Goal: Task Accomplishment & Management: Manage account settings

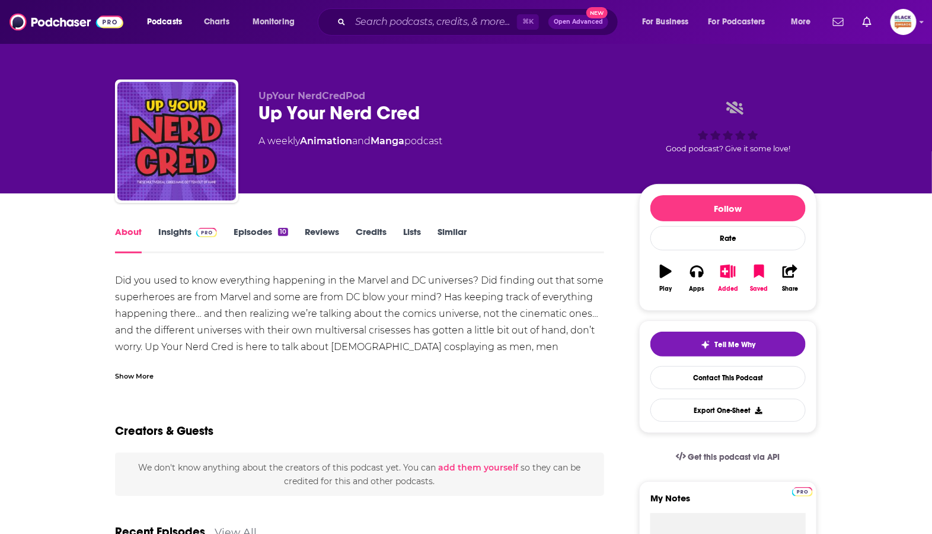
click at [151, 376] on div "Show More" at bounding box center [134, 374] width 39 height 11
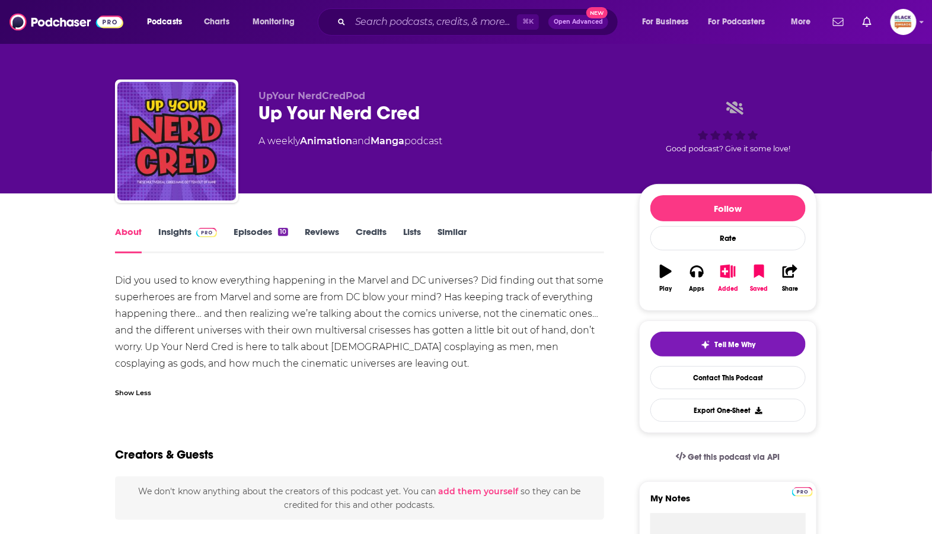
click at [180, 237] on link "Insights" at bounding box center [187, 239] width 59 height 27
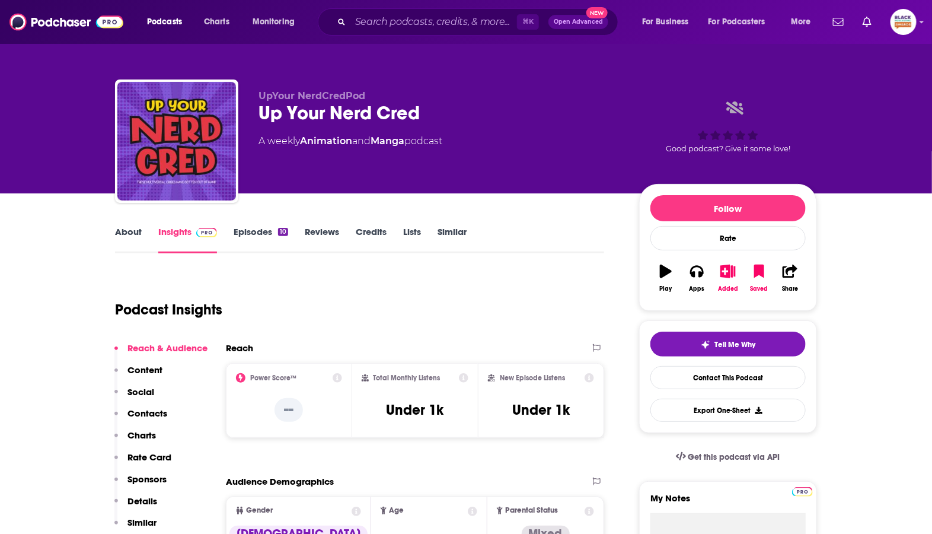
click at [256, 235] on link "Episodes 10" at bounding box center [261, 239] width 55 height 27
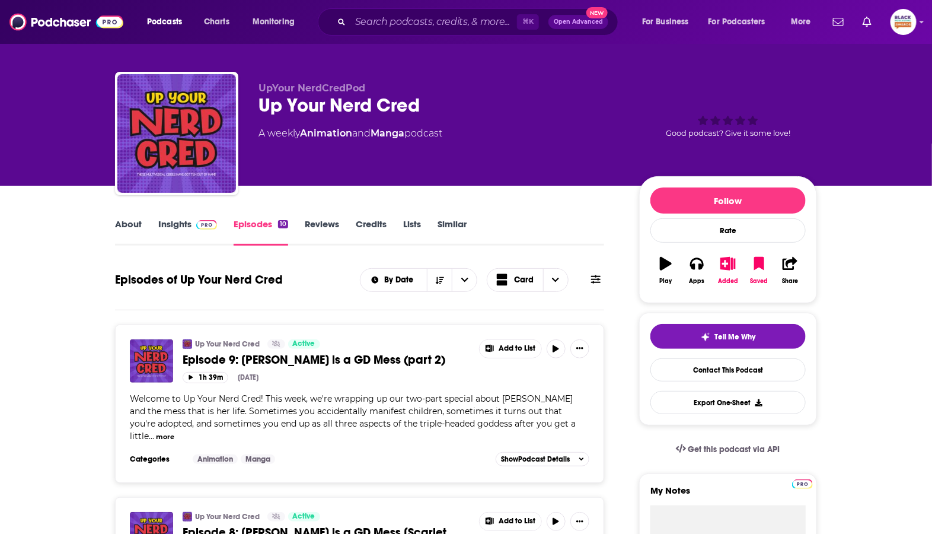
scroll to position [33, 0]
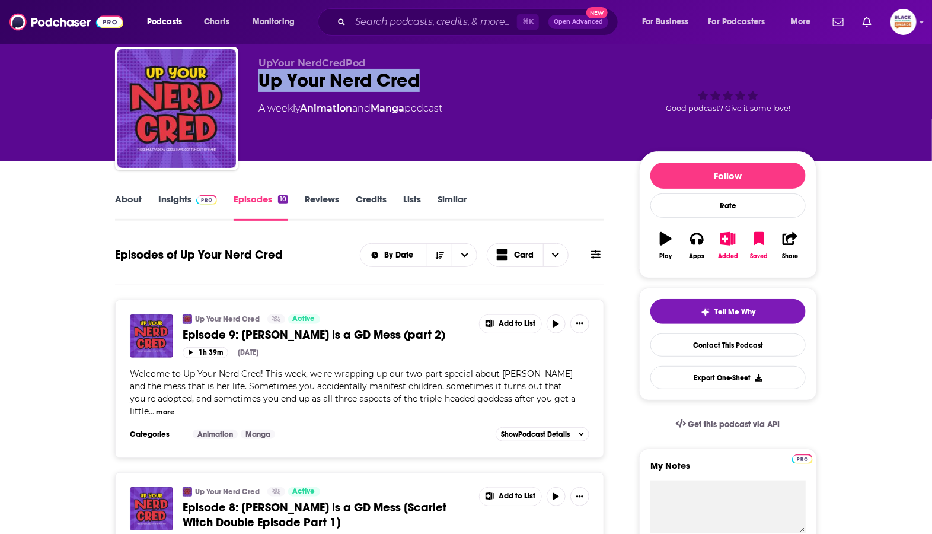
drag, startPoint x: 446, startPoint y: 71, endPoint x: 241, endPoint y: 79, distance: 205.3
click at [241, 79] on div "UpYour NerdCredPod Up Your Nerd Cred A weekly Animation and Manga podcast Good …" at bounding box center [466, 111] width 702 height 128
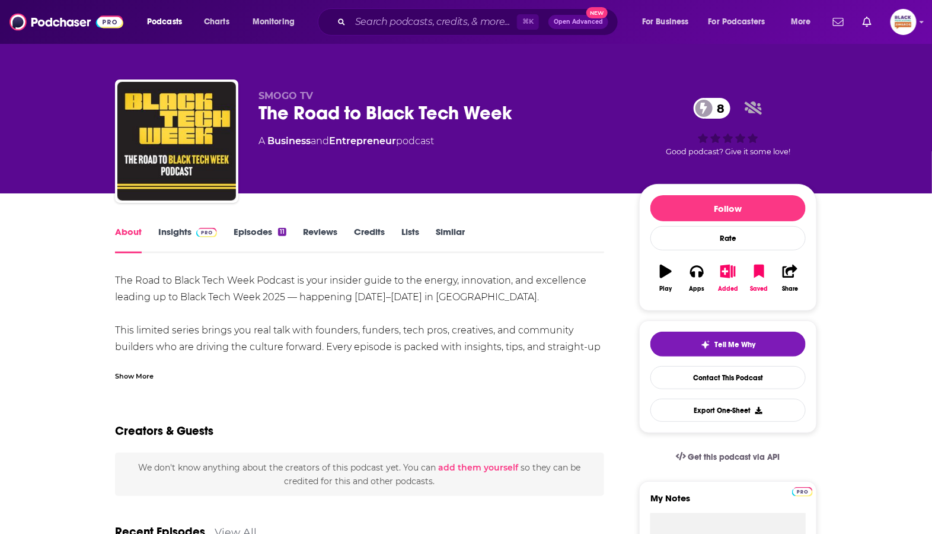
click at [131, 378] on div "Show More" at bounding box center [134, 374] width 39 height 11
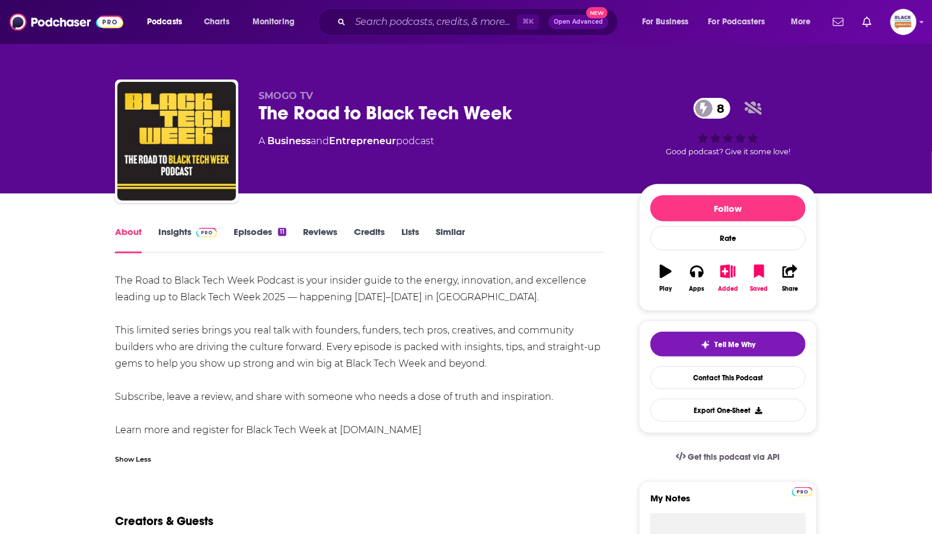
click at [276, 232] on link "Episodes 11" at bounding box center [260, 239] width 53 height 27
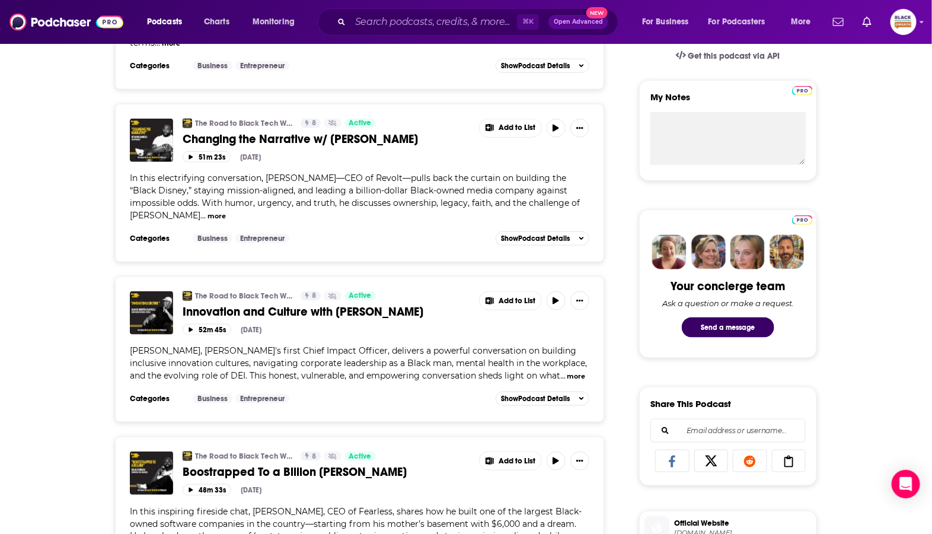
scroll to position [399, 0]
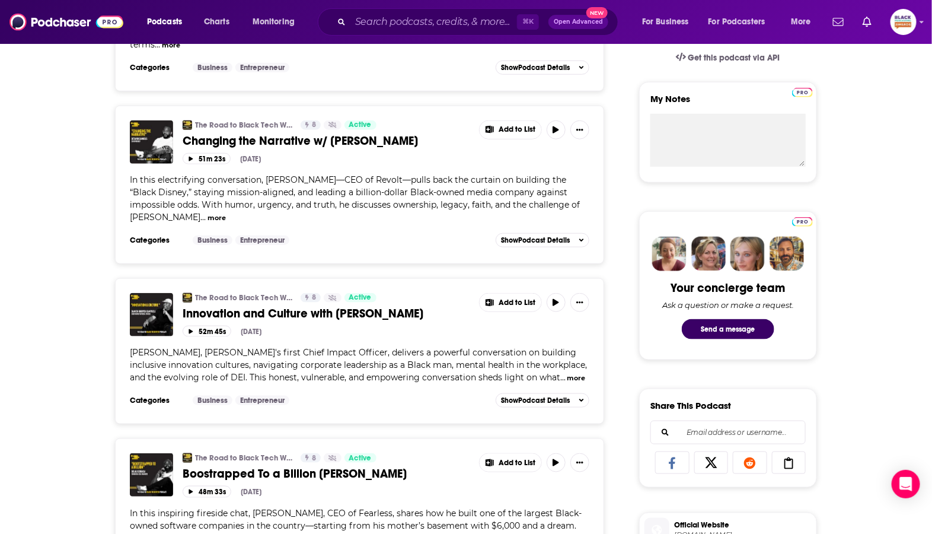
click at [575, 383] on button "more" at bounding box center [577, 378] width 18 height 10
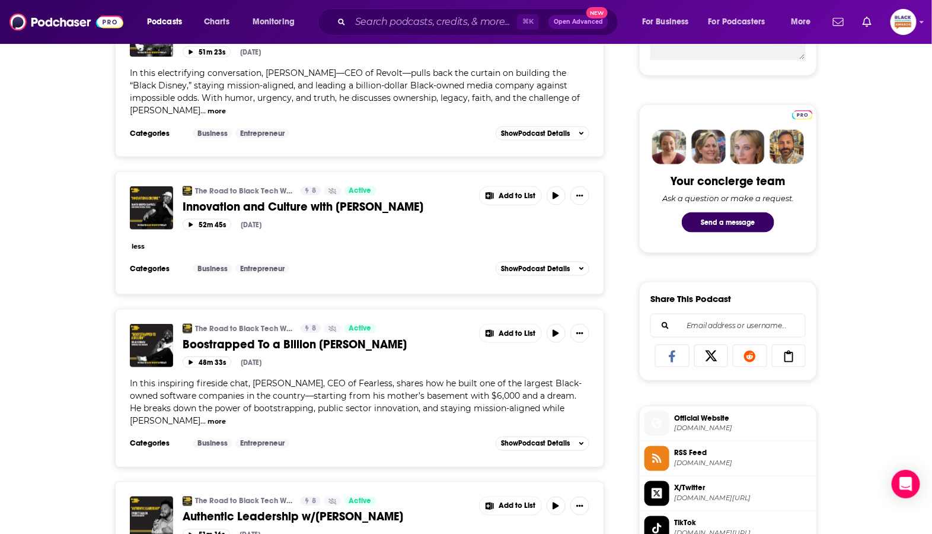
scroll to position [359, 0]
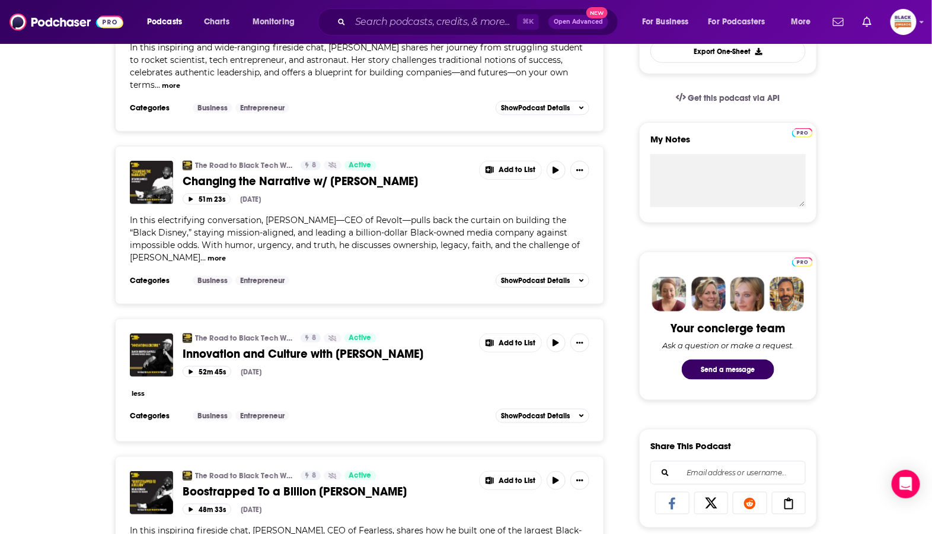
click at [208, 254] on button "more" at bounding box center [217, 258] width 18 height 10
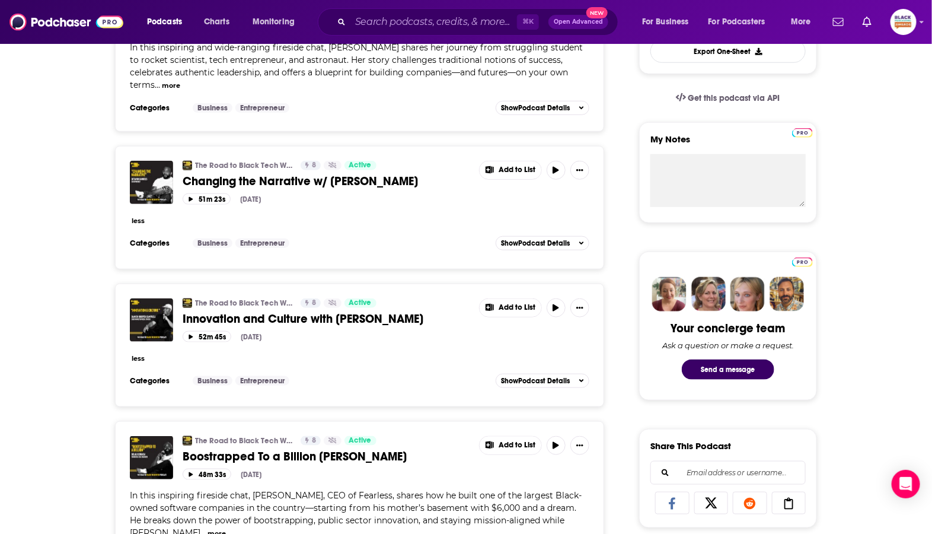
click at [331, 174] on span "Changing the Narrative w/ Detavio Samuels" at bounding box center [300, 181] width 235 height 15
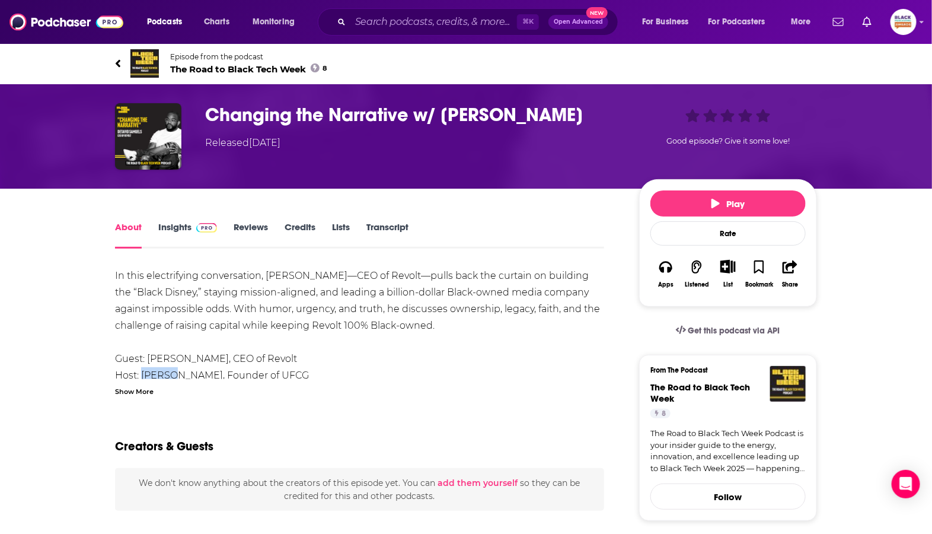
drag, startPoint x: 142, startPoint y: 371, endPoint x: 176, endPoint y: 375, distance: 33.4
click at [176, 375] on div "In this electrifying conversation, Detavio Samuels—CEO of Revolt—pulls back the…" at bounding box center [359, 333] width 489 height 133
copy div "Umindi"
click at [253, 71] on span "The Road to Black Tech Week 8" at bounding box center [248, 68] width 157 height 11
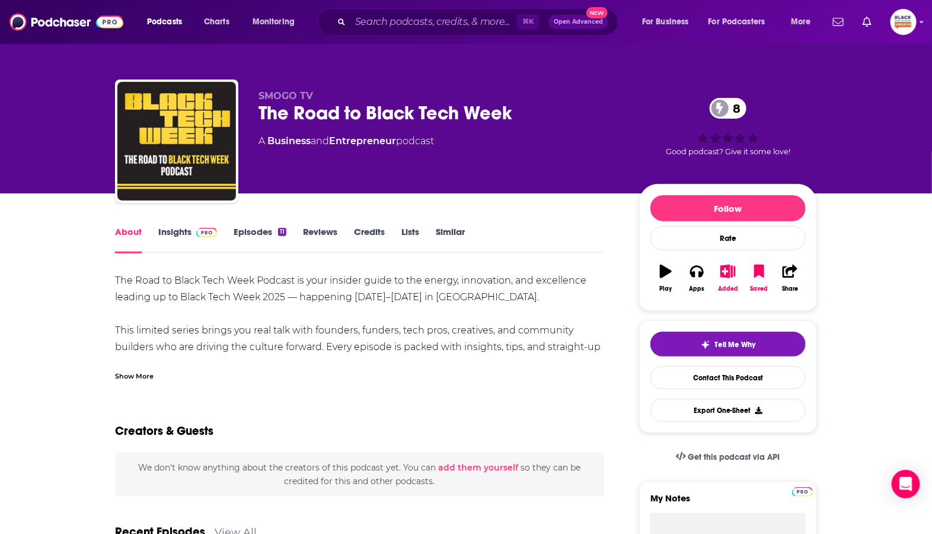
click at [267, 232] on link "Episodes 11" at bounding box center [260, 239] width 53 height 27
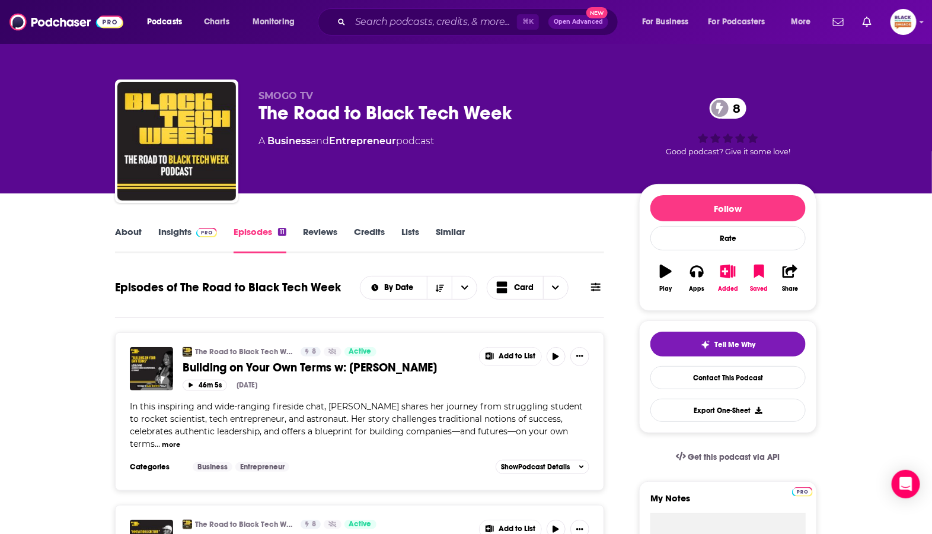
click at [292, 366] on span "Building on Your Own Terms w: Aisha Bowe" at bounding box center [310, 367] width 254 height 15
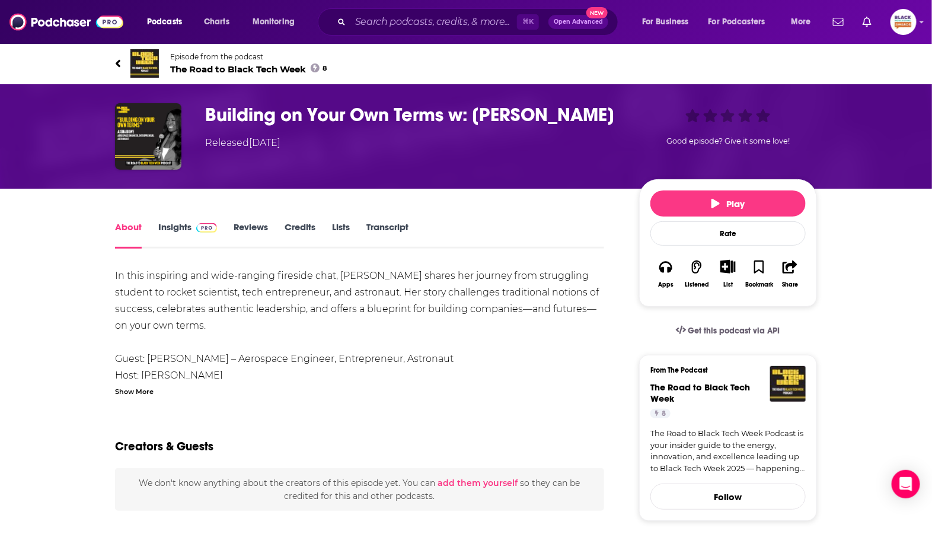
click at [143, 387] on div "Show More" at bounding box center [134, 390] width 39 height 11
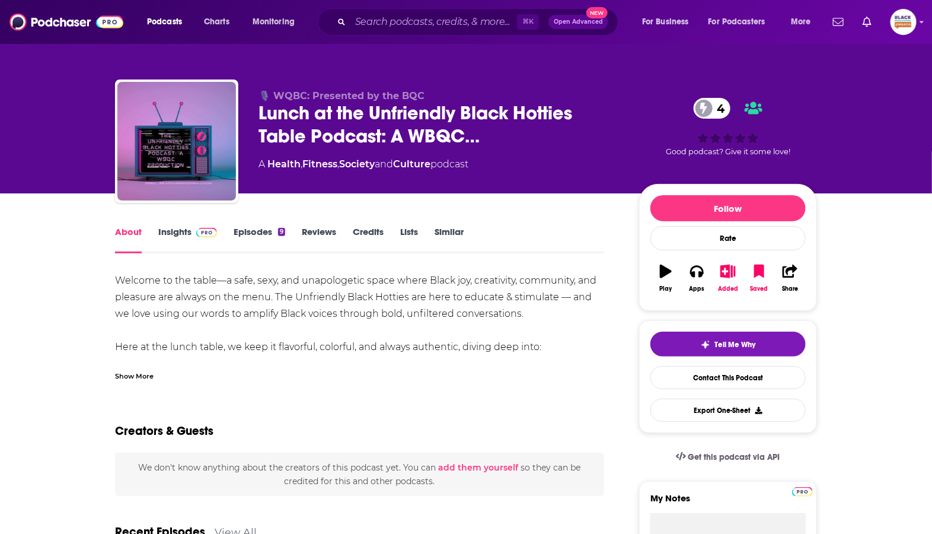
drag, startPoint x: 123, startPoint y: 365, endPoint x: 120, endPoint y: 371, distance: 6.4
click at [121, 370] on div "Show More" at bounding box center [359, 371] width 489 height 20
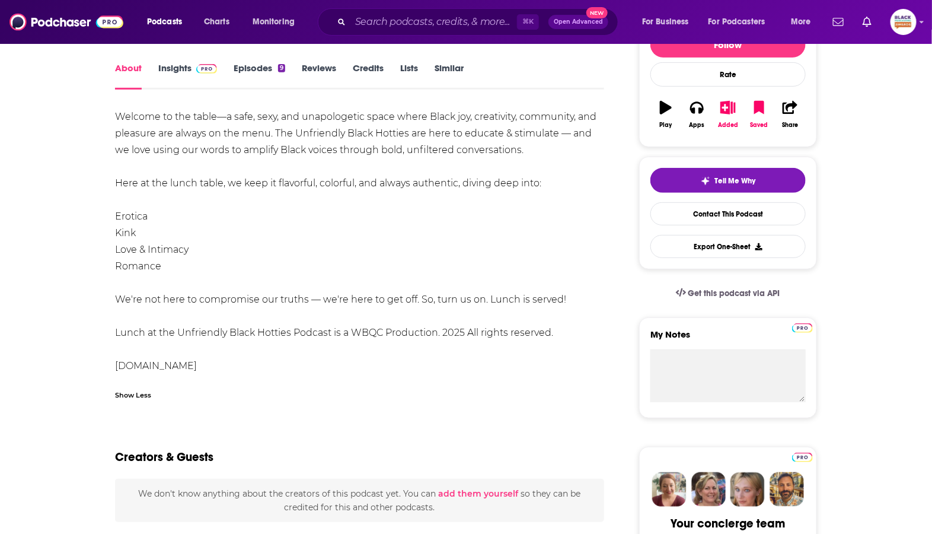
scroll to position [164, 0]
drag, startPoint x: 225, startPoint y: 363, endPoint x: 94, endPoint y: 359, distance: 131.7
drag, startPoint x: 332, startPoint y: 332, endPoint x: 107, endPoint y: 335, distance: 224.2
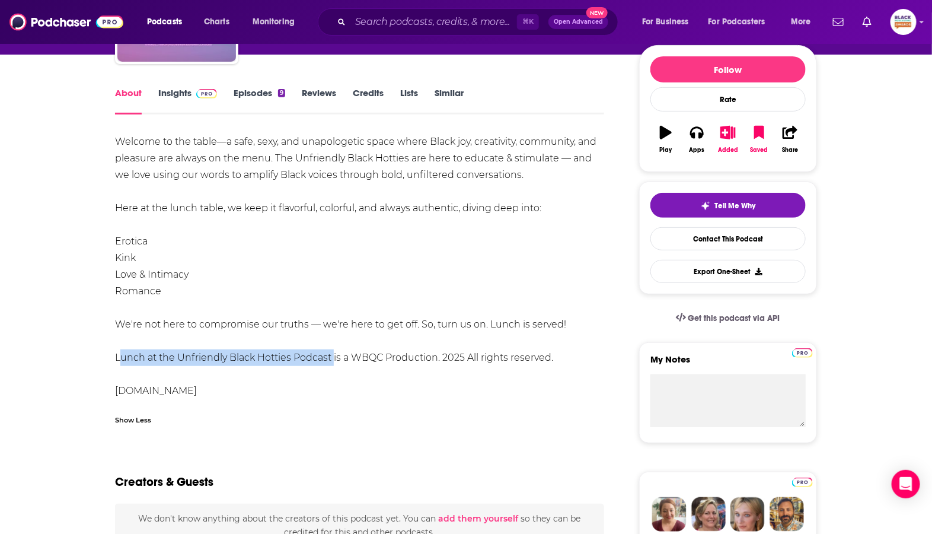
scroll to position [79, 0]
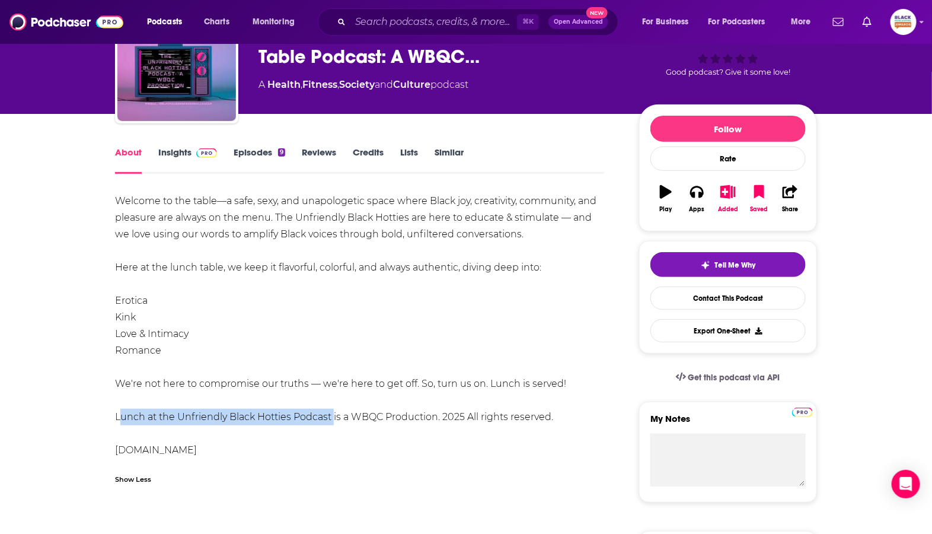
click at [278, 156] on link "Episodes 9" at bounding box center [260, 159] width 52 height 27
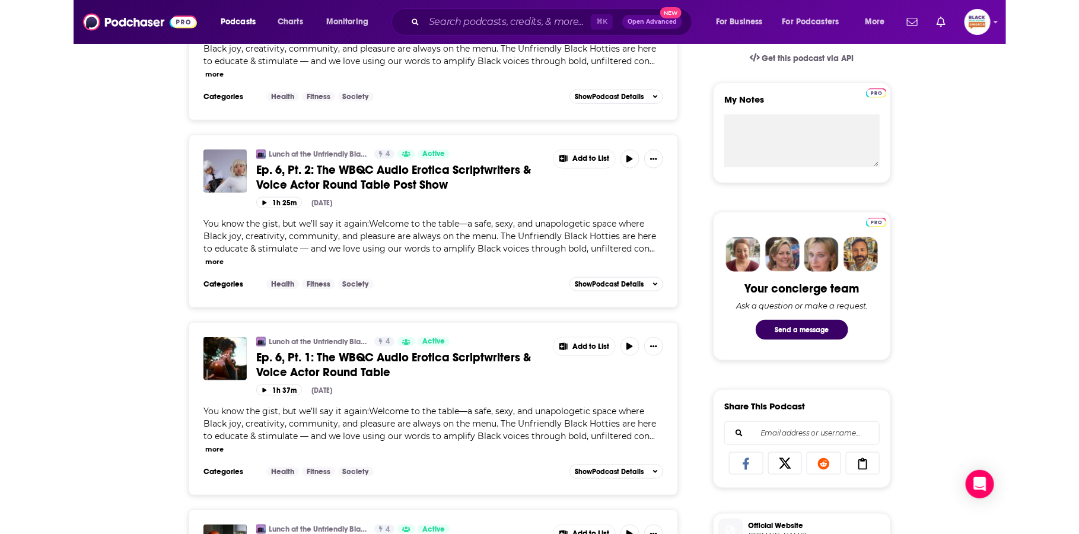
scroll to position [401, 0]
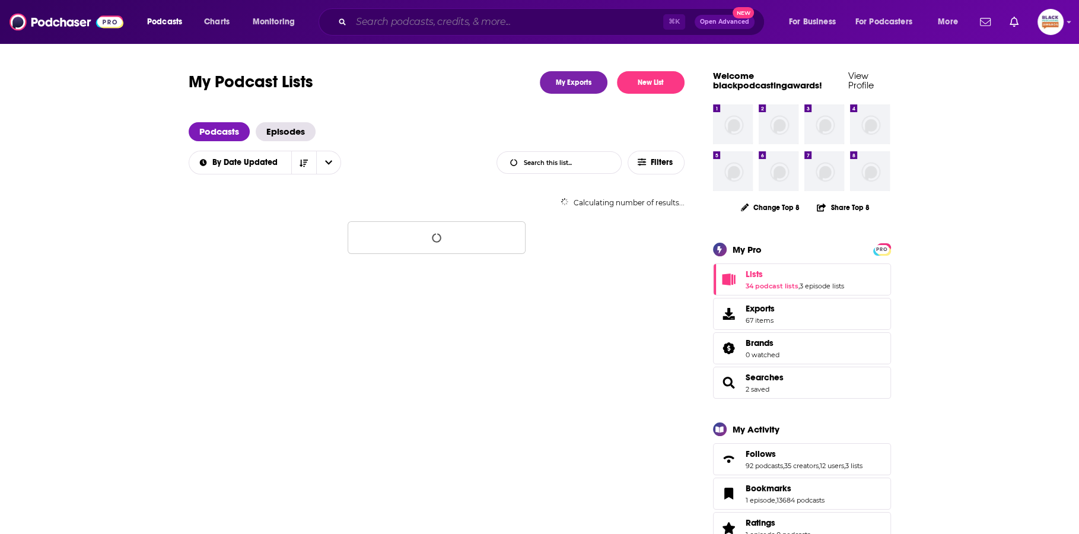
click at [508, 16] on input "Search podcasts, credits, & more..." at bounding box center [507, 21] width 312 height 19
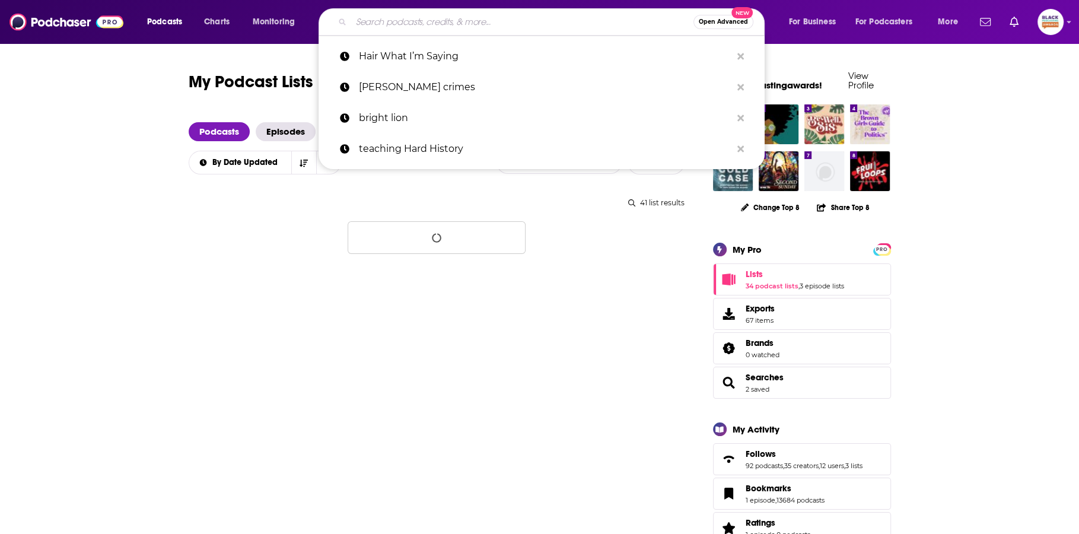
paste input "Unfriendly Black Hotties"
type input "Unfriendly Black Hotties"
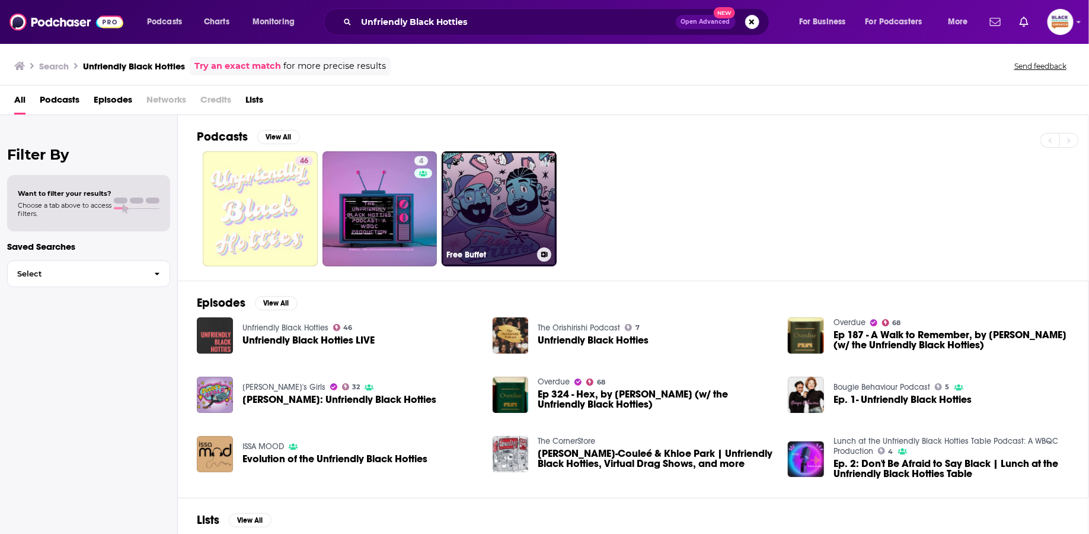
click at [501, 176] on link "Free Buffet" at bounding box center [499, 208] width 115 height 115
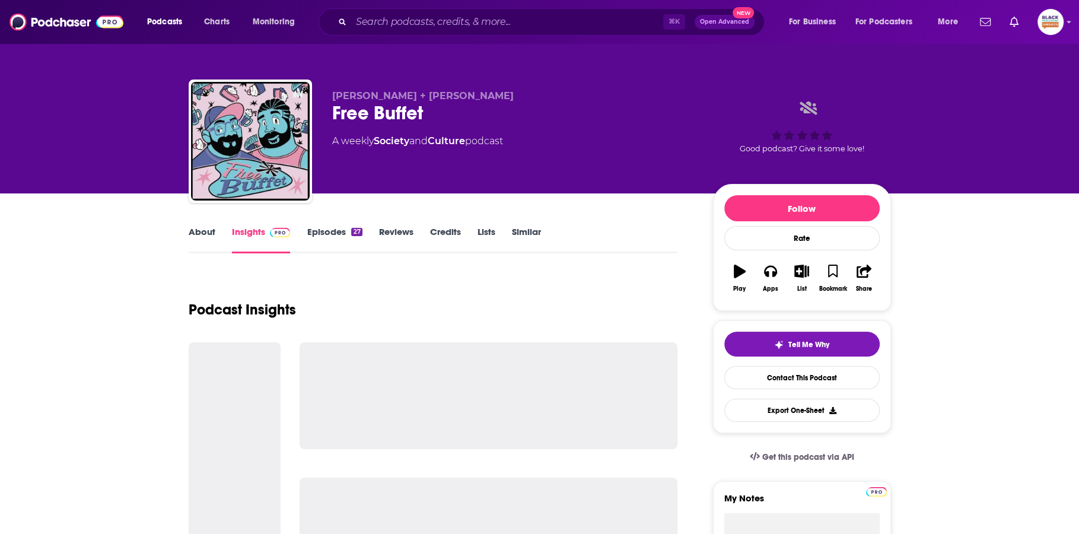
click at [214, 229] on link "About" at bounding box center [202, 239] width 27 height 27
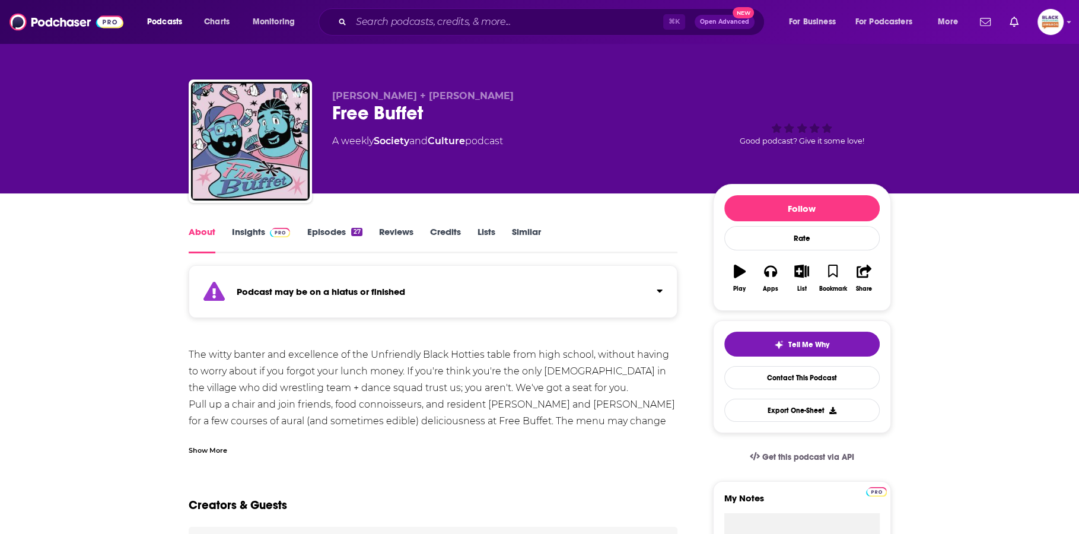
click at [539, 301] on div "Podcast may be on a hiatus or finished" at bounding box center [433, 291] width 489 height 53
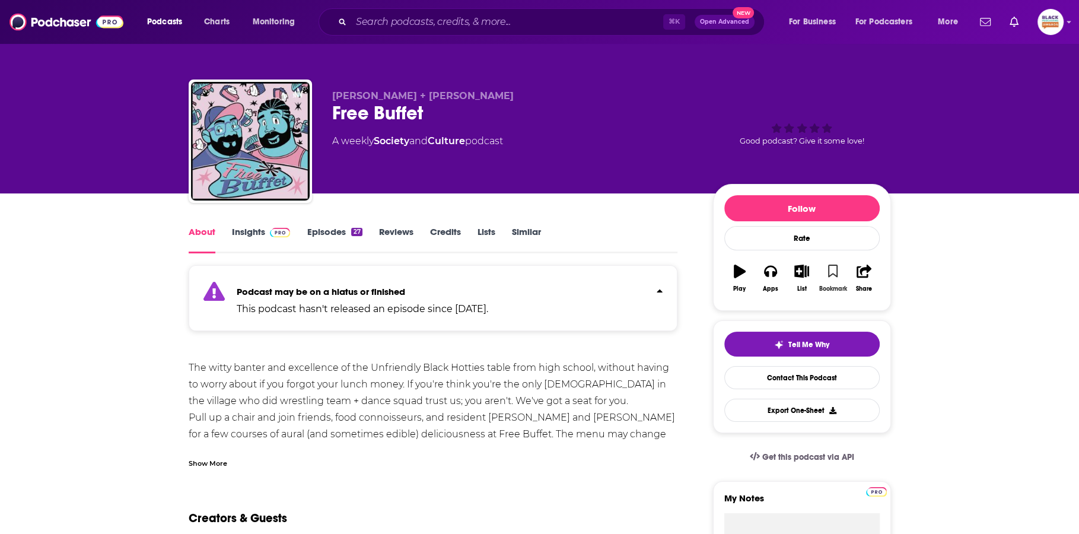
click at [826, 271] on button "Bookmark" at bounding box center [832, 278] width 31 height 43
click at [808, 273] on icon "button" at bounding box center [801, 270] width 15 height 13
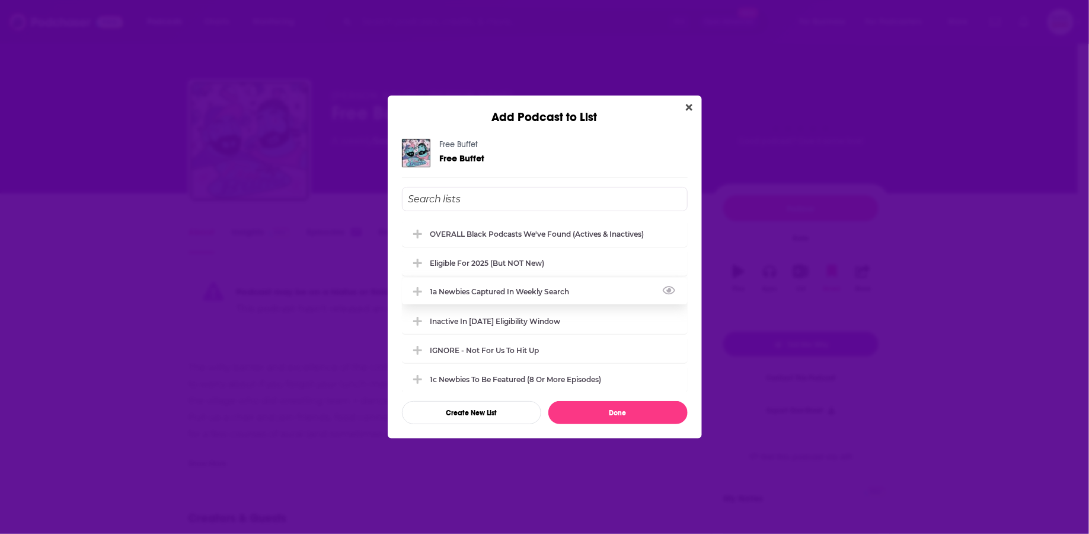
click at [503, 283] on div "1a Newbies captured in weekly search" at bounding box center [545, 291] width 286 height 26
click at [504, 286] on div "1a Newbies captured in weekly search" at bounding box center [545, 291] width 286 height 26
click at [496, 323] on div "Inactive in 2025 eligibility window" at bounding box center [500, 320] width 138 height 9
click at [516, 226] on div "OVERALL Black podcasts we've found (actives & inactives)" at bounding box center [545, 233] width 286 height 26
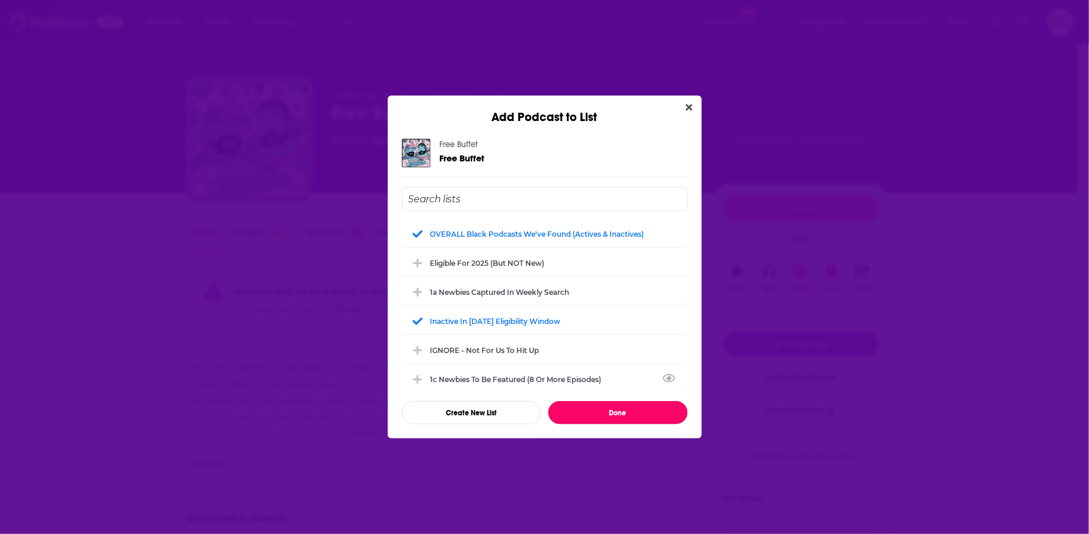
drag, startPoint x: 643, startPoint y: 422, endPoint x: 646, endPoint y: 416, distance: 6.6
click at [644, 419] on button "Done" at bounding box center [618, 412] width 139 height 23
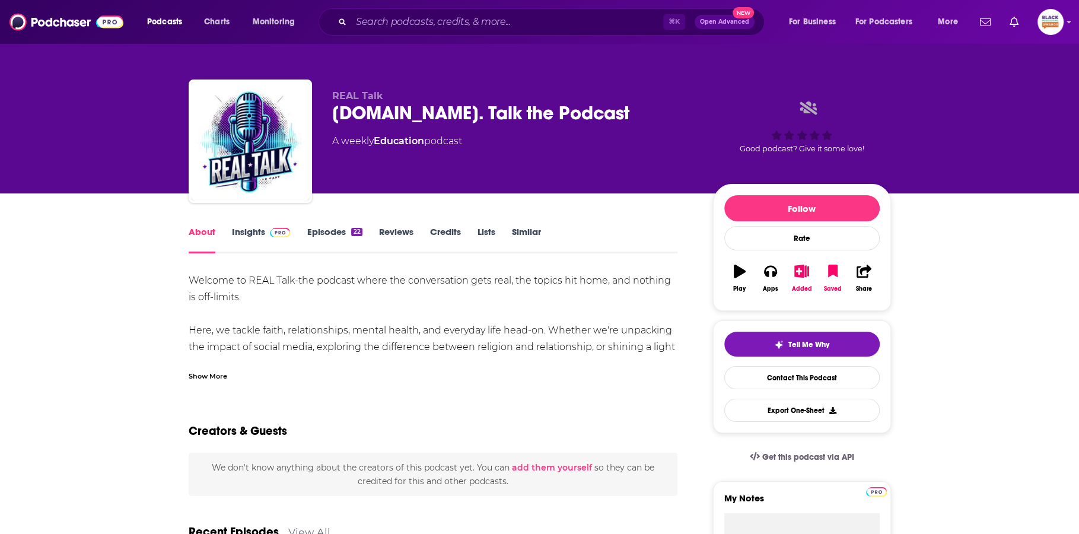
click at [219, 372] on div "Show More" at bounding box center [208, 374] width 39 height 11
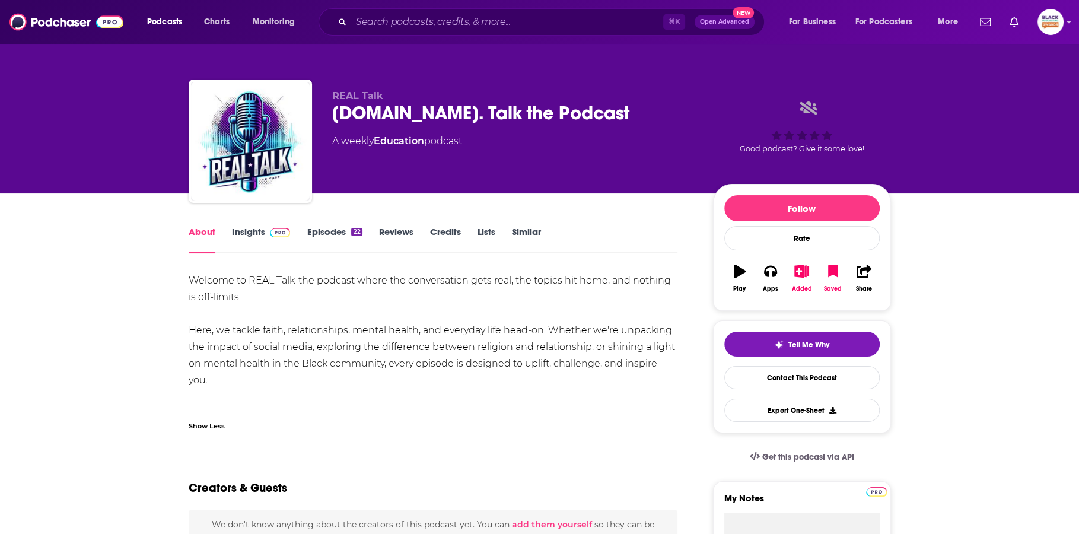
click at [265, 234] on span at bounding box center [278, 231] width 26 height 11
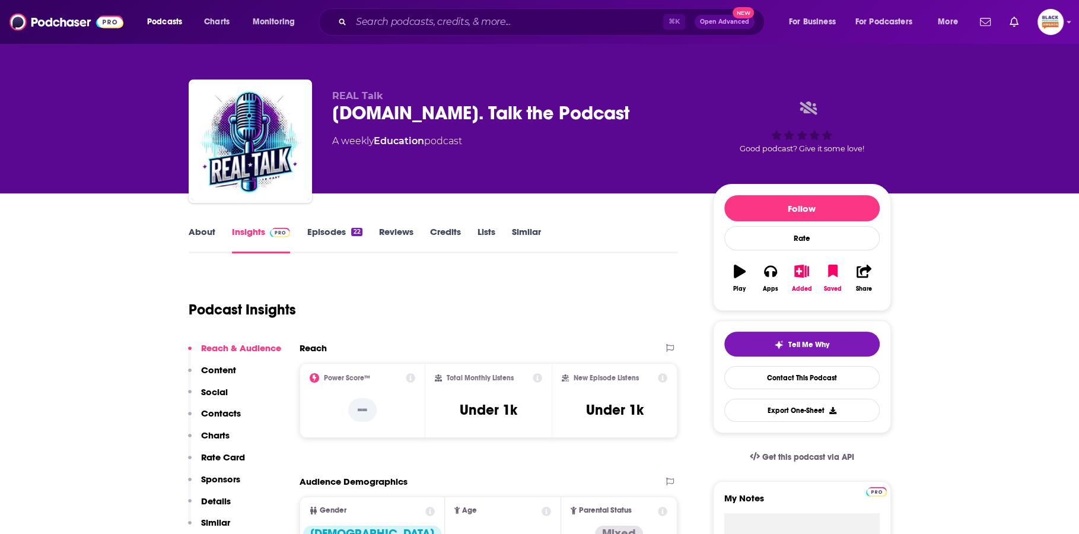
click at [325, 233] on link "Episodes 22" at bounding box center [334, 239] width 55 height 27
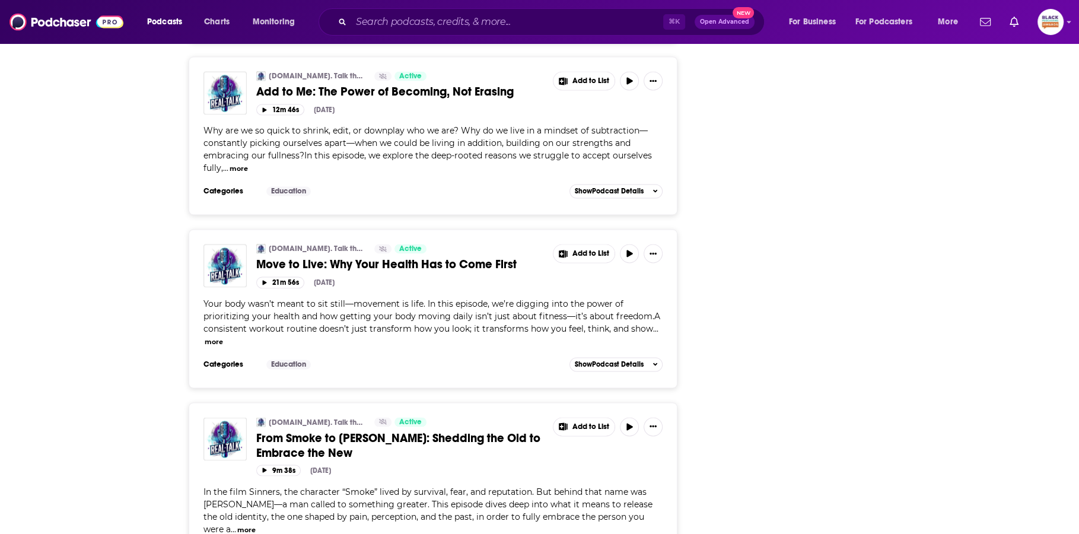
scroll to position [1811, 0]
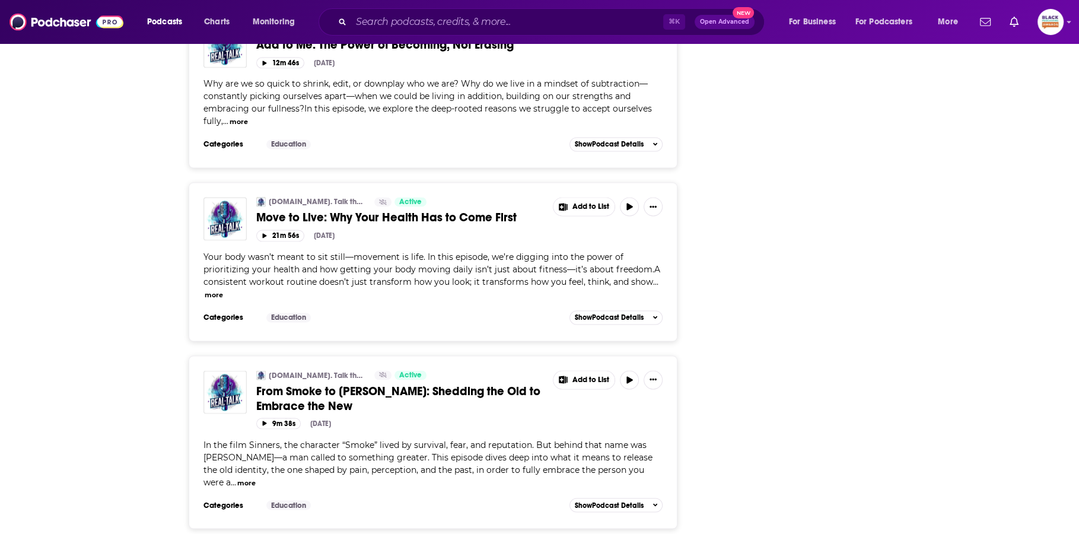
click at [215, 290] on button "more" at bounding box center [214, 295] width 18 height 10
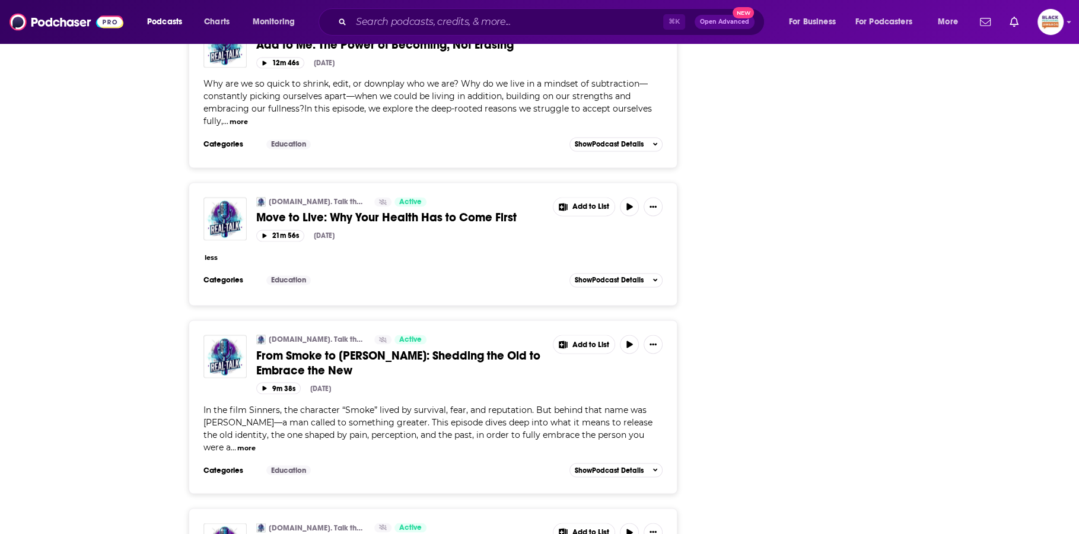
click at [422, 210] on span "Move to Live: Why Your Health Has to Come First" at bounding box center [386, 217] width 260 height 15
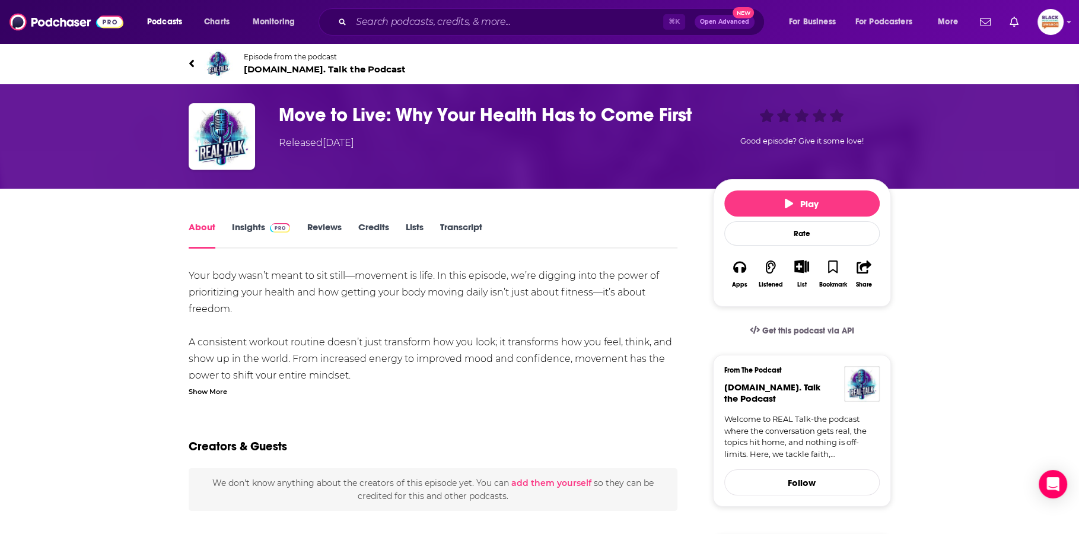
click at [196, 387] on div "Show More" at bounding box center [208, 390] width 39 height 11
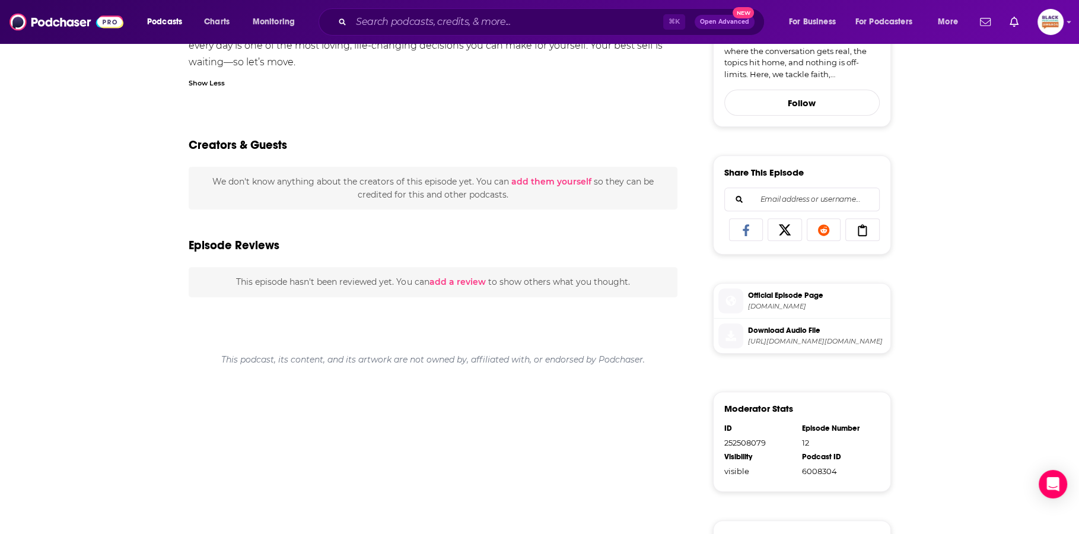
scroll to position [380, 0]
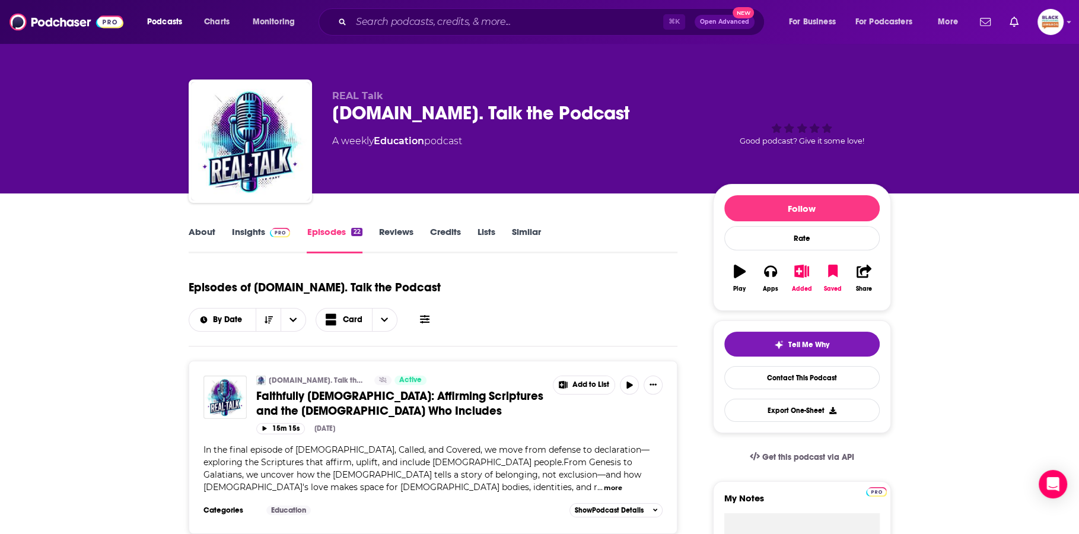
click at [200, 239] on link "About" at bounding box center [202, 239] width 27 height 27
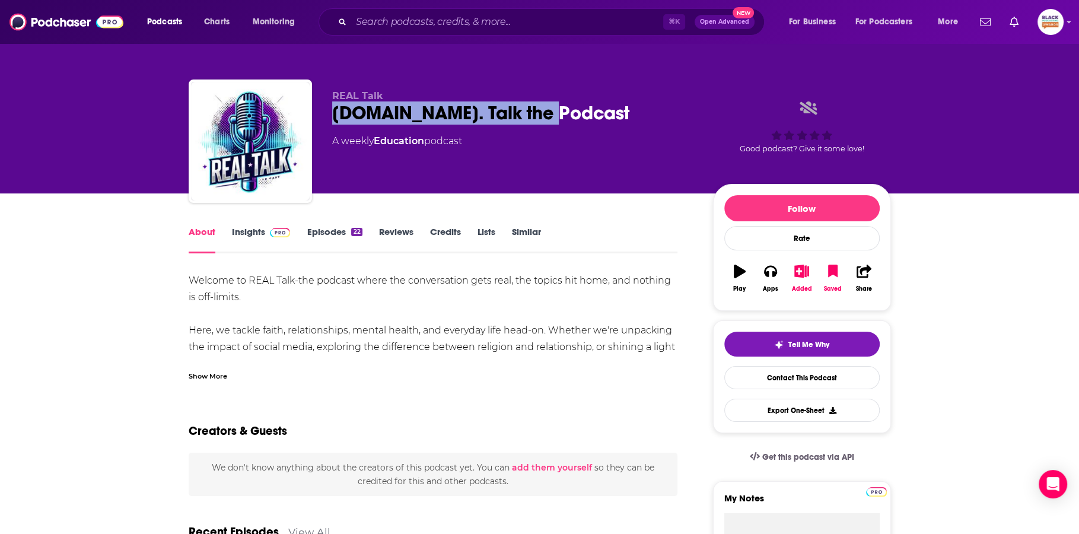
drag, startPoint x: 582, startPoint y: 109, endPoint x: 321, endPoint y: 116, distance: 261.0
click at [321, 116] on div "REAL Talk [DOMAIN_NAME]. Talk the Podcast A weekly Education podcast Good podca…" at bounding box center [540, 143] width 702 height 128
copy h1 "[DOMAIN_NAME]. Talk the Podcast"
click at [244, 239] on link "Insights" at bounding box center [261, 239] width 59 height 27
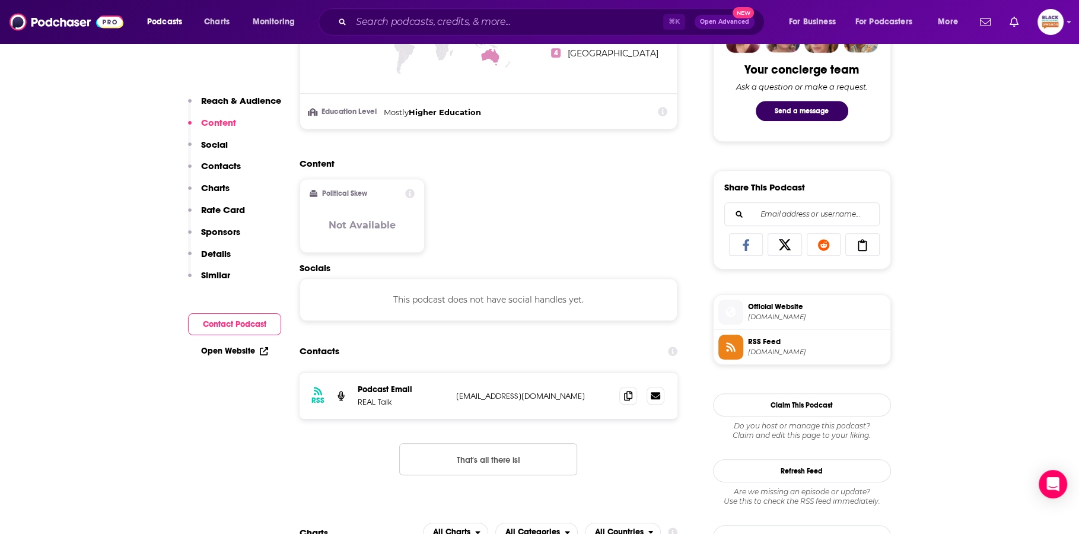
scroll to position [635, 0]
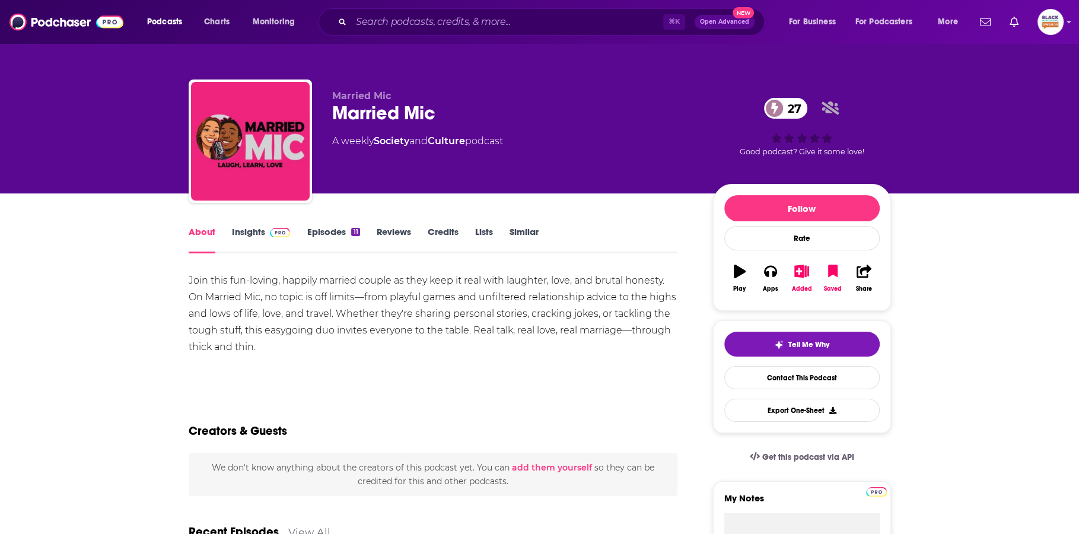
click at [257, 234] on link "Insights" at bounding box center [261, 239] width 59 height 27
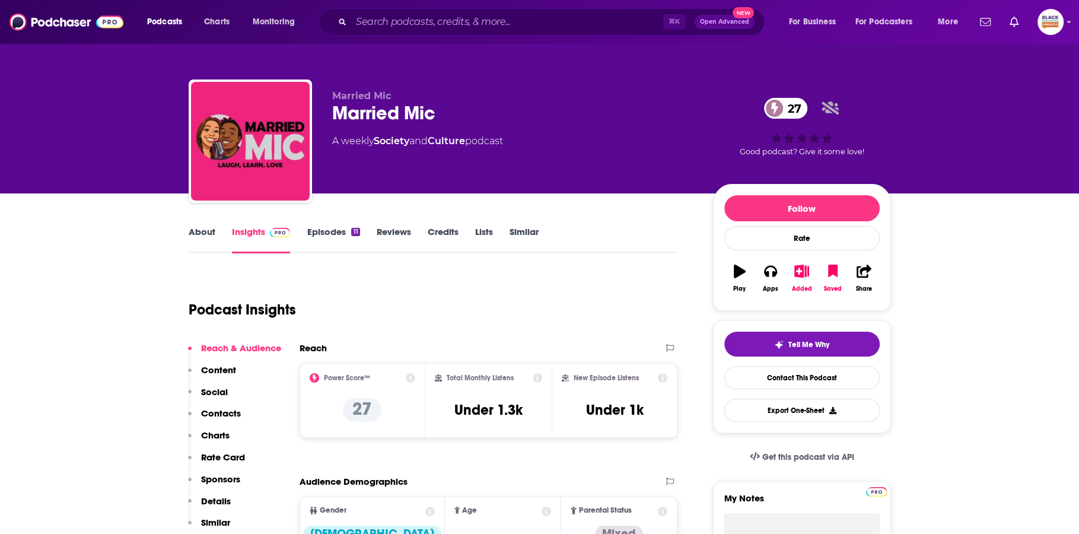
click at [329, 237] on link "Episodes 11" at bounding box center [333, 239] width 53 height 27
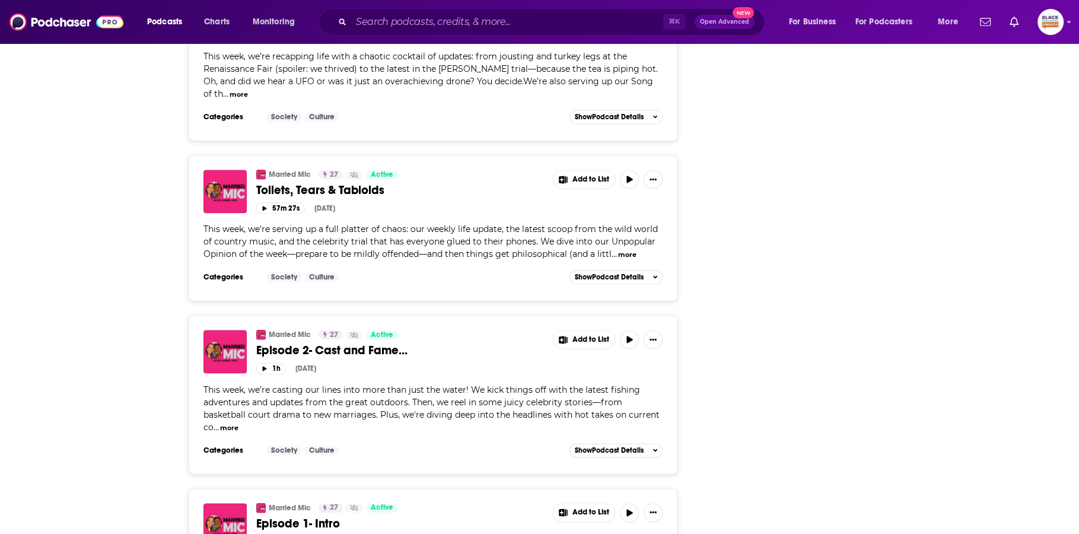
scroll to position [1630, 0]
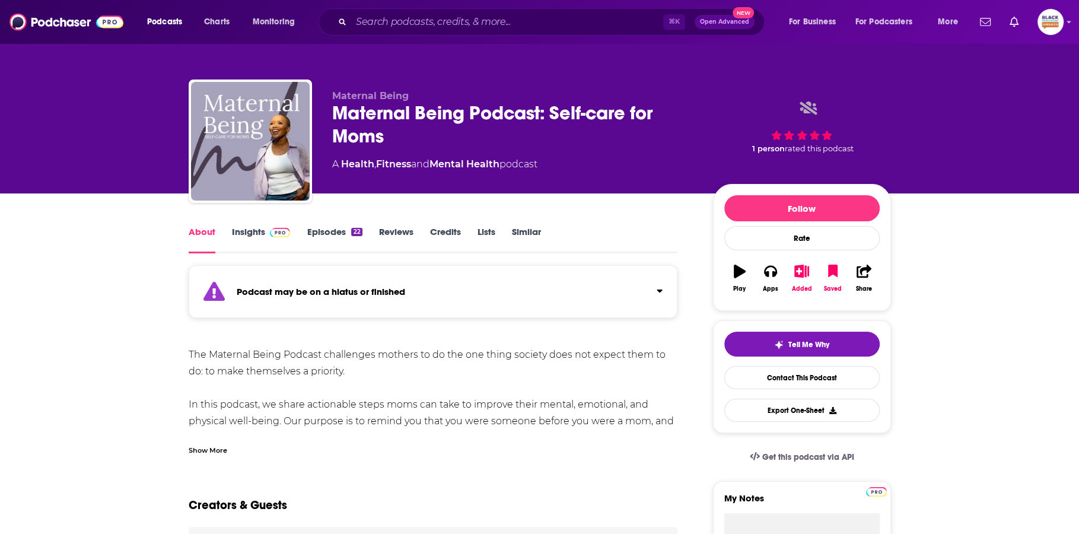
click at [212, 444] on div "Show More" at bounding box center [208, 449] width 39 height 11
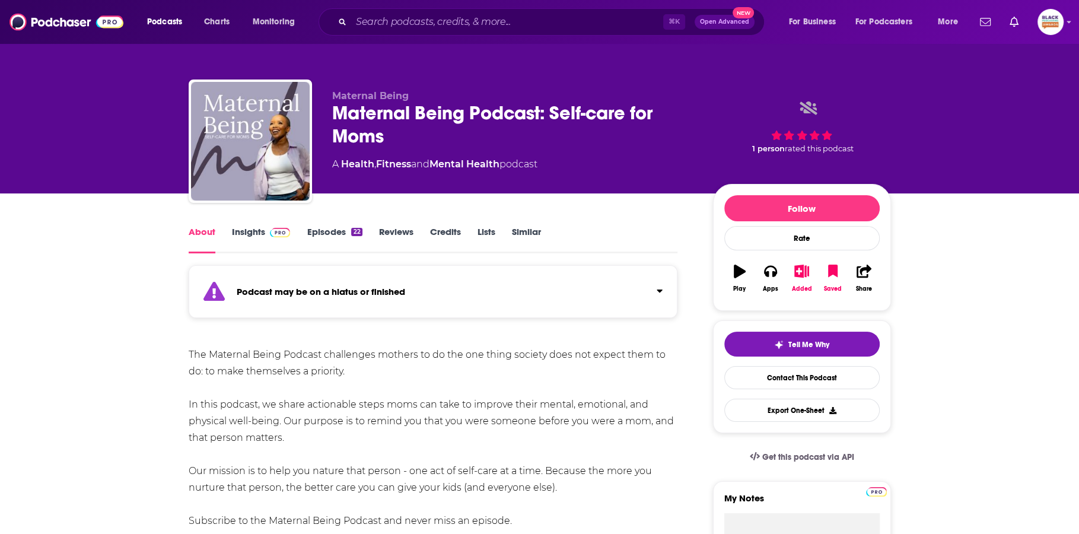
click at [276, 238] on link "Insights" at bounding box center [261, 239] width 59 height 27
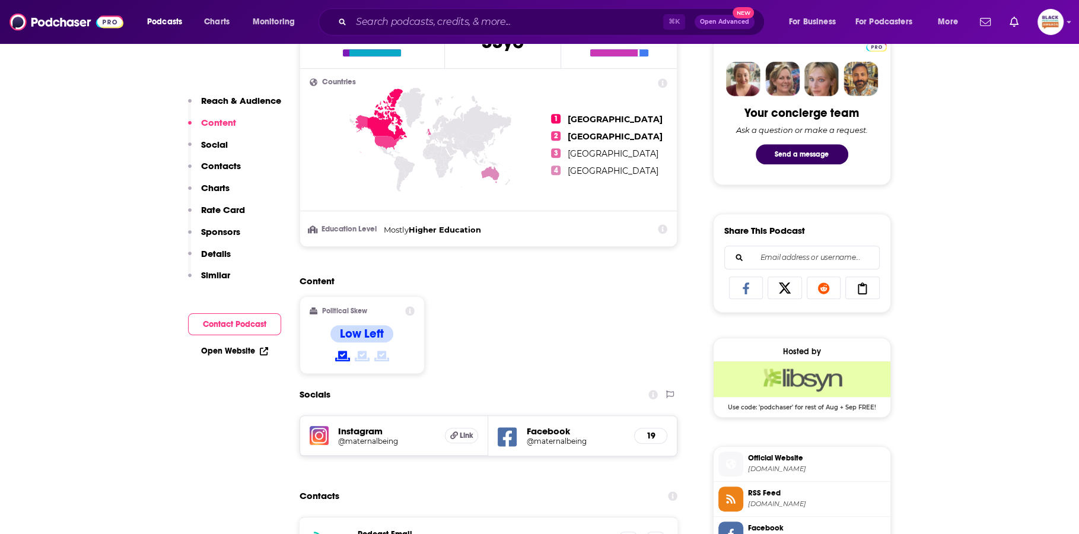
scroll to position [770, 0]
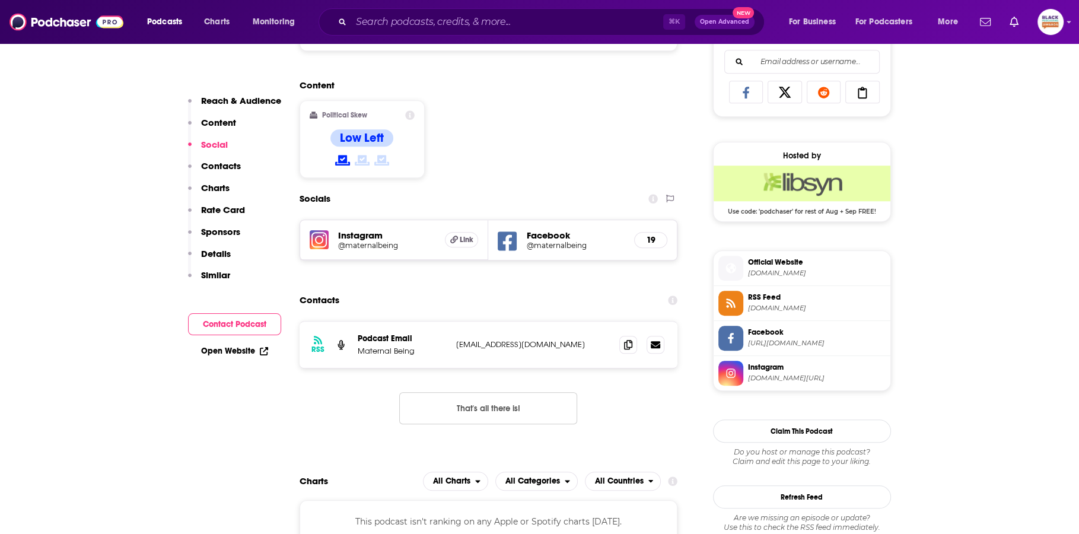
click at [544, 243] on h5 "@maternalbeing" at bounding box center [575, 245] width 98 height 9
click at [380, 241] on h5 "@maternalbeing" at bounding box center [387, 245] width 98 height 9
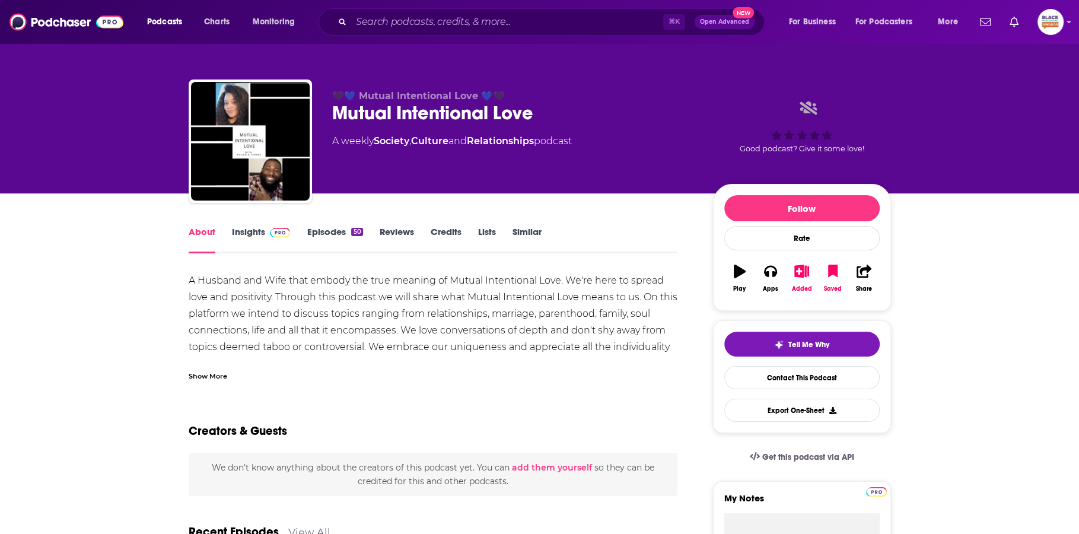
click at [202, 375] on div "Show More" at bounding box center [208, 374] width 39 height 11
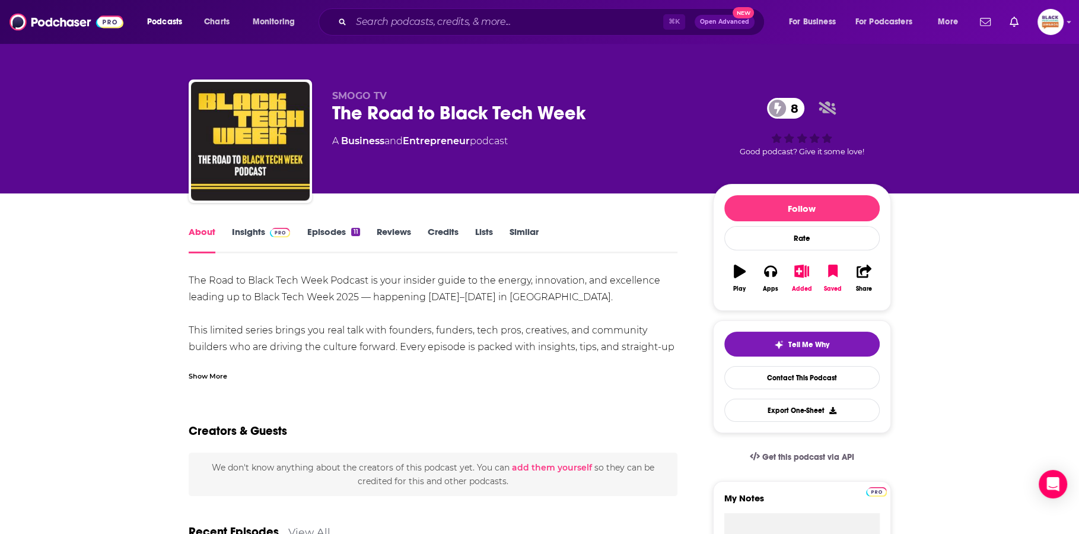
click at [251, 233] on link "Insights" at bounding box center [261, 239] width 59 height 27
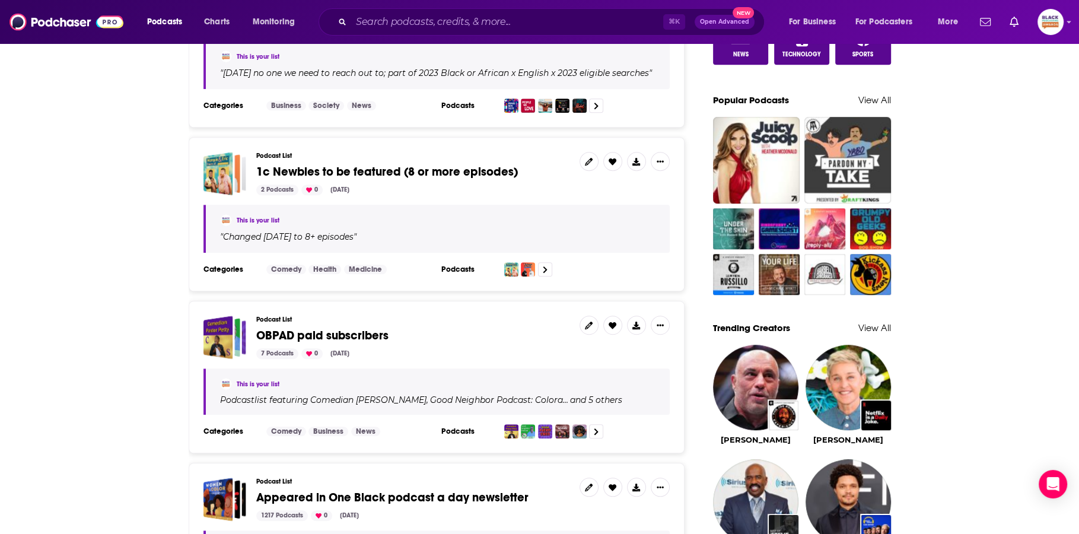
scroll to position [945, 0]
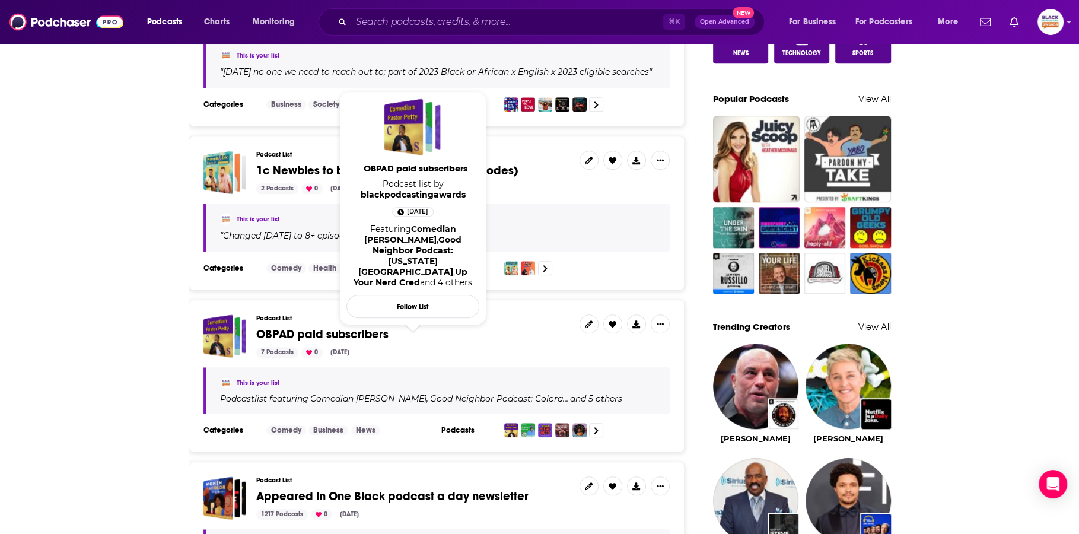
click at [322, 327] on span "OBPAD paid subscribers" at bounding box center [322, 334] width 132 height 15
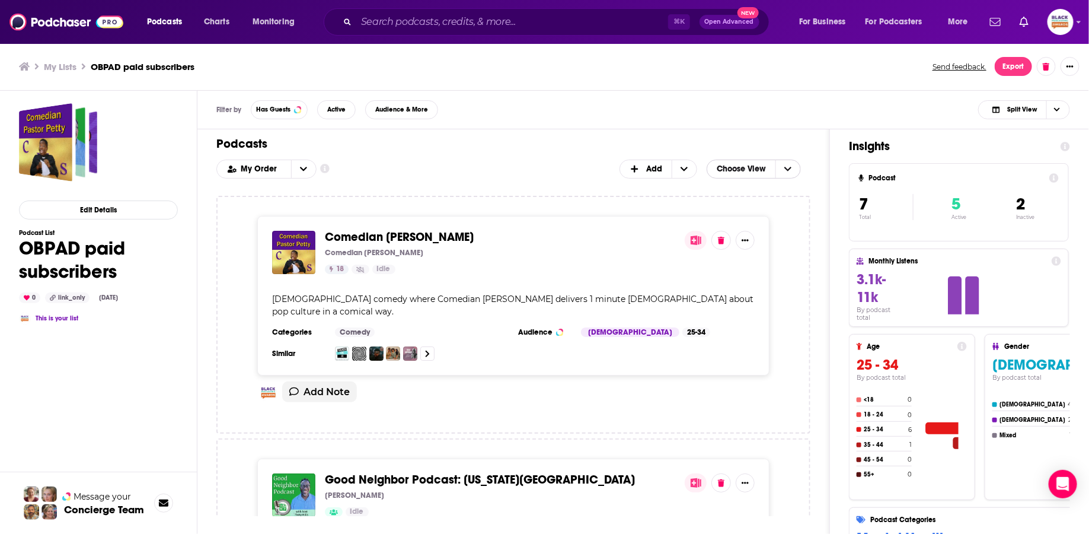
click at [789, 170] on icon "Choose View" at bounding box center [788, 169] width 7 height 8
click at [765, 206] on span "Table" at bounding box center [762, 208] width 60 height 7
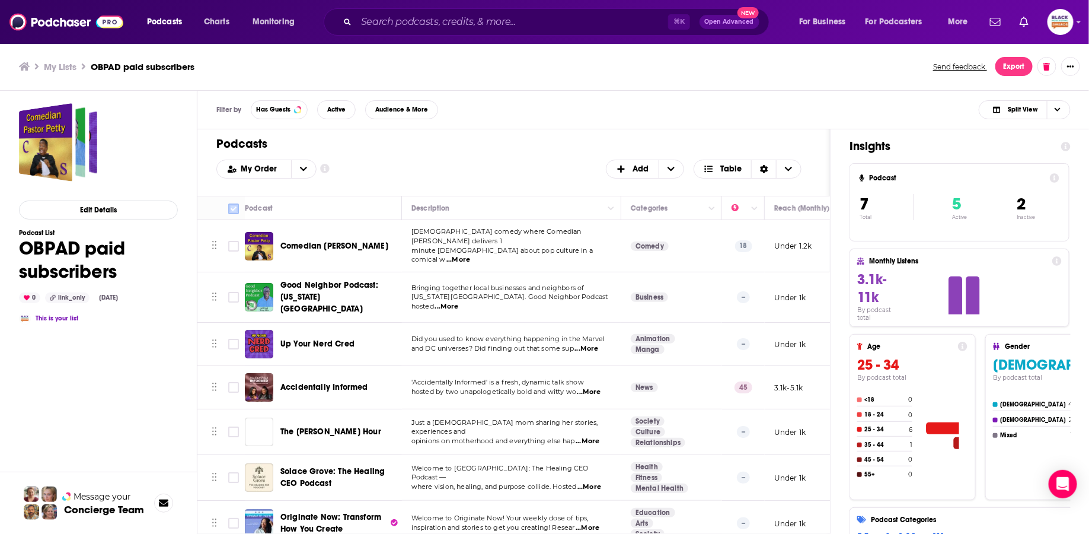
click at [235, 210] on input "Toggle select all" at bounding box center [233, 208] width 11 height 11
checkbox input "true"
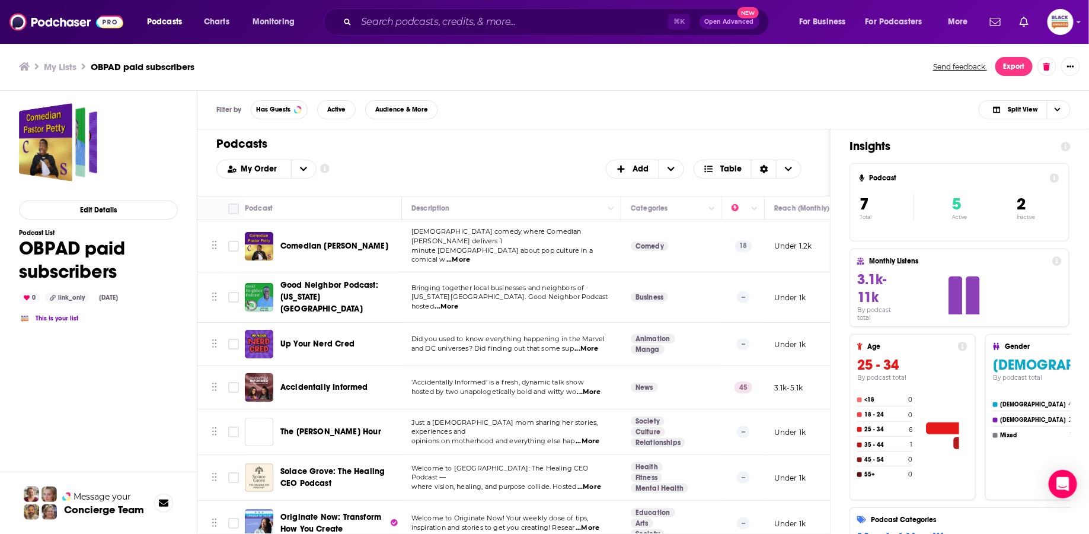
checkbox input "true"
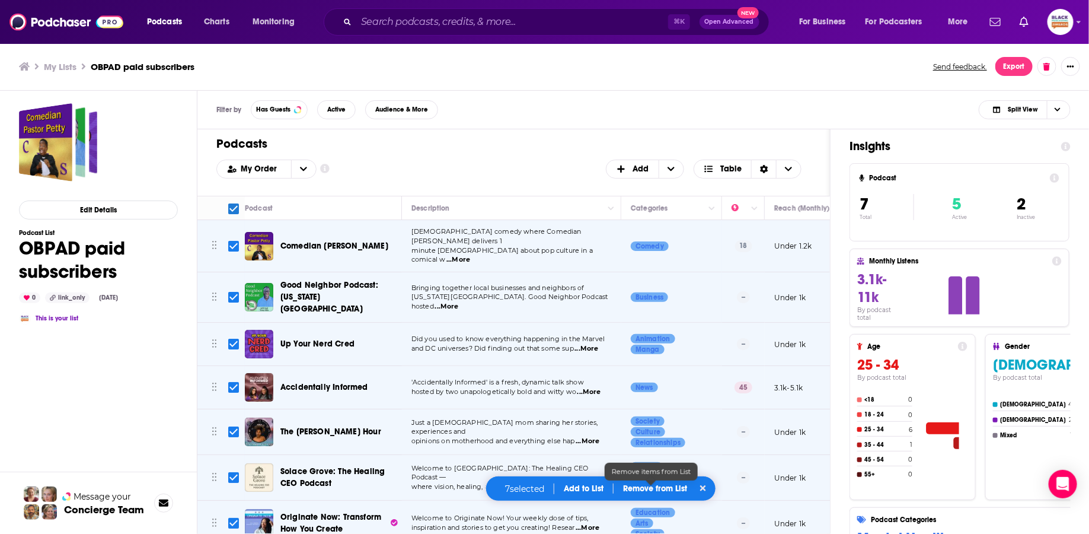
click at [656, 485] on p "Remove from List" at bounding box center [655, 488] width 64 height 10
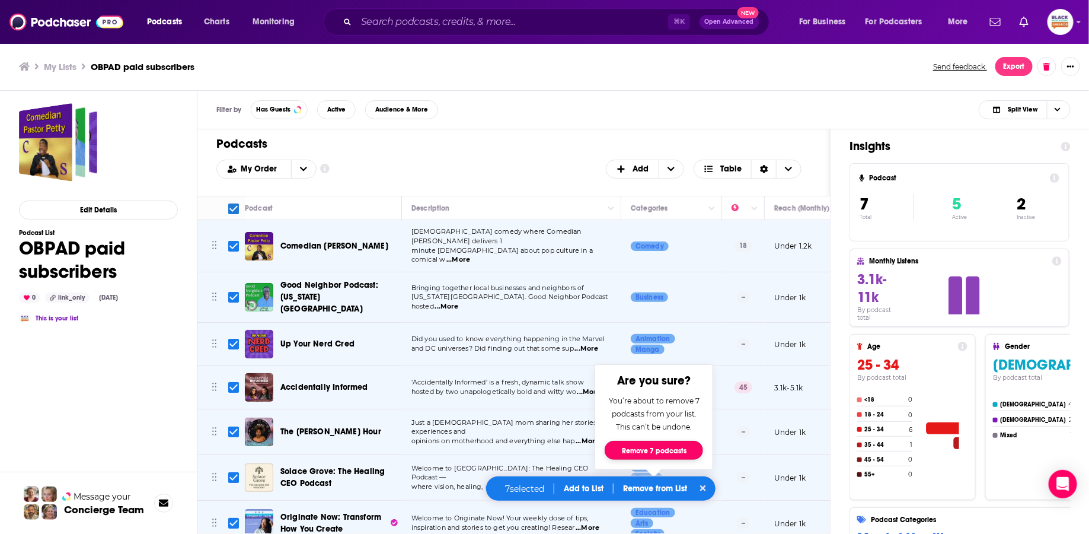
click at [655, 447] on button "Remove 7 podcasts" at bounding box center [654, 450] width 98 height 19
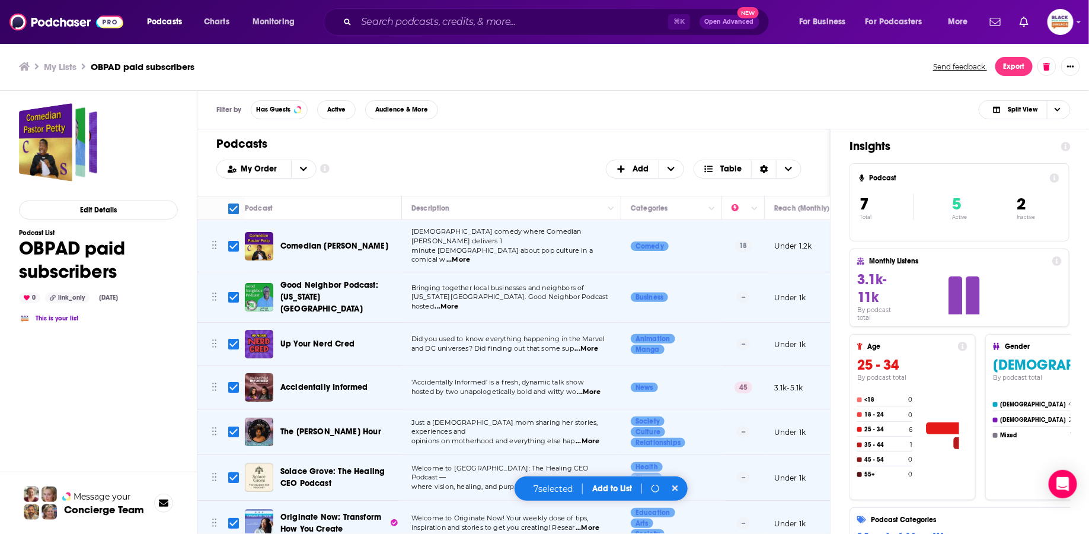
checkbox input "false"
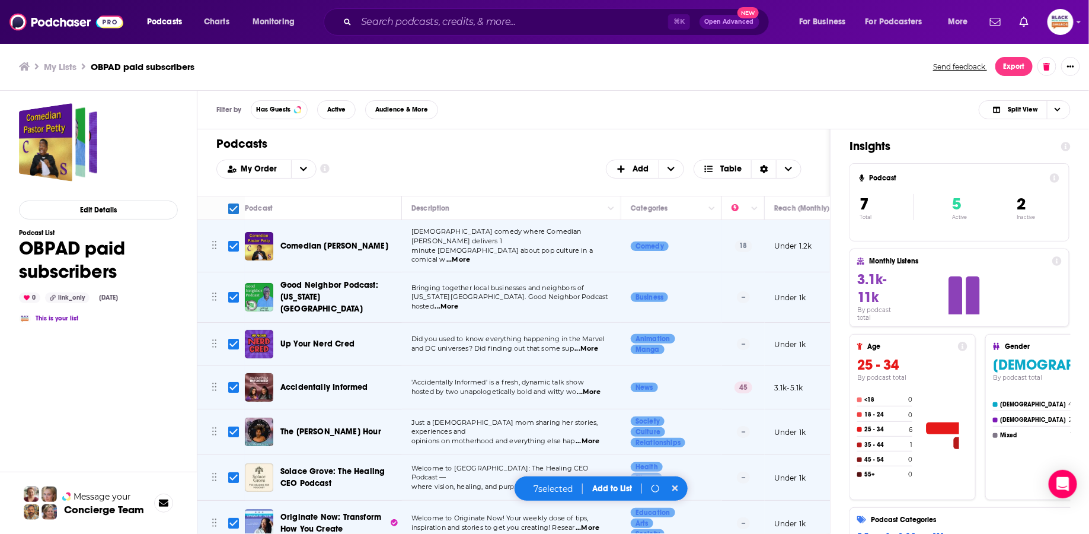
checkbox input "false"
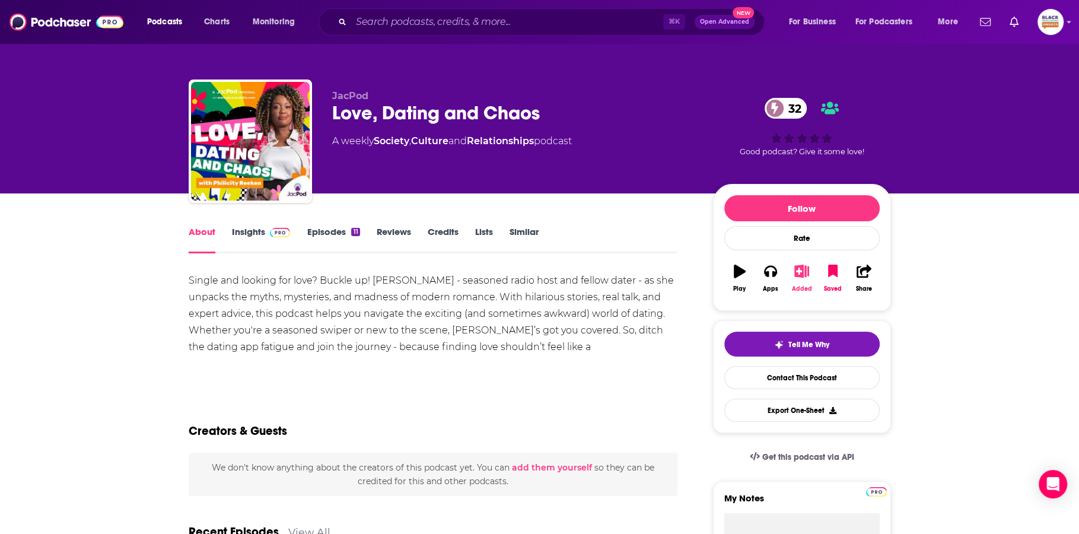
click at [798, 272] on icon "button" at bounding box center [801, 270] width 15 height 13
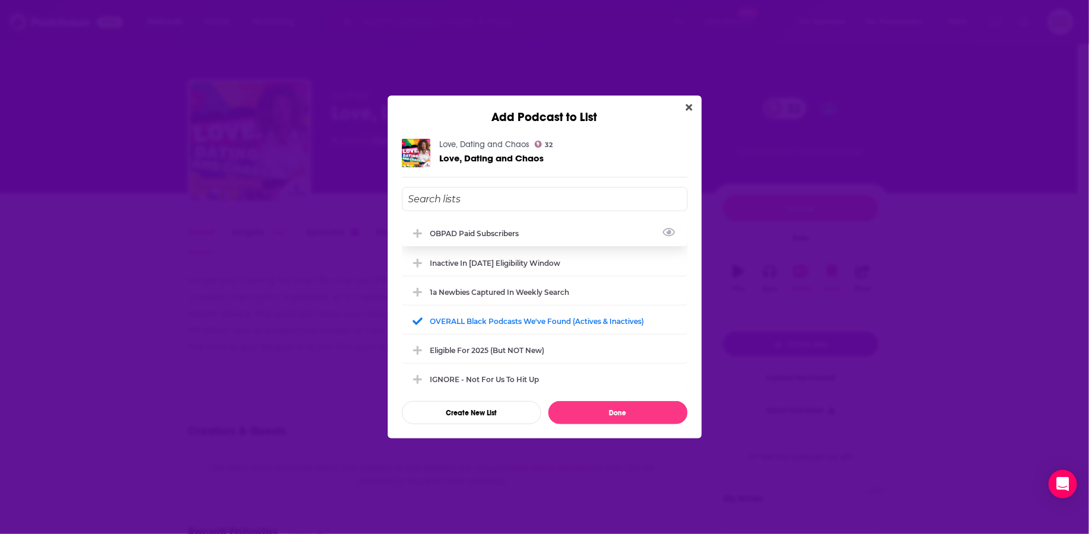
click at [493, 230] on div "OBPAD paid subscribers" at bounding box center [479, 233] width 96 height 9
click at [654, 409] on button "Done" at bounding box center [618, 412] width 139 height 23
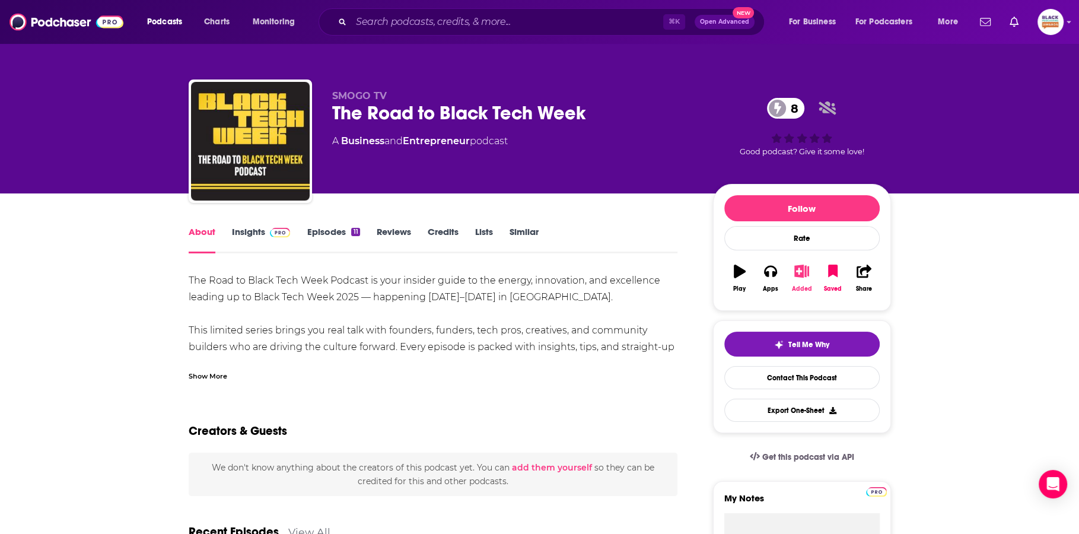
click at [797, 270] on icon "button" at bounding box center [801, 270] width 15 height 13
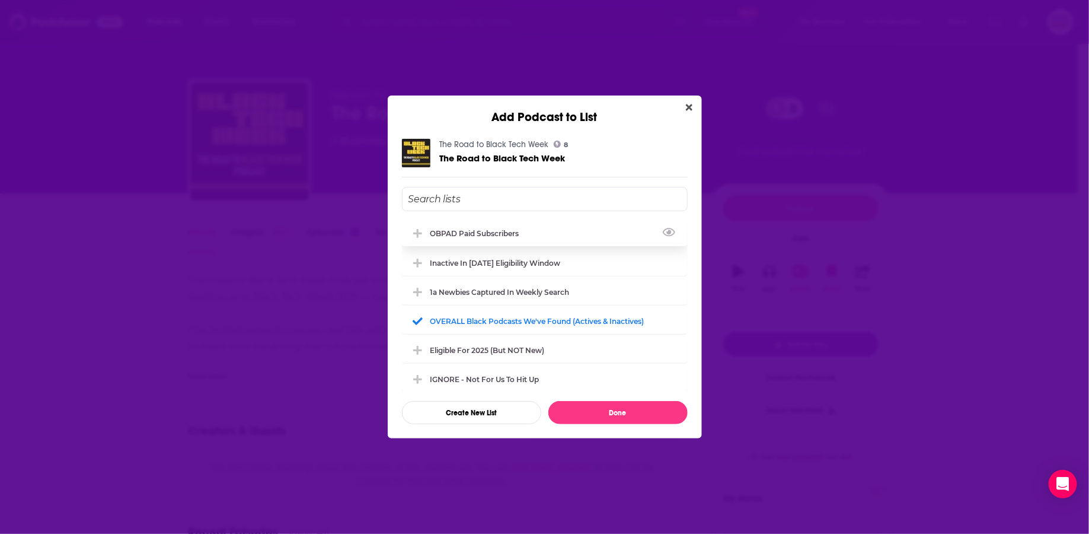
click at [496, 231] on div "OBPAD paid subscribers" at bounding box center [479, 233] width 96 height 9
click at [616, 409] on button "Done" at bounding box center [618, 412] width 139 height 23
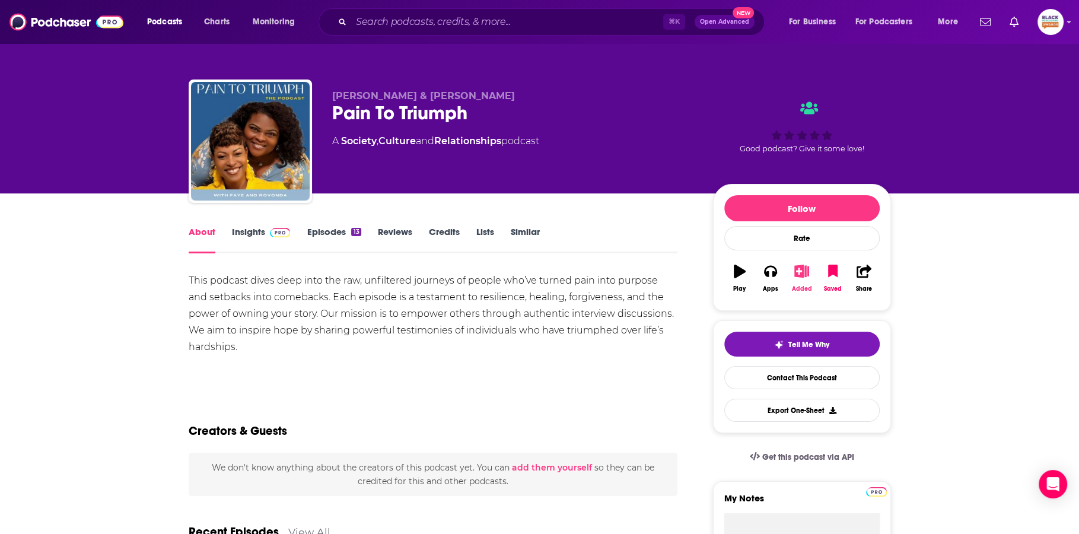
click at [802, 269] on icon "button" at bounding box center [801, 270] width 15 height 13
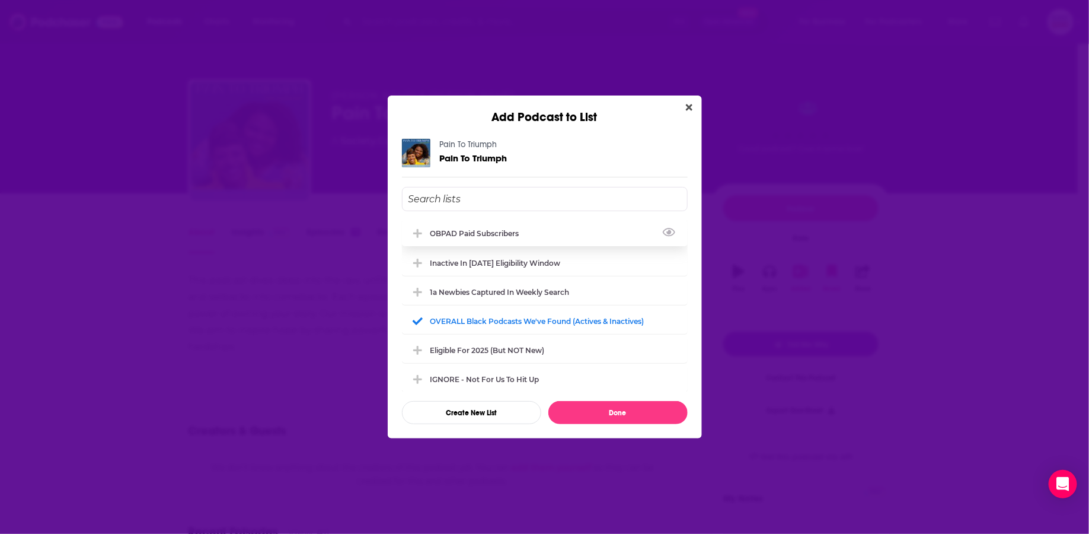
click at [529, 231] on div "OBPAD paid subscribers" at bounding box center [545, 233] width 286 height 26
click at [636, 408] on button "Done" at bounding box center [618, 412] width 139 height 23
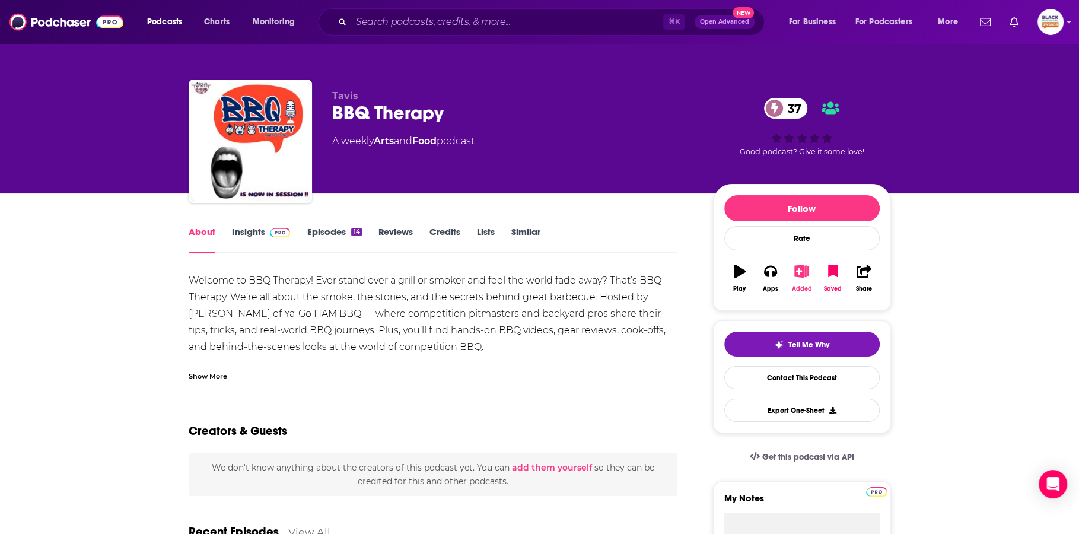
click at [806, 272] on icon "button" at bounding box center [801, 270] width 15 height 13
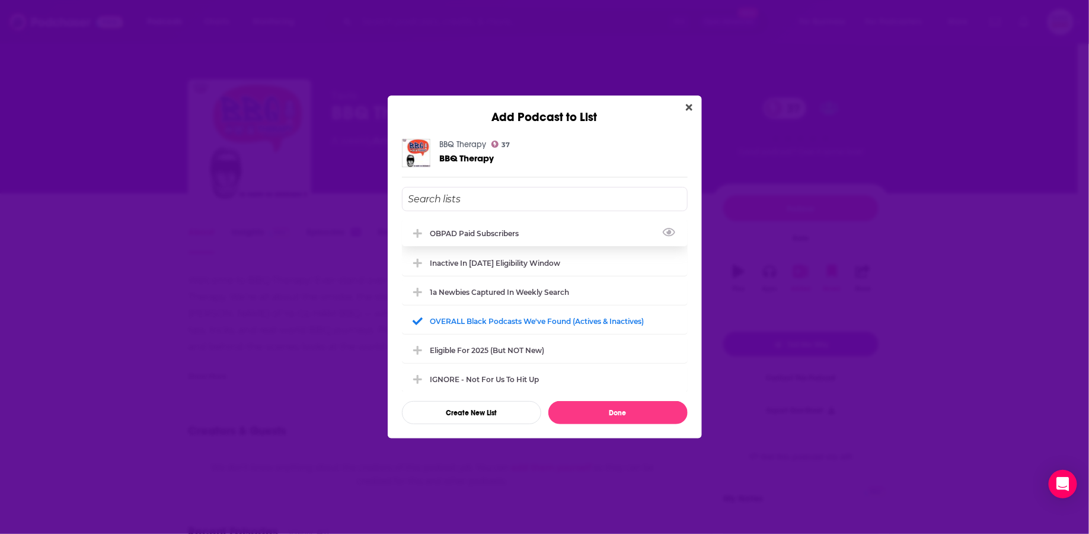
click at [485, 229] on div "OBPAD paid subscribers" at bounding box center [479, 233] width 96 height 9
click at [611, 410] on button "Done" at bounding box center [618, 412] width 139 height 23
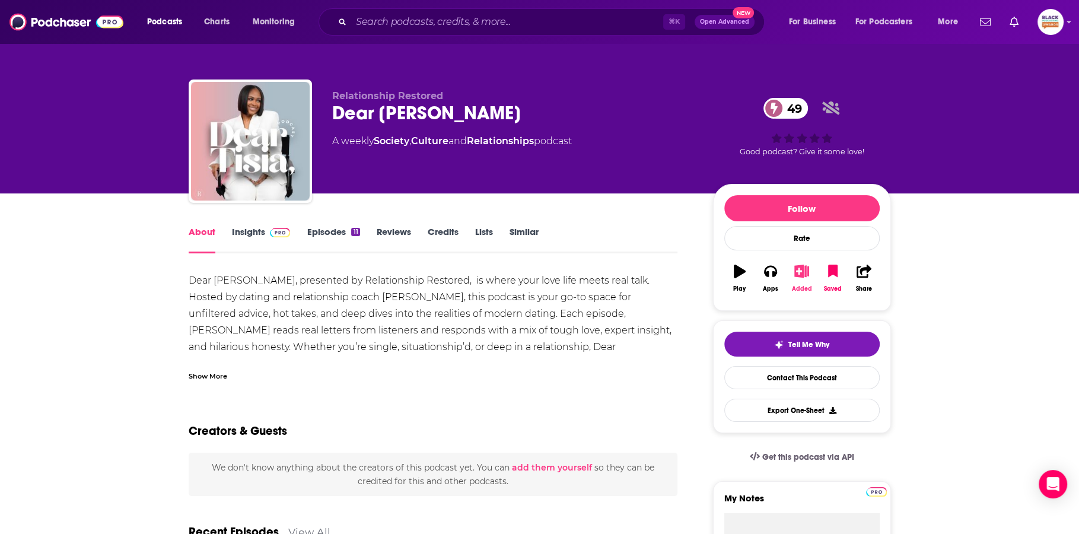
click at [794, 271] on icon "button" at bounding box center [801, 270] width 15 height 13
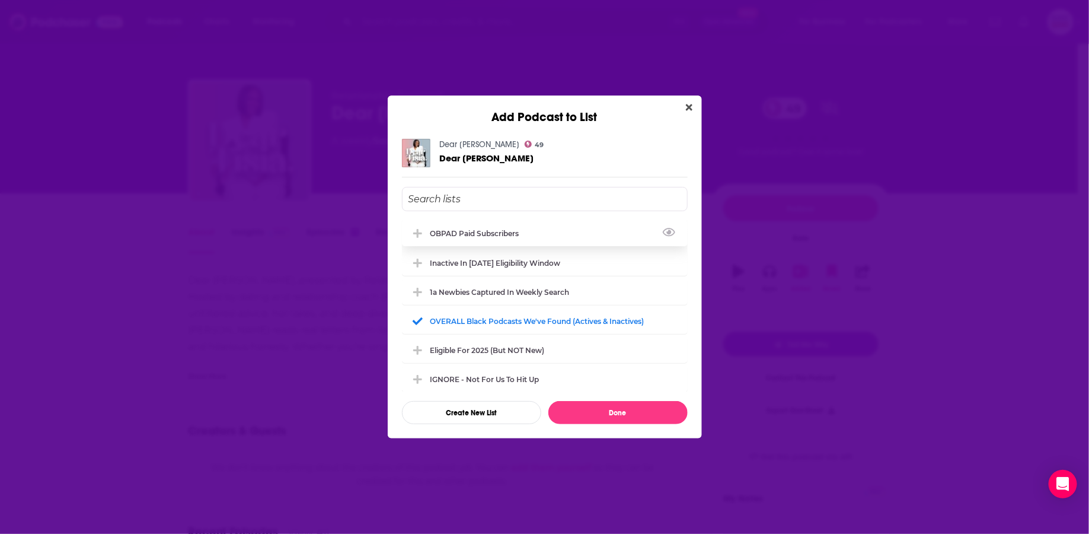
click at [521, 227] on div "OBPAD paid subscribers" at bounding box center [545, 233] width 286 height 26
click at [623, 409] on button "Done" at bounding box center [618, 412] width 139 height 23
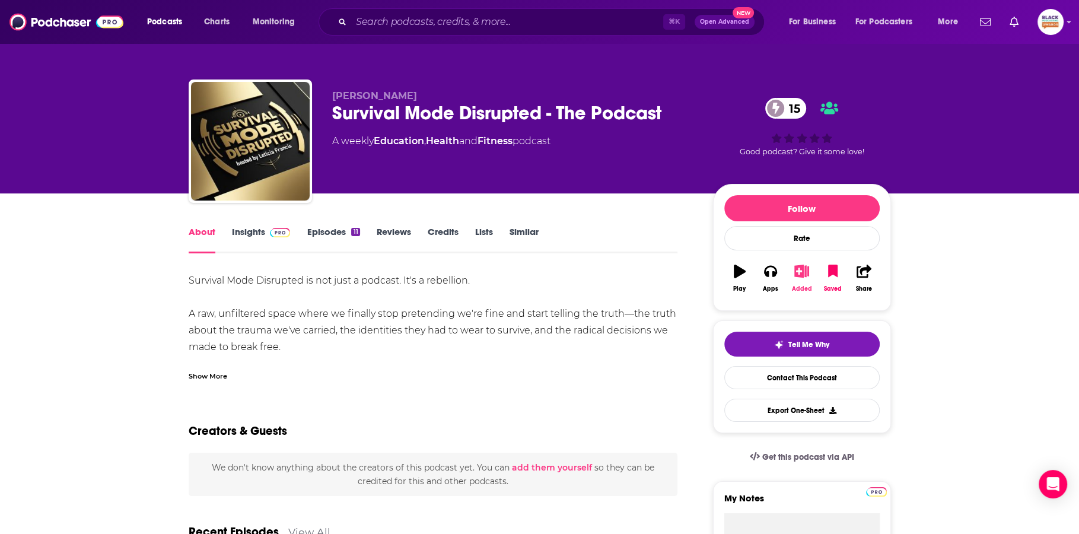
click at [801, 272] on icon "button" at bounding box center [801, 270] width 15 height 13
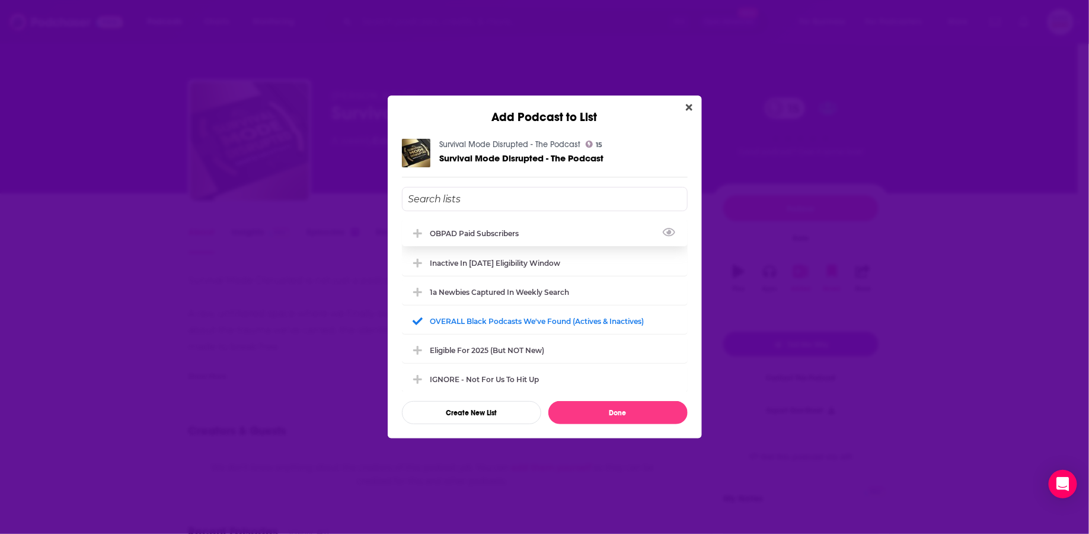
click at [488, 233] on div "OBPAD paid subscribers" at bounding box center [479, 233] width 96 height 9
click at [605, 406] on button "Done" at bounding box center [618, 412] width 139 height 23
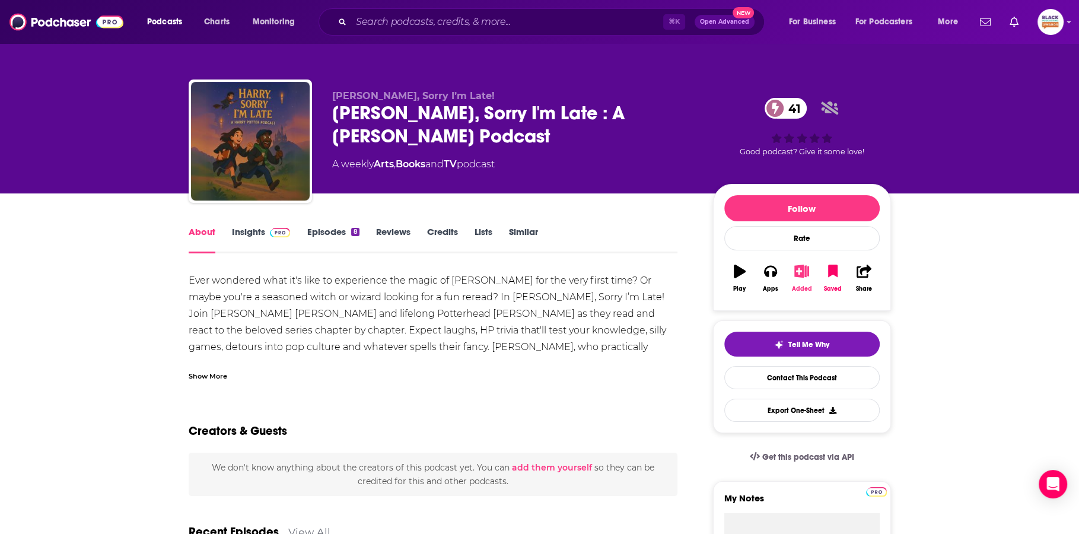
click at [792, 273] on button "Added" at bounding box center [801, 278] width 31 height 43
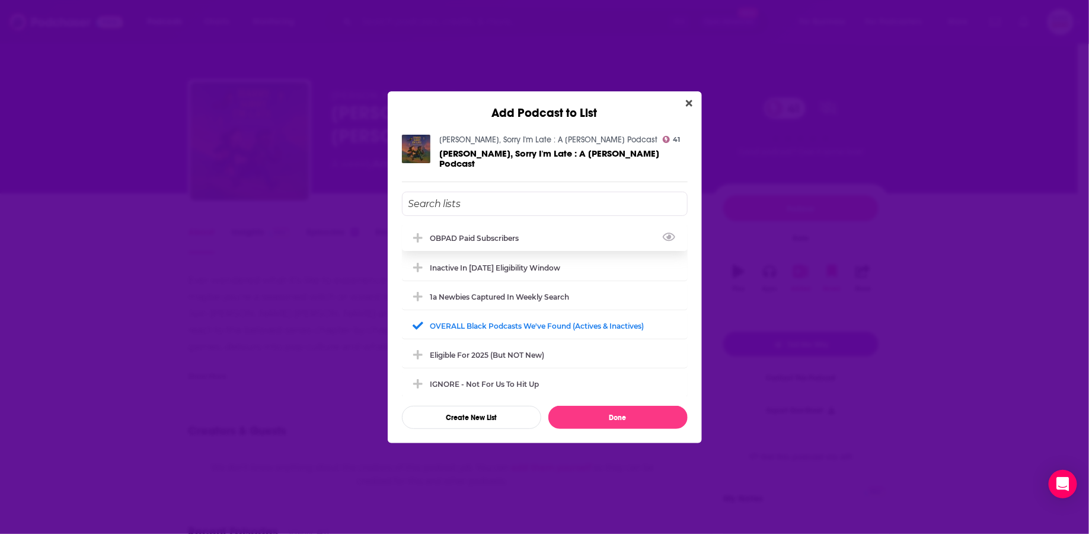
click at [480, 234] on div "OBPAD paid subscribers" at bounding box center [479, 238] width 96 height 9
click at [619, 406] on button "Done" at bounding box center [618, 417] width 139 height 23
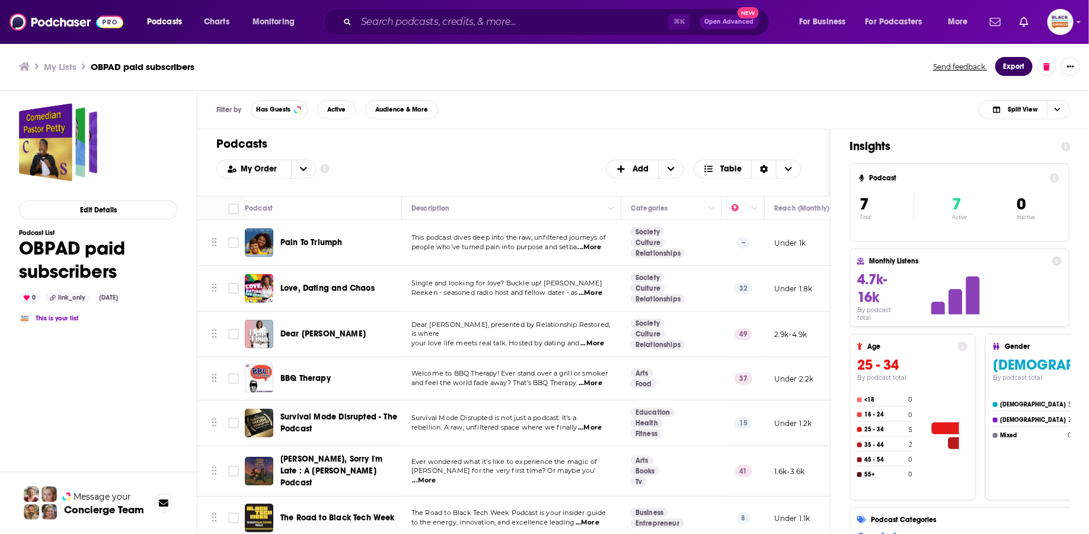
click at [1013, 67] on button "Export" at bounding box center [1014, 66] width 37 height 19
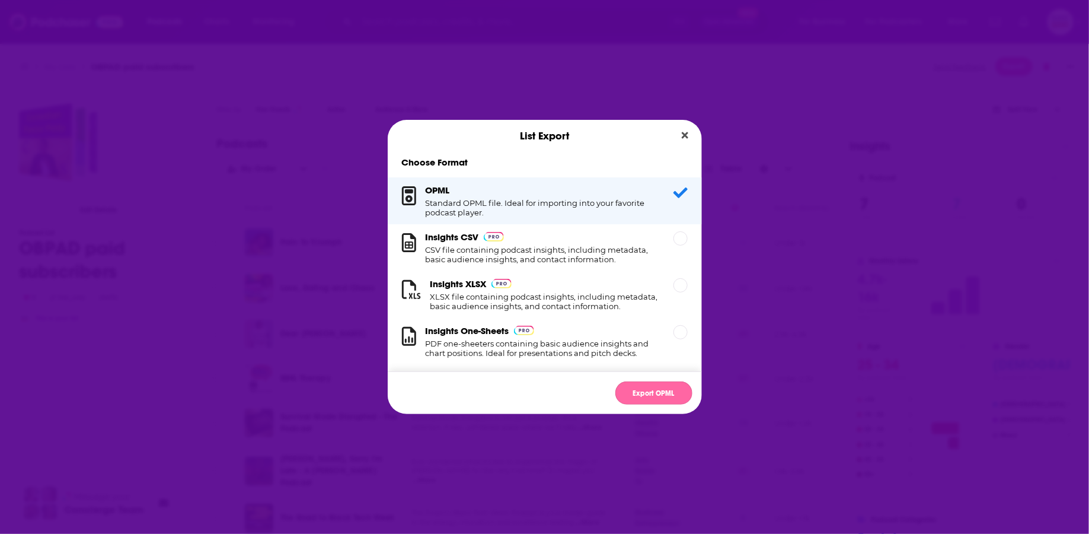
click at [661, 384] on button "Export OPML" at bounding box center [654, 392] width 77 height 23
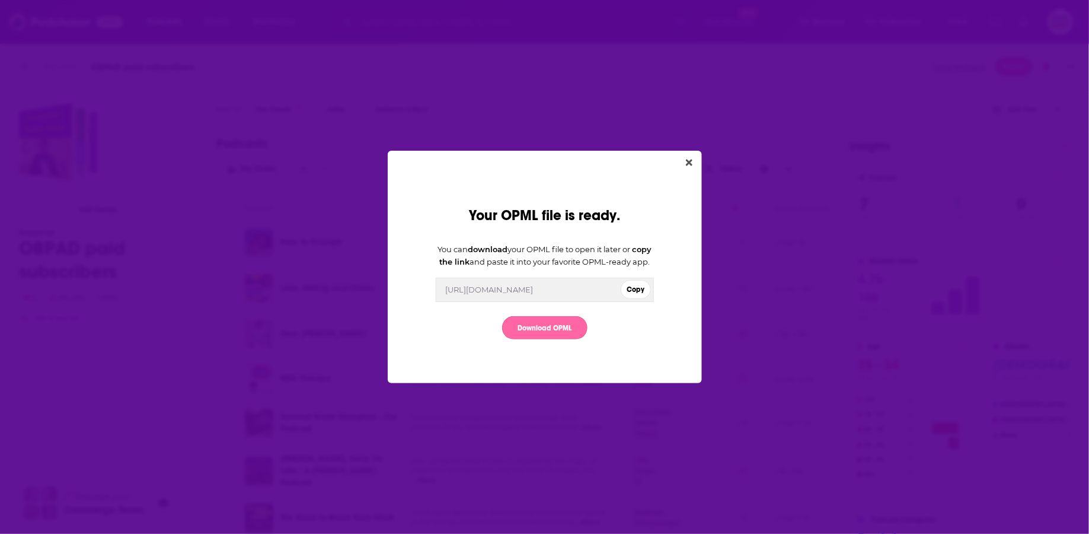
click at [540, 334] on link "Download OPML" at bounding box center [544, 327] width 85 height 23
click at [690, 160] on icon "Close" at bounding box center [689, 163] width 7 height 7
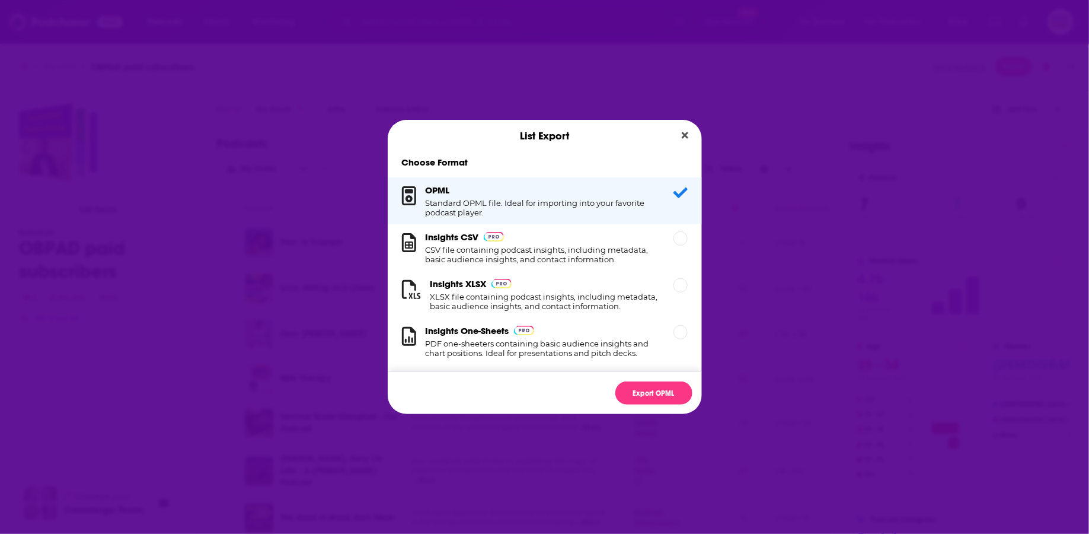
click at [692, 130] on button "Close" at bounding box center [685, 135] width 16 height 15
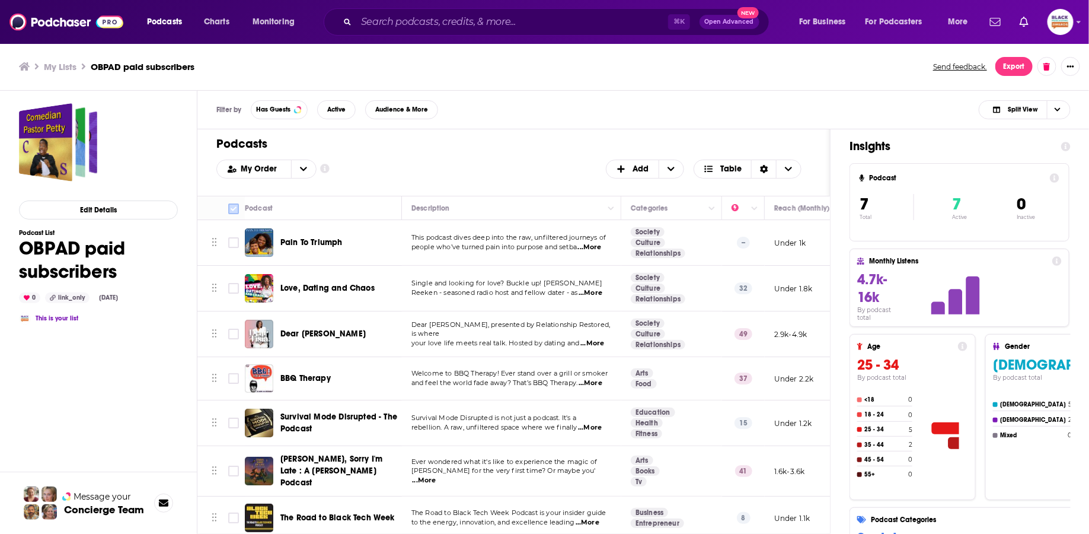
click at [237, 208] on input "Toggle select all" at bounding box center [233, 208] width 11 height 11
checkbox input "true"
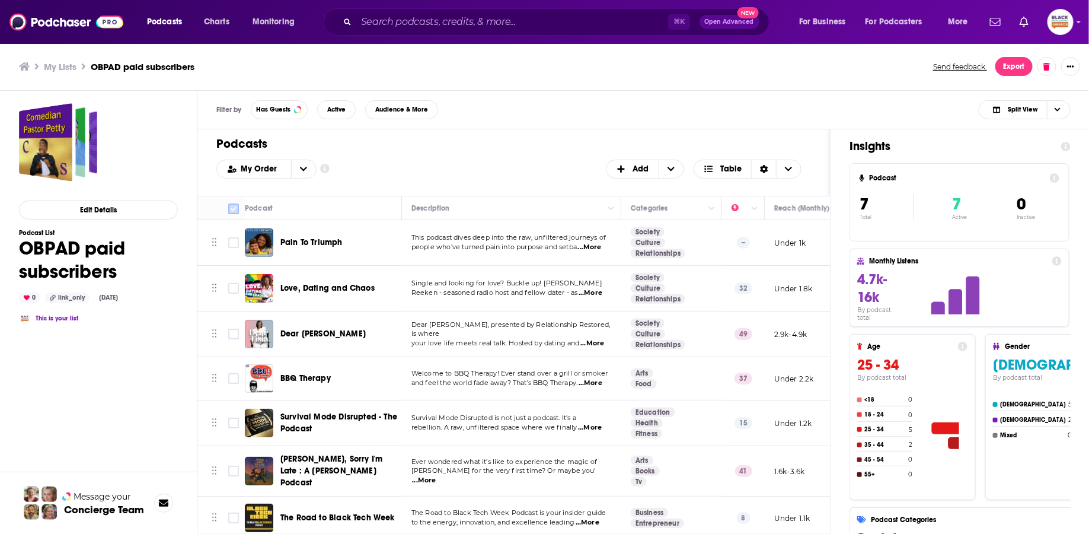
checkbox input "true"
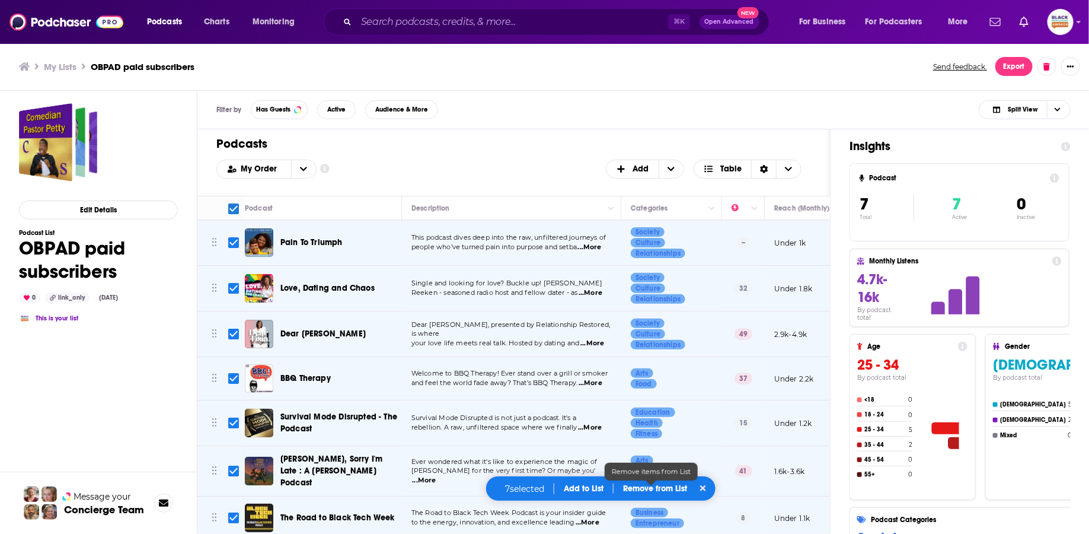
click at [668, 490] on p "Remove from List" at bounding box center [655, 488] width 64 height 10
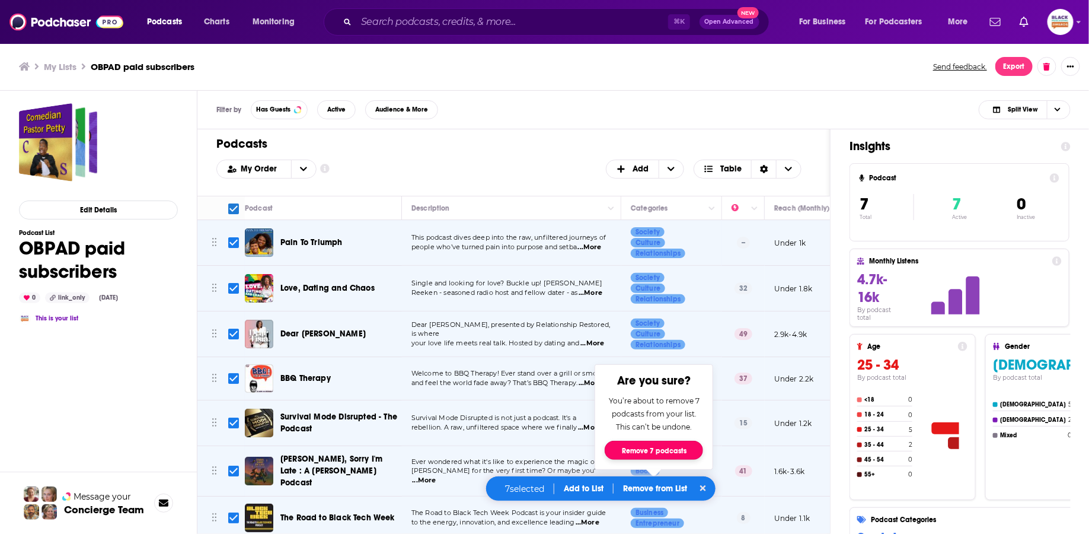
click at [662, 447] on button "Remove 7 podcasts" at bounding box center [654, 450] width 98 height 19
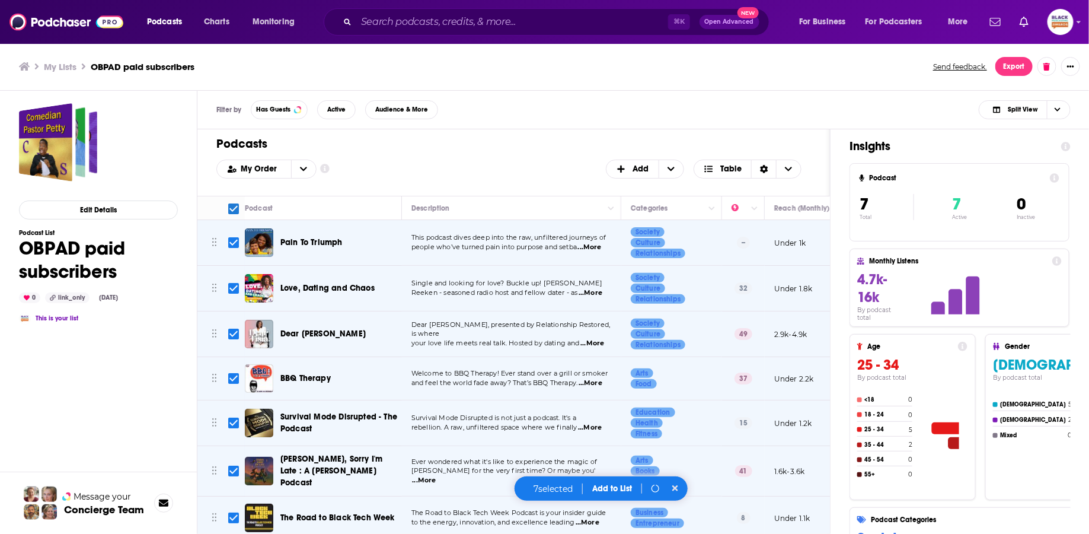
checkbox input "false"
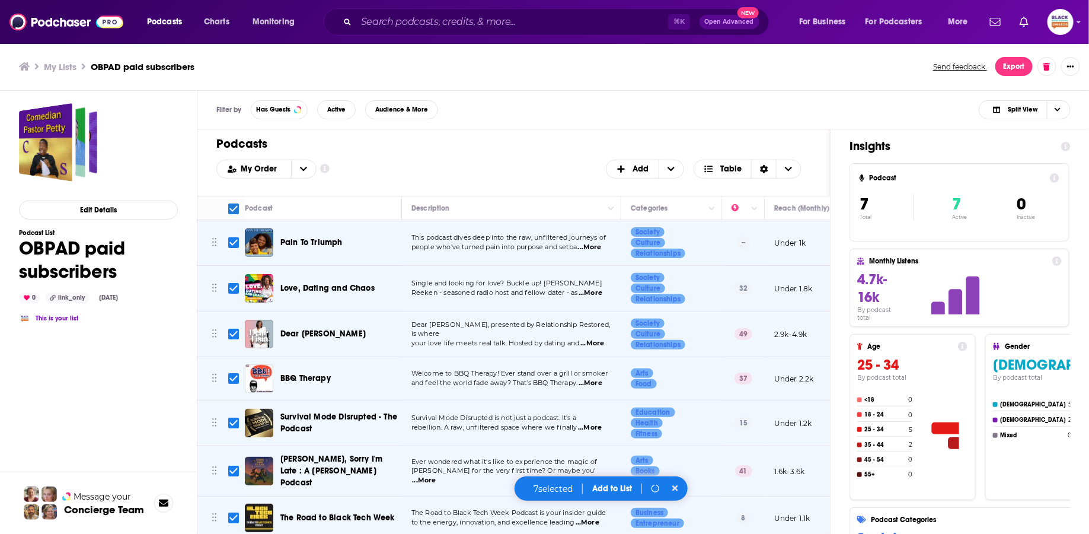
checkbox input "false"
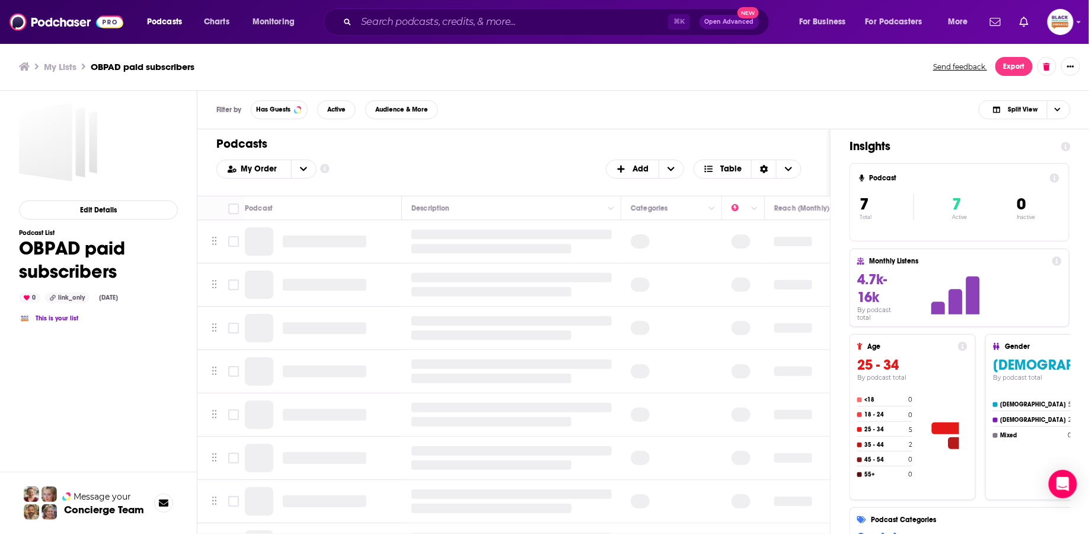
click at [65, 63] on h3 "My Lists" at bounding box center [60, 66] width 33 height 11
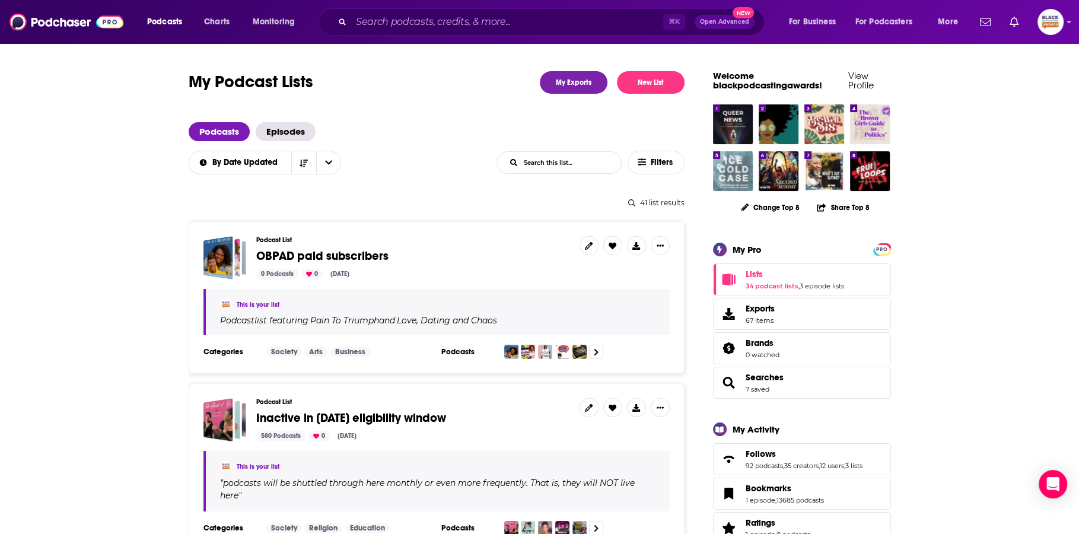
click at [738, 168] on img "Ice Cold Case" at bounding box center [733, 171] width 40 height 40
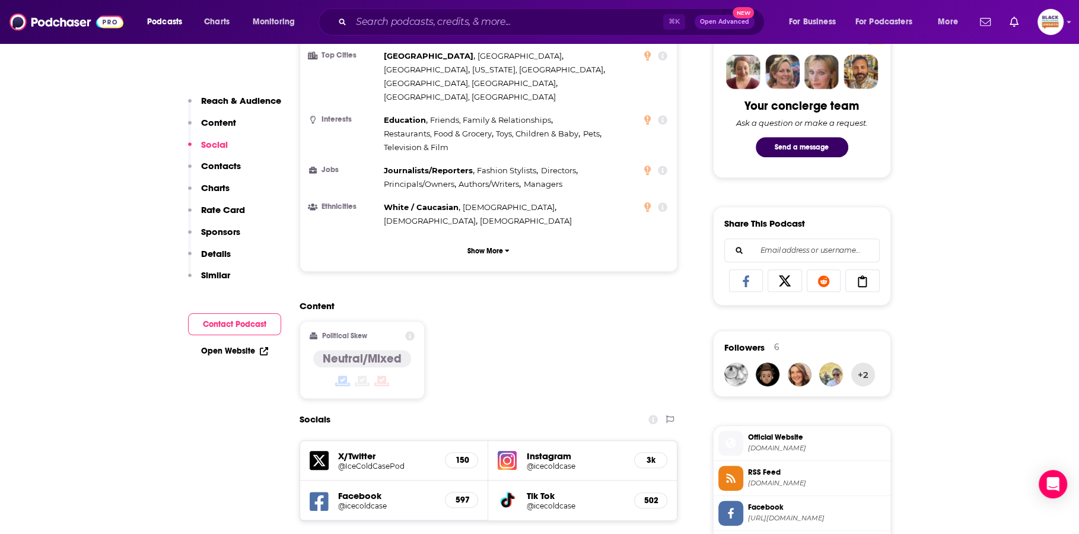
scroll to position [197, 0]
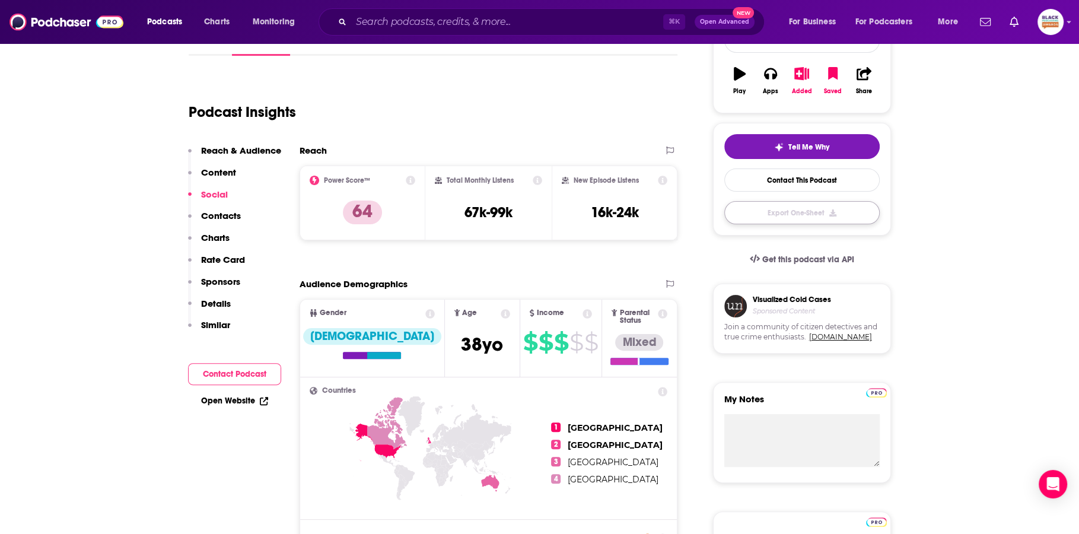
click at [841, 215] on button "Export One-Sheet" at bounding box center [801, 212] width 155 height 23
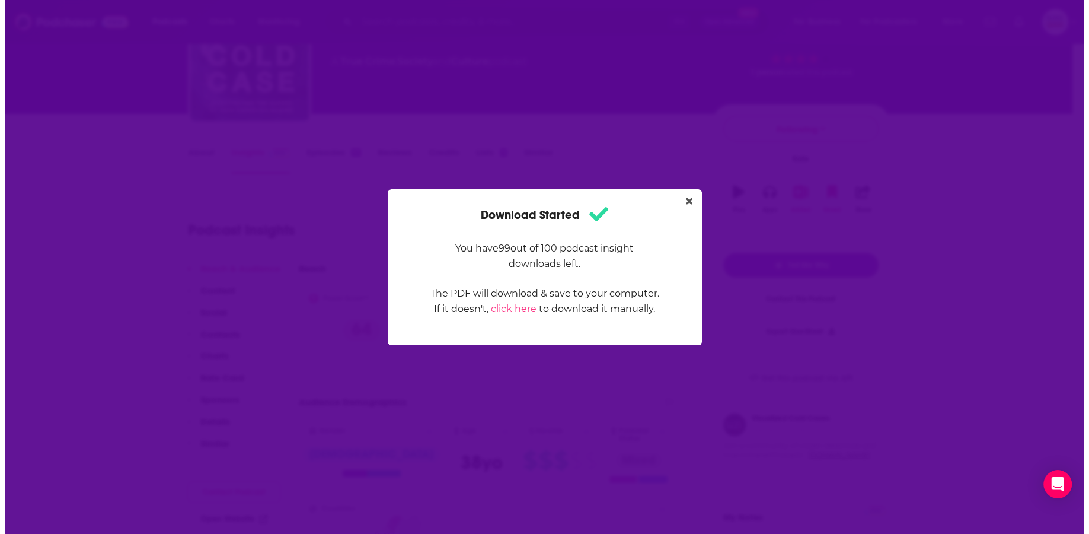
scroll to position [0, 0]
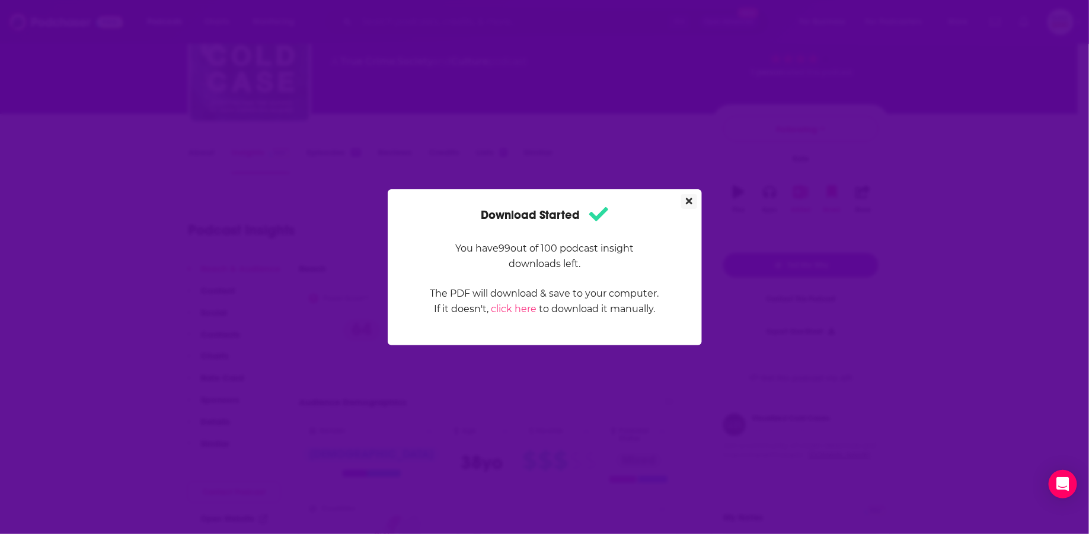
click at [686, 199] on icon "Close" at bounding box center [689, 200] width 7 height 9
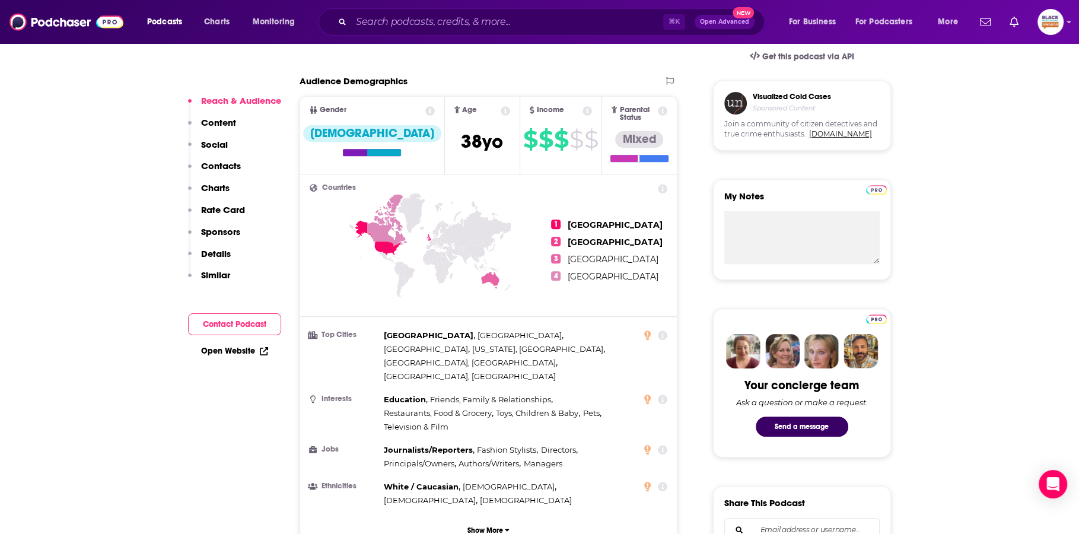
scroll to position [400, 0]
click at [495, 527] on p "Show More" at bounding box center [485, 531] width 36 height 8
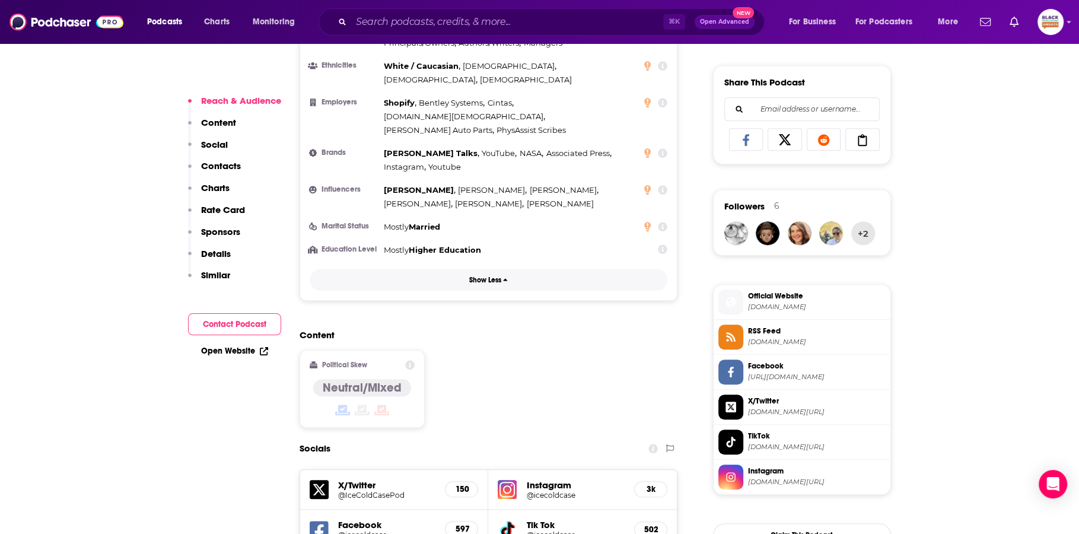
scroll to position [822, 0]
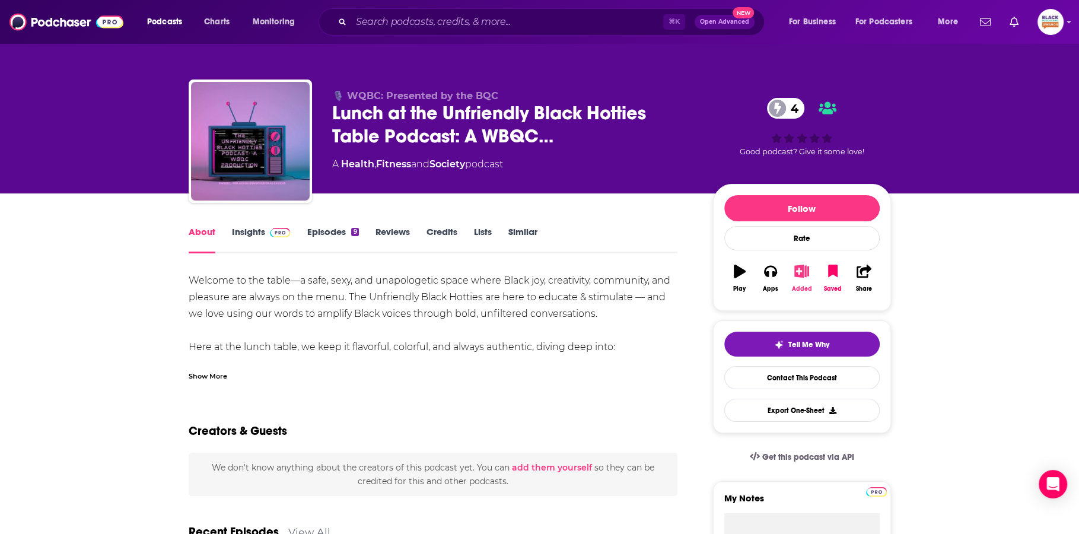
click at [806, 271] on icon "button" at bounding box center [801, 270] width 15 height 13
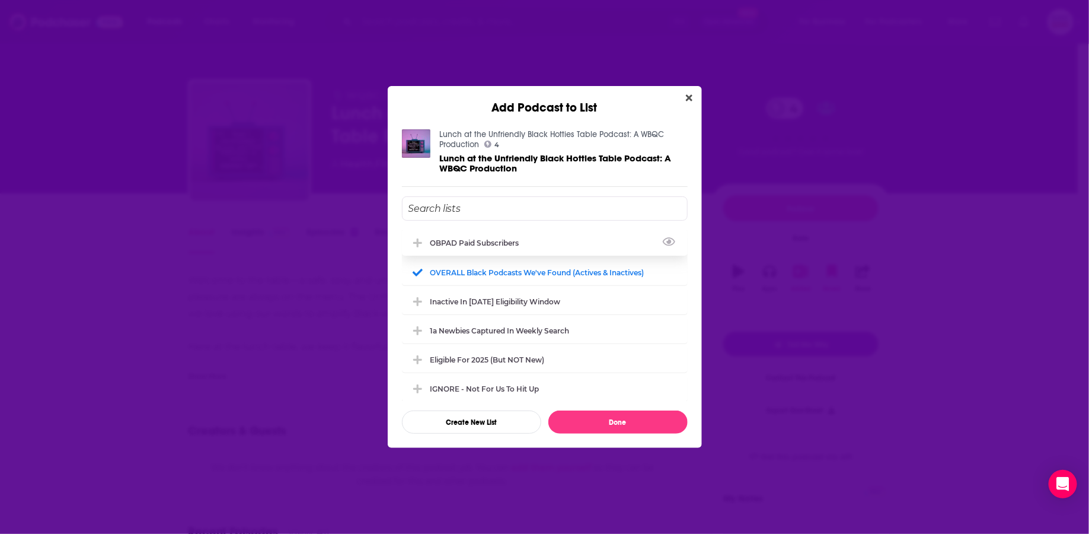
click at [471, 235] on div "OBPAD paid subscribers" at bounding box center [545, 243] width 286 height 26
click at [608, 417] on button "Done" at bounding box center [618, 421] width 139 height 23
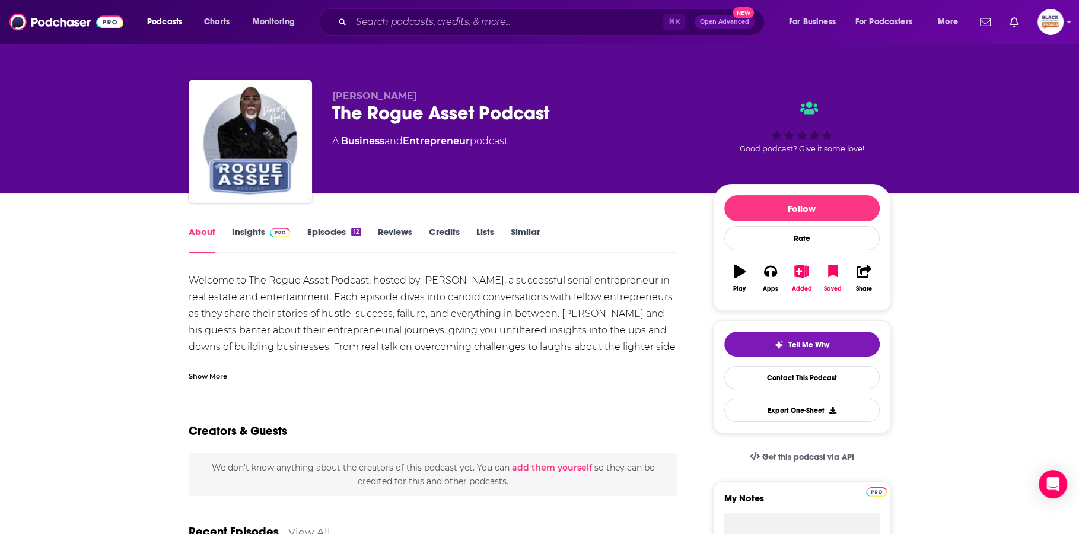
click at [330, 107] on div "[PERSON_NAME] The Rogue Asset Podcast A Business and Entrepreneur podcast Good …" at bounding box center [540, 143] width 702 height 128
click at [245, 232] on link "Insights" at bounding box center [261, 239] width 59 height 27
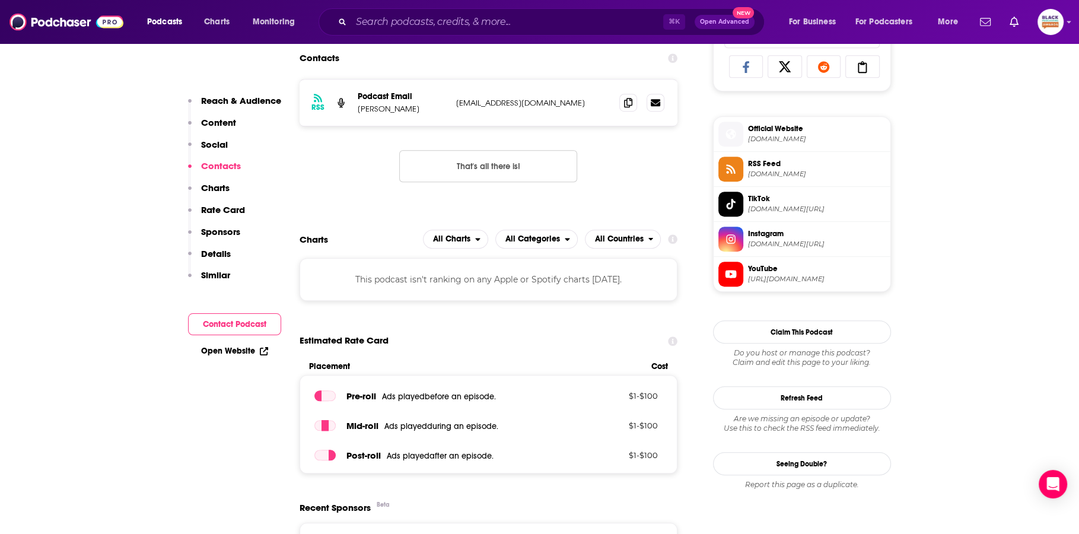
scroll to position [676, 0]
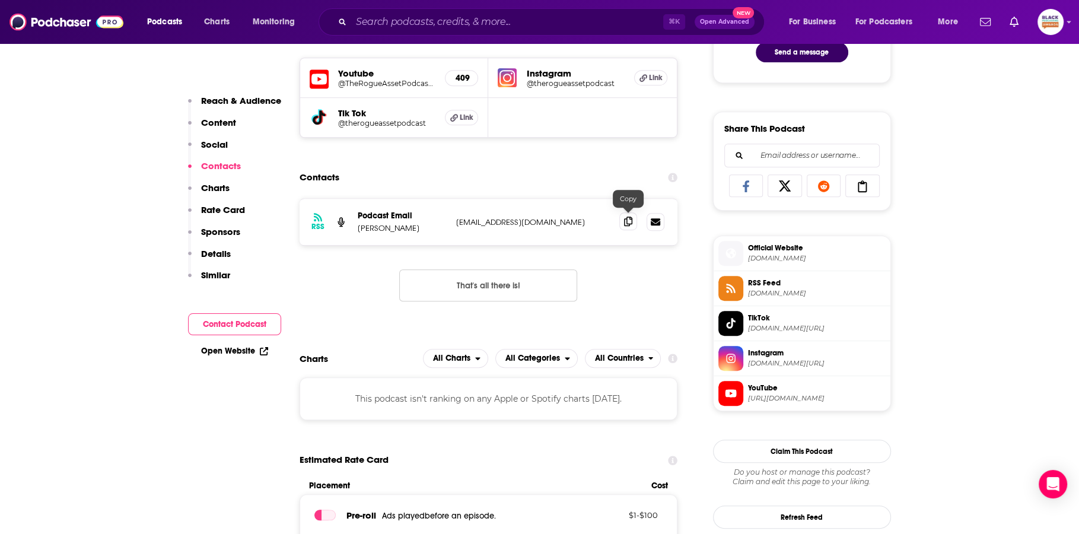
click at [627, 219] on icon at bounding box center [628, 220] width 8 height 9
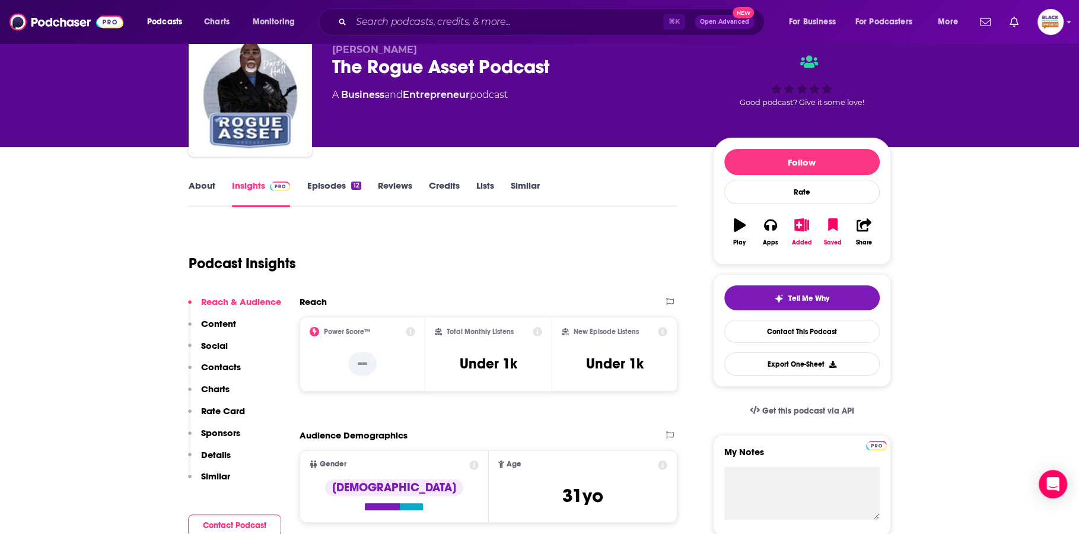
scroll to position [25, 0]
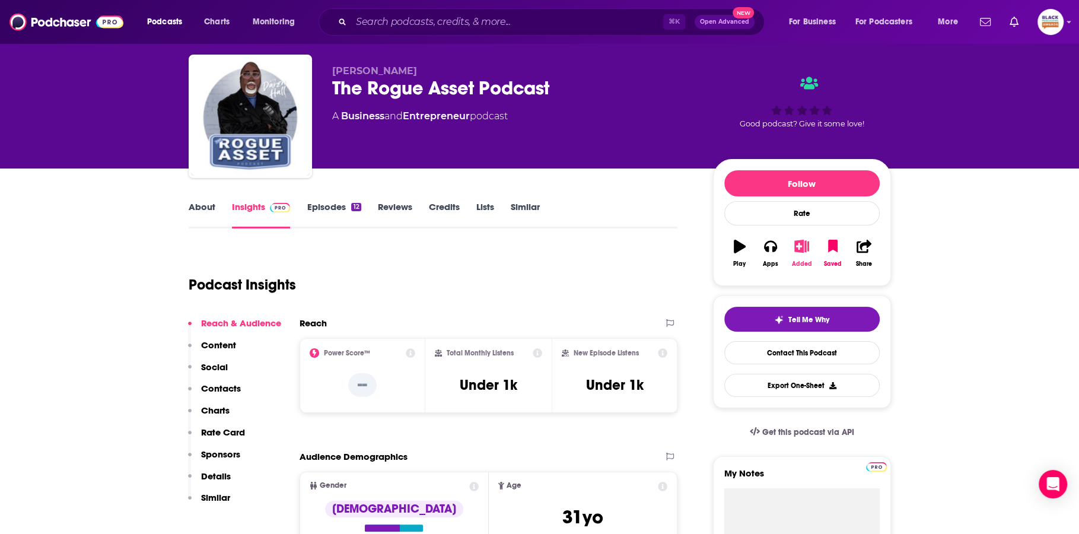
click at [799, 244] on icon "button" at bounding box center [801, 246] width 15 height 13
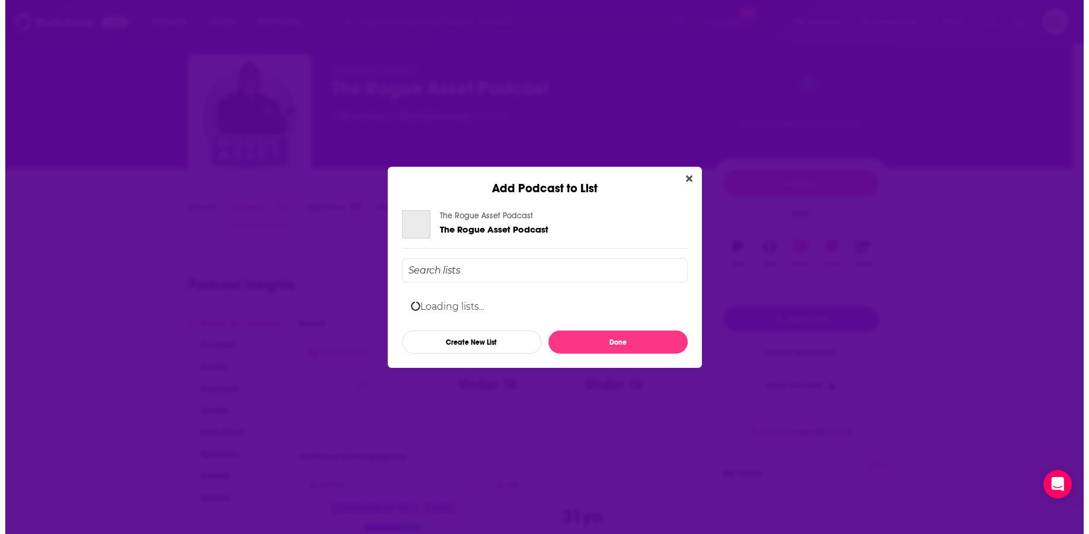
scroll to position [0, 0]
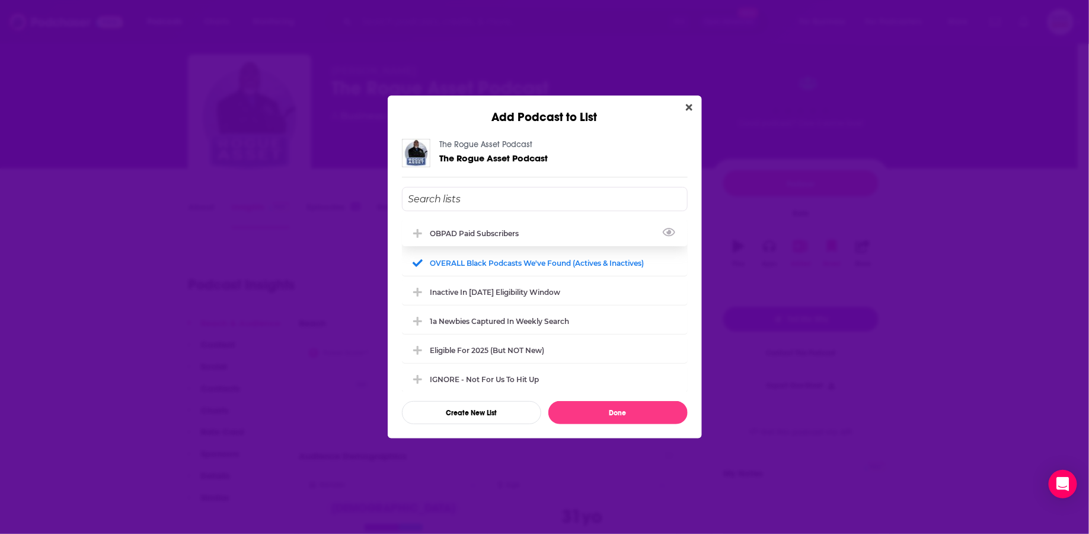
click at [447, 232] on div "OBPAD paid subscribers" at bounding box center [479, 233] width 96 height 9
click at [450, 200] on input "Add Podcast To List" at bounding box center [545, 199] width 286 height 24
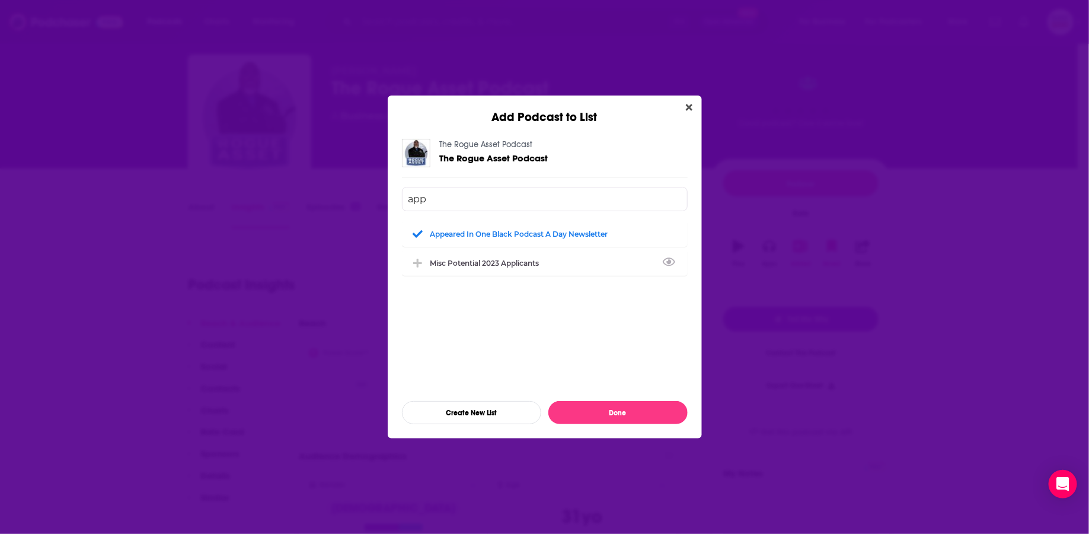
type input "app"
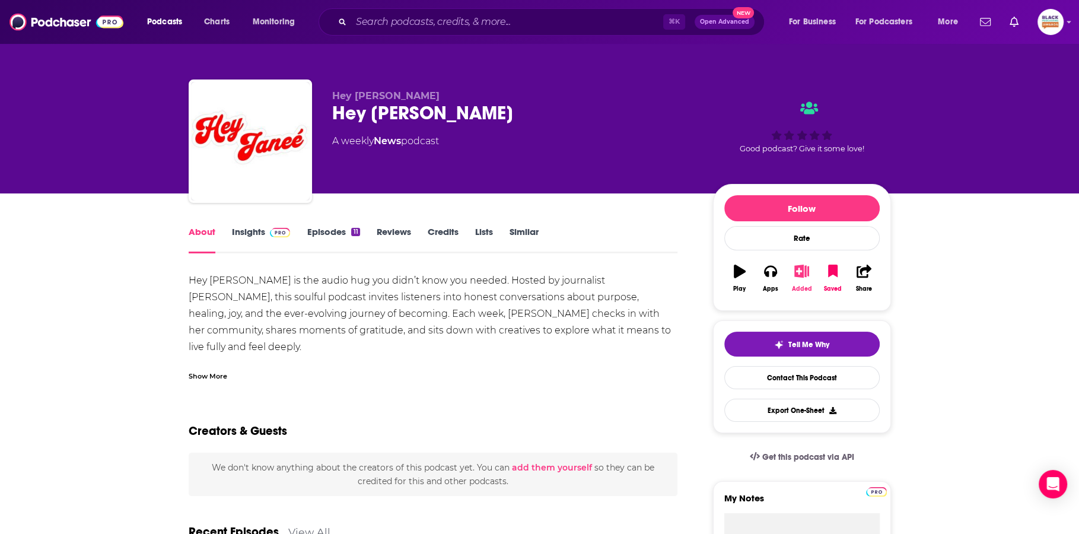
click at [801, 276] on icon "button" at bounding box center [801, 270] width 15 height 13
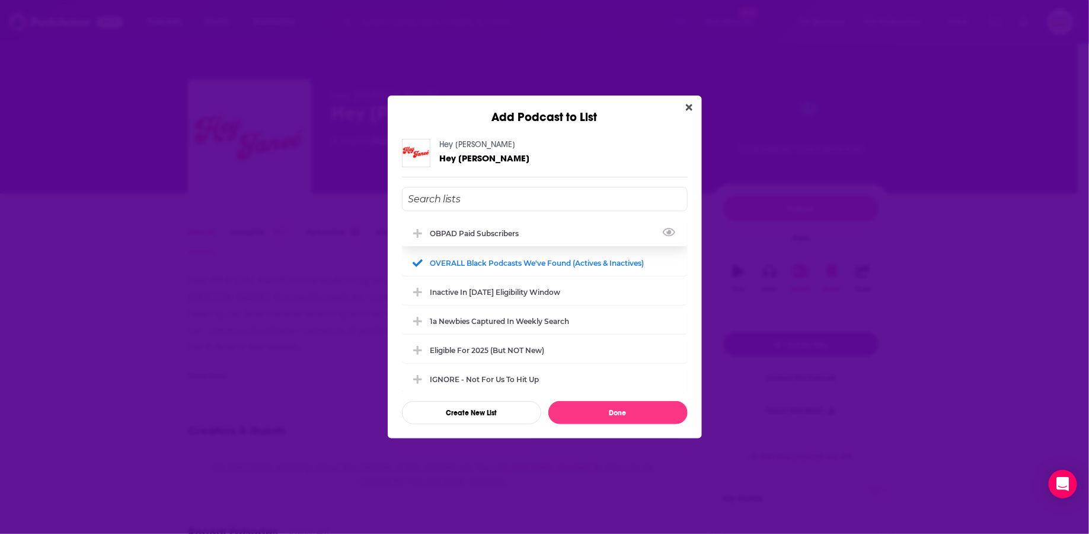
click at [474, 238] on div "OBPAD paid subscribers" at bounding box center [545, 233] width 286 height 26
click at [614, 406] on button "Done" at bounding box center [618, 412] width 139 height 23
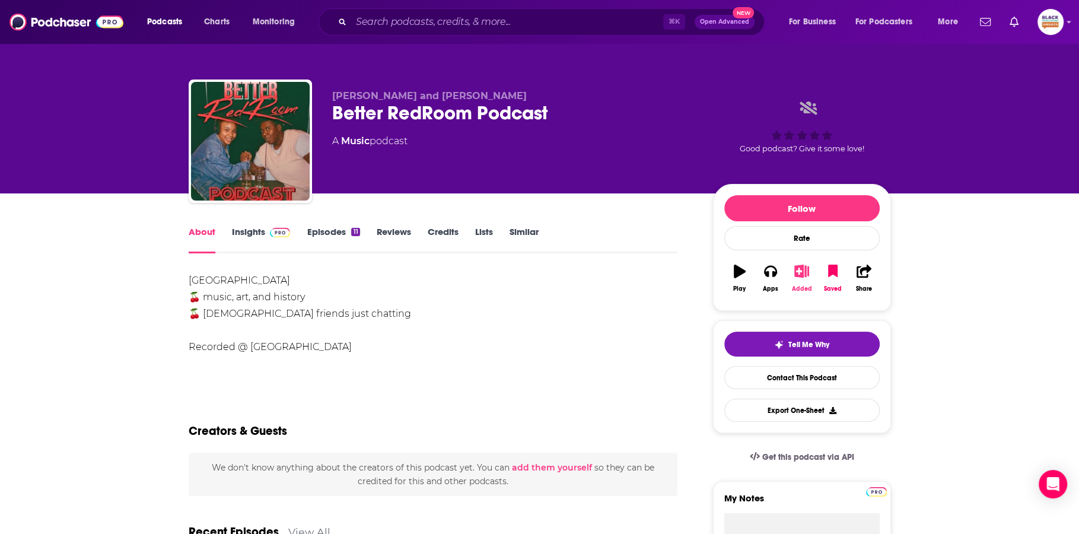
click at [793, 274] on button "Added" at bounding box center [801, 278] width 31 height 43
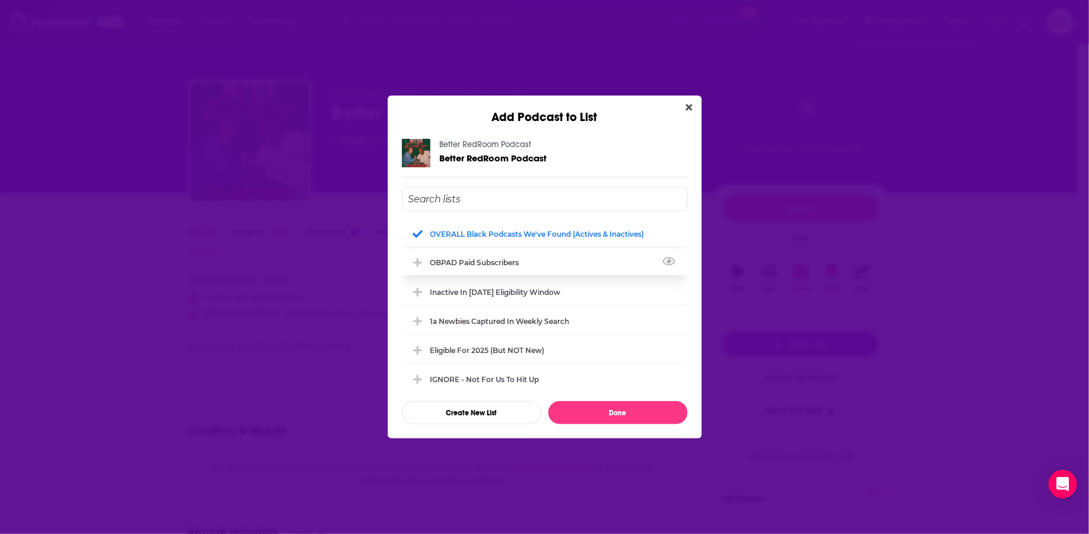
click at [541, 256] on div "OBPAD paid subscribers" at bounding box center [545, 262] width 286 height 26
click at [643, 408] on button "Done" at bounding box center [618, 412] width 139 height 23
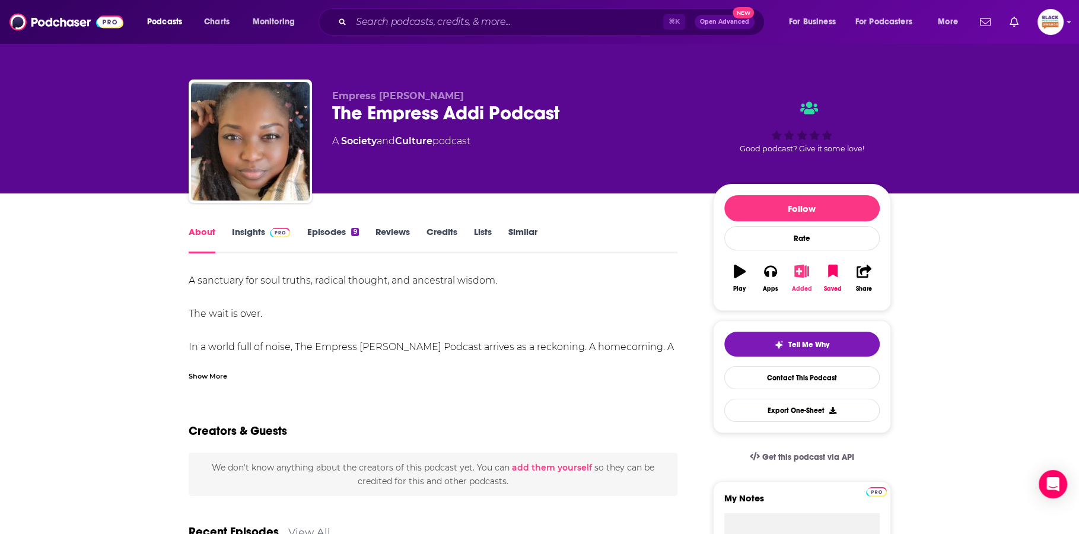
click at [794, 272] on icon "button" at bounding box center [801, 270] width 15 height 13
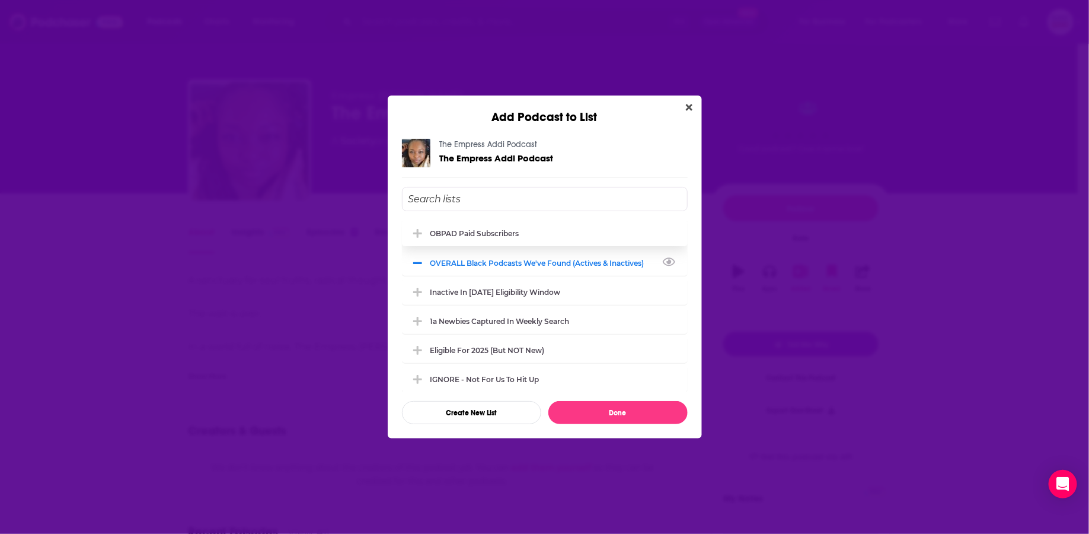
click at [476, 243] on div "OBPAD paid subscribers" at bounding box center [545, 233] width 286 height 26
drag, startPoint x: 614, startPoint y: 409, endPoint x: 629, endPoint y: 400, distance: 17.5
click at [614, 409] on button "Done" at bounding box center [618, 412] width 139 height 23
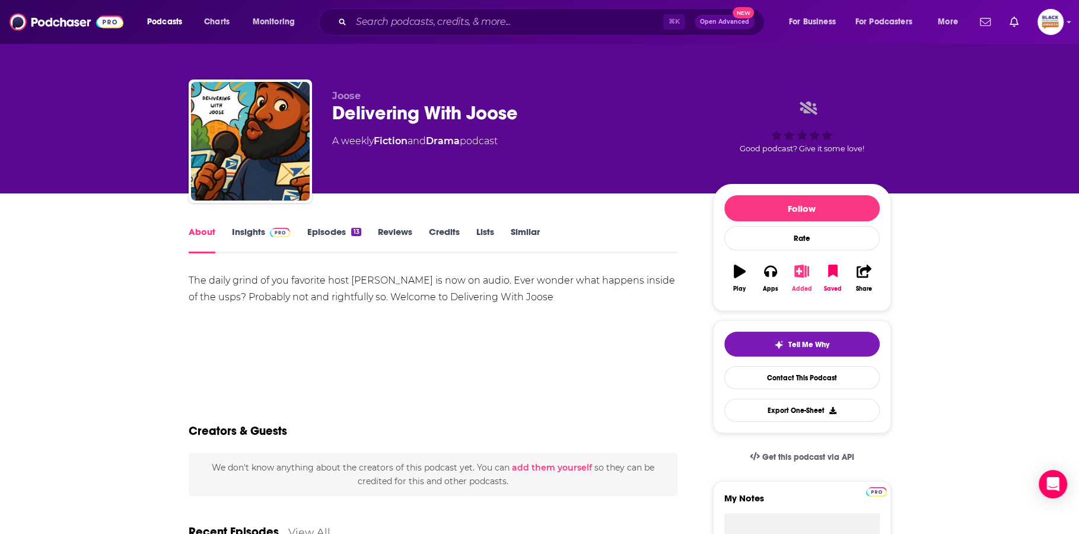
click at [807, 267] on icon "button" at bounding box center [801, 270] width 15 height 13
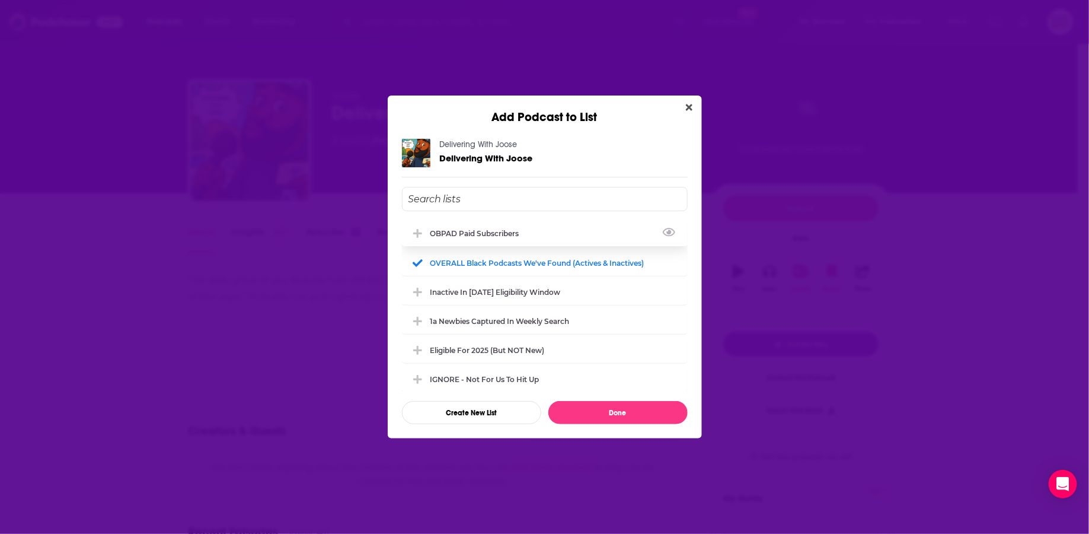
click at [499, 237] on div "OBPAD paid subscribers" at bounding box center [479, 233] width 96 height 9
click at [616, 411] on button "Done" at bounding box center [618, 412] width 139 height 23
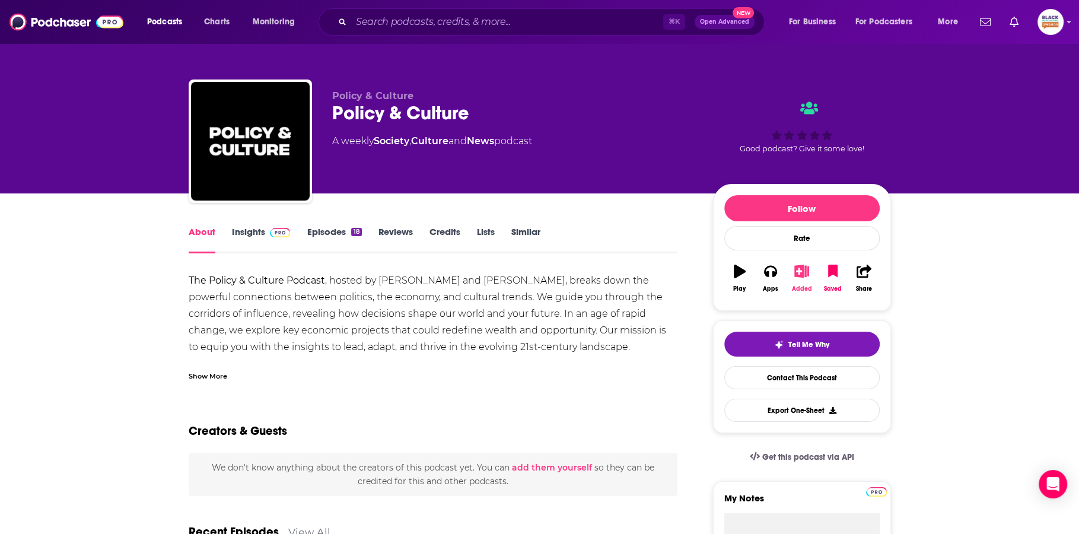
click at [804, 270] on icon "button" at bounding box center [801, 270] width 15 height 13
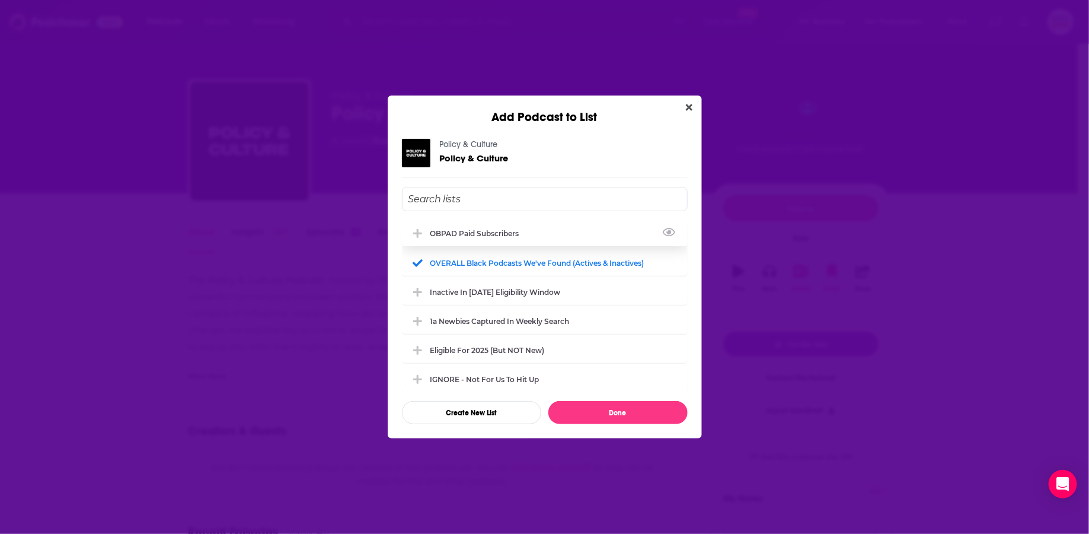
click at [495, 230] on div "OBPAD paid subscribers" at bounding box center [479, 233] width 96 height 9
click at [651, 416] on button "Done" at bounding box center [618, 412] width 139 height 23
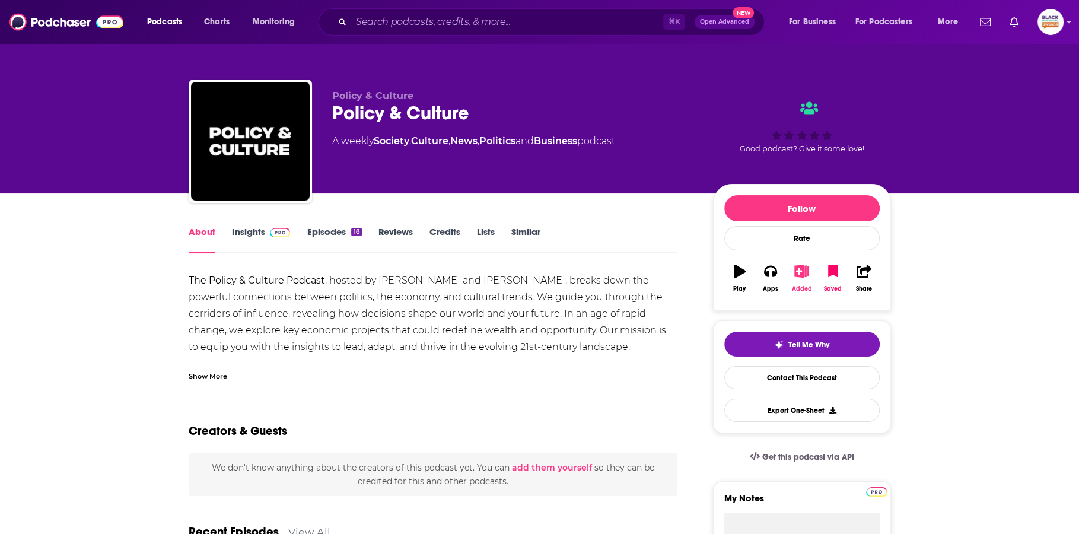
click at [799, 276] on icon "button" at bounding box center [801, 270] width 15 height 13
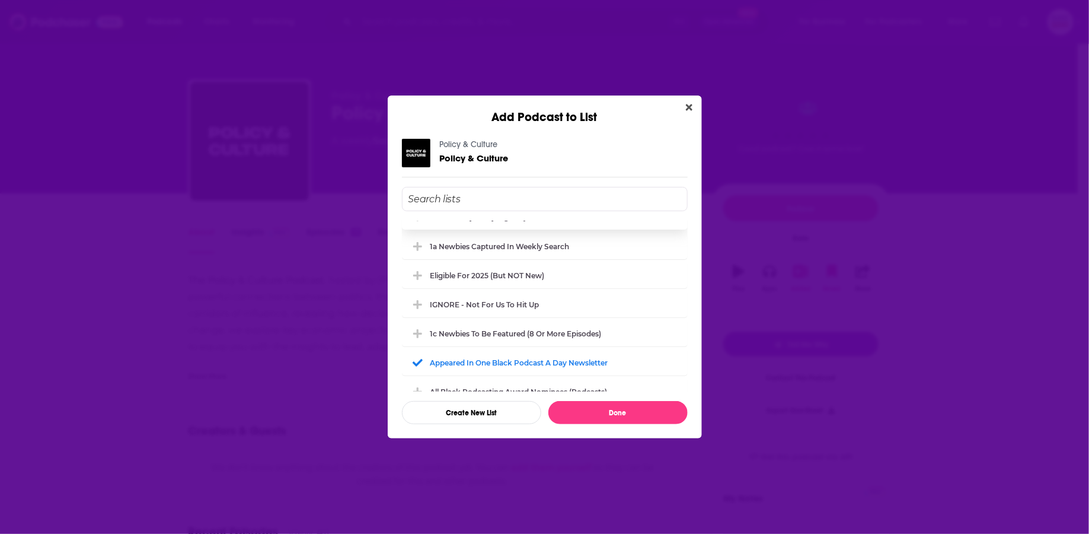
scroll to position [76, 0]
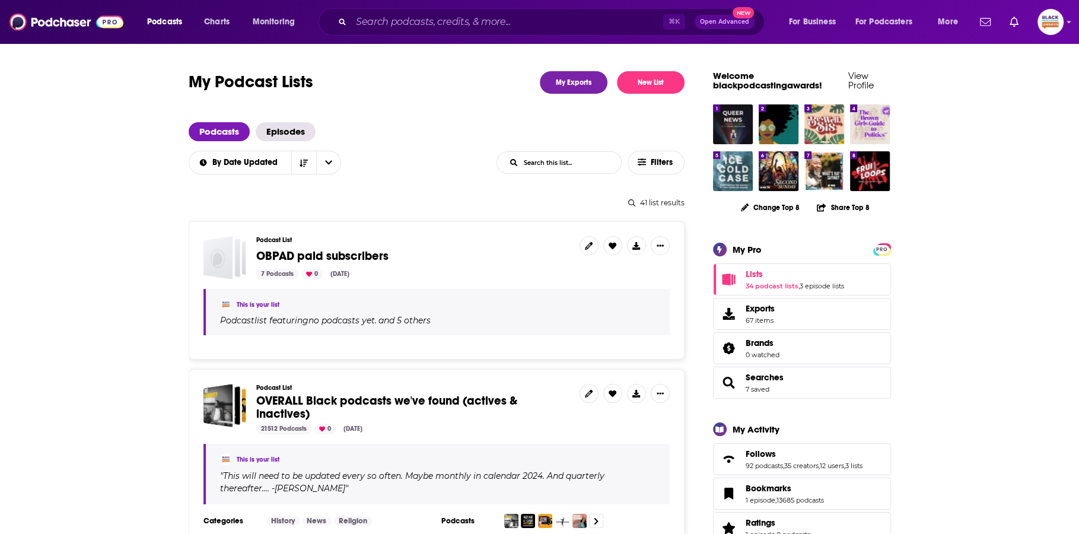
click at [335, 254] on span "OBPAD paid subscribers" at bounding box center [322, 255] width 132 height 15
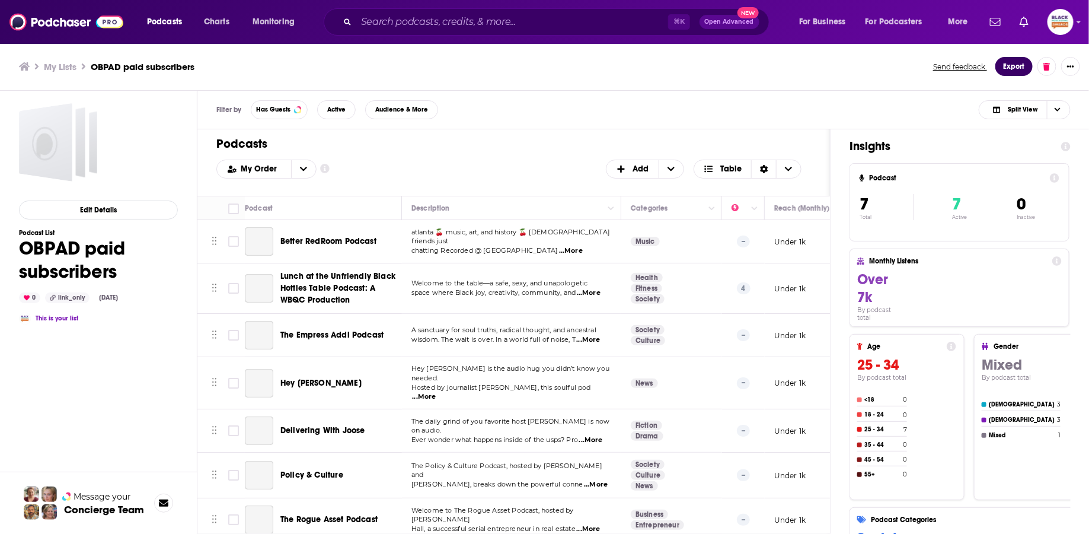
click at [1006, 63] on button "Export" at bounding box center [1014, 66] width 37 height 19
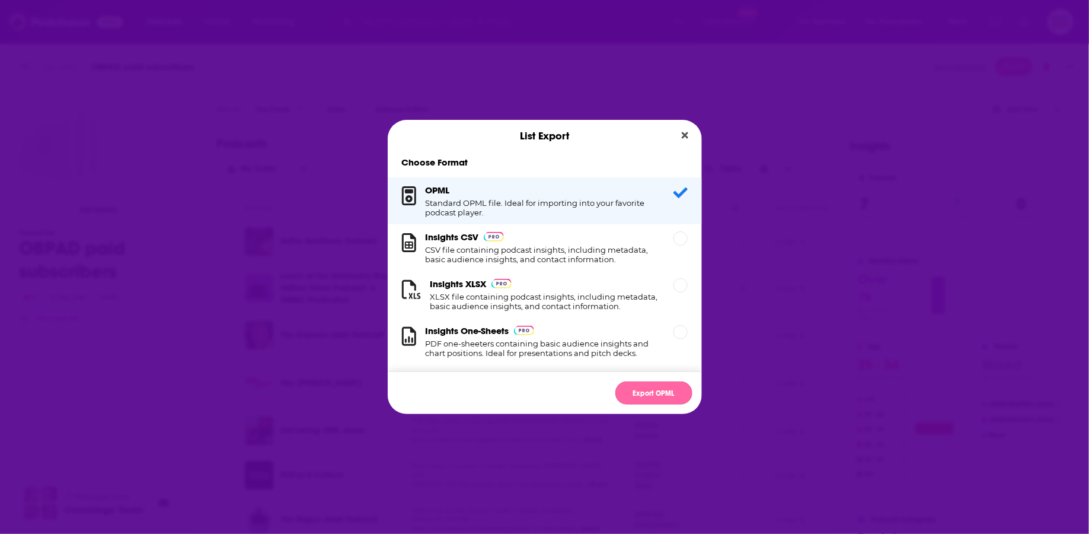
click at [662, 386] on button "Export OPML" at bounding box center [654, 392] width 77 height 23
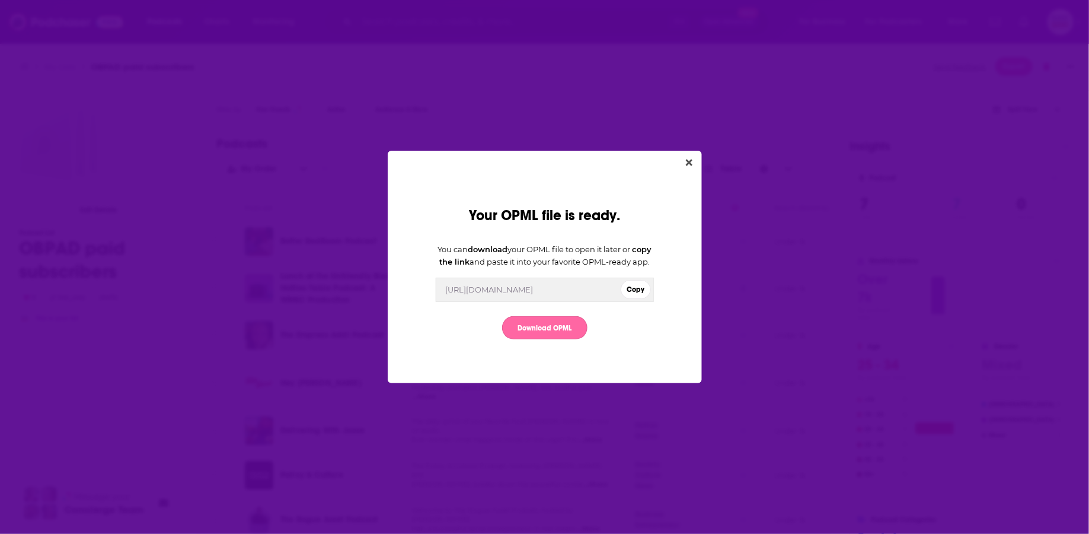
click at [562, 331] on link "Download OPML" at bounding box center [544, 327] width 85 height 23
click at [439, 13] on div "Your OPML file is ready. You can download your OPML file to open it later or co…" at bounding box center [544, 267] width 1089 height 534
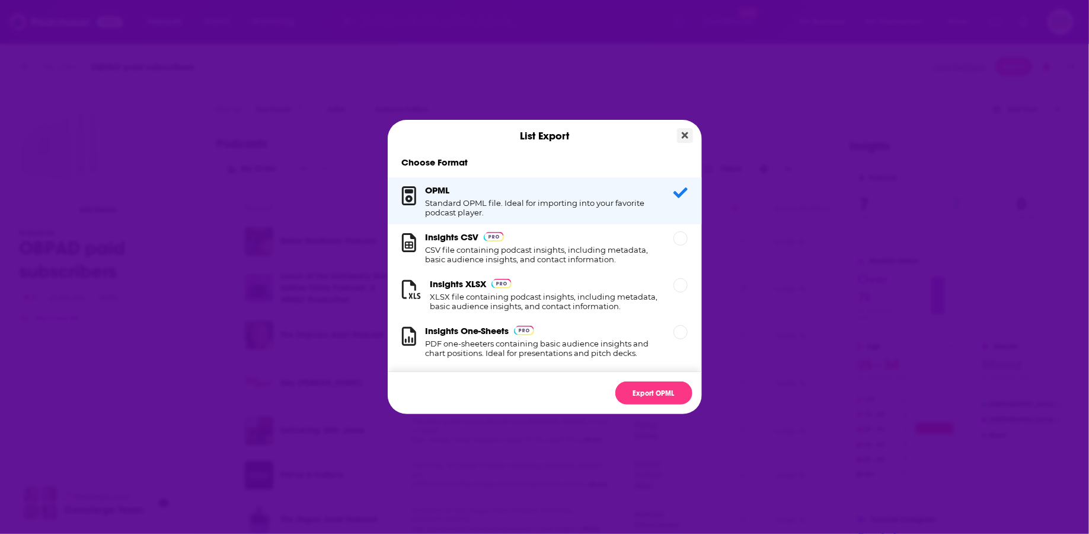
click at [687, 135] on icon "Close" at bounding box center [685, 134] width 7 height 9
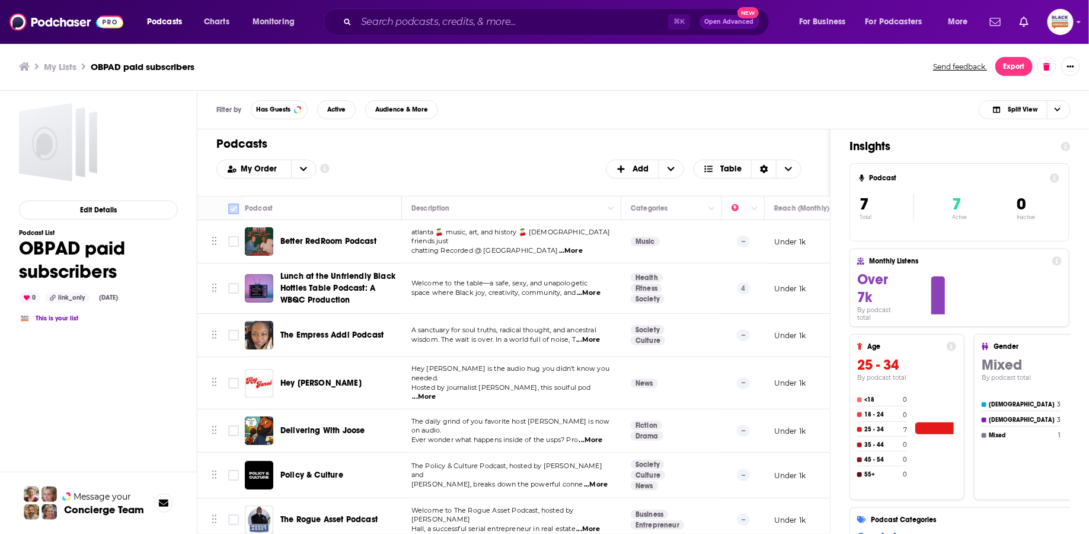
click at [234, 206] on input "Toggle select all" at bounding box center [233, 208] width 11 height 11
checkbox input "true"
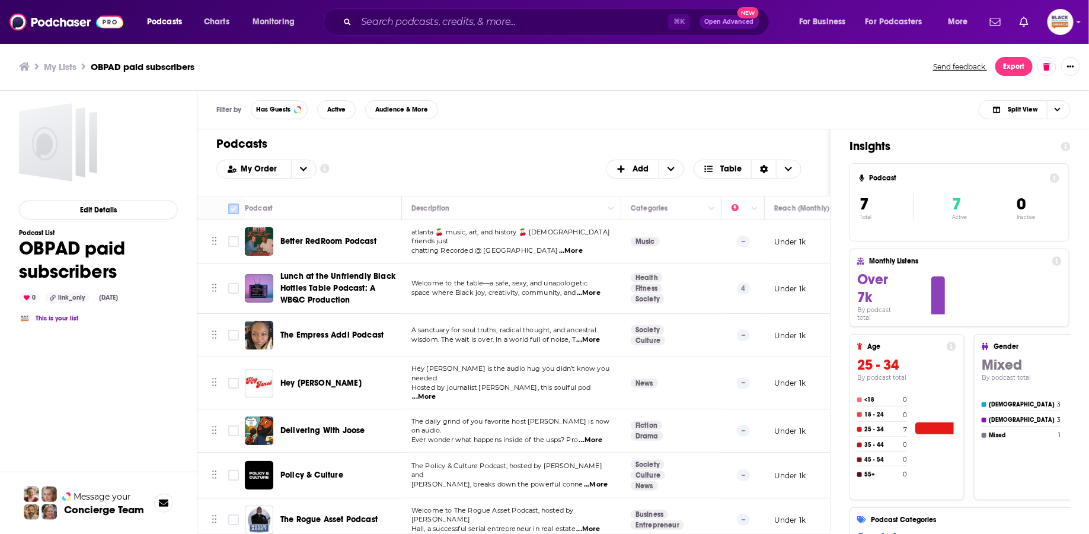
checkbox input "true"
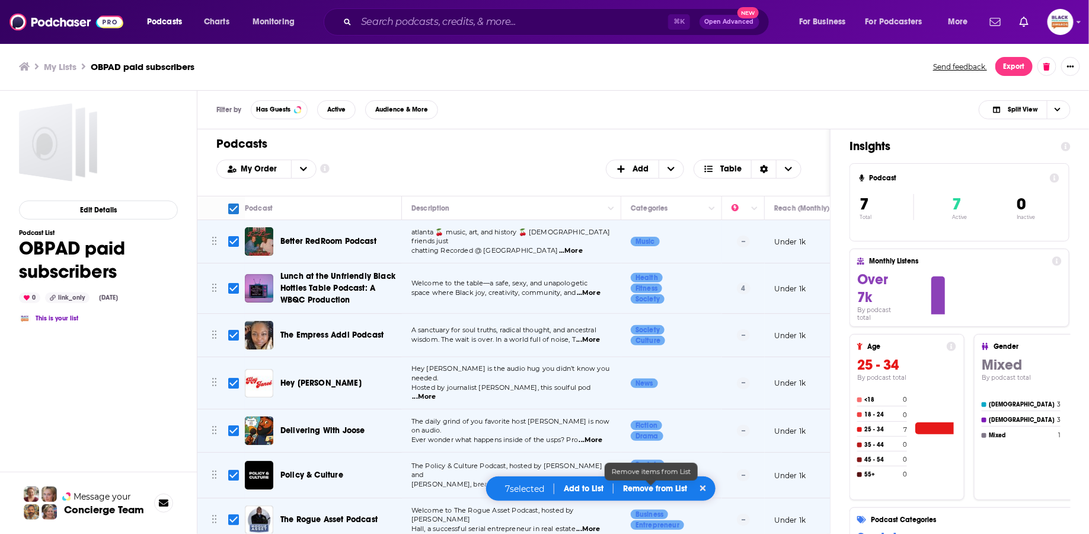
click at [664, 485] on p "Remove from List" at bounding box center [655, 488] width 64 height 10
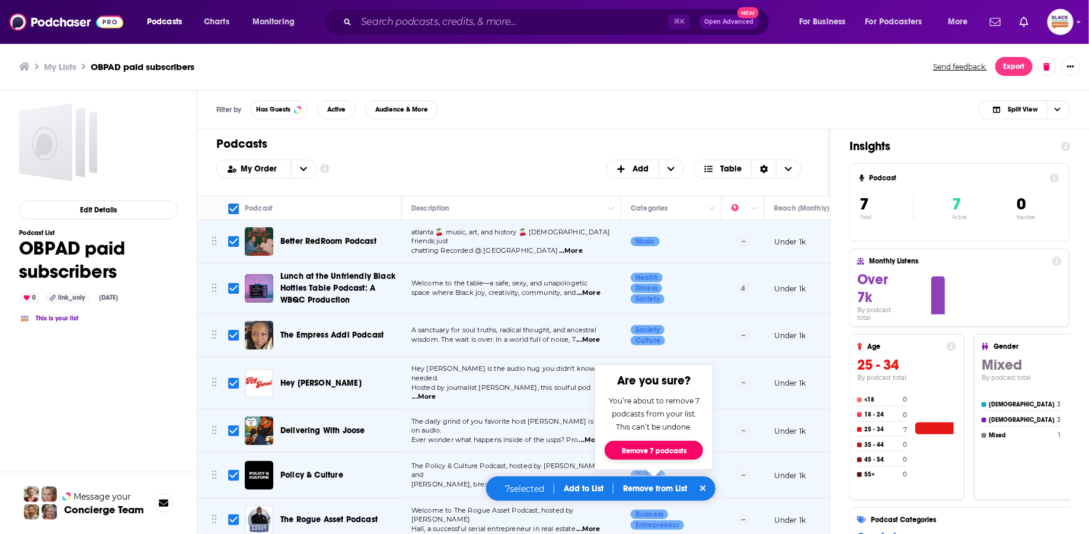
click at [670, 446] on button "Remove 7 podcasts" at bounding box center [654, 450] width 98 height 19
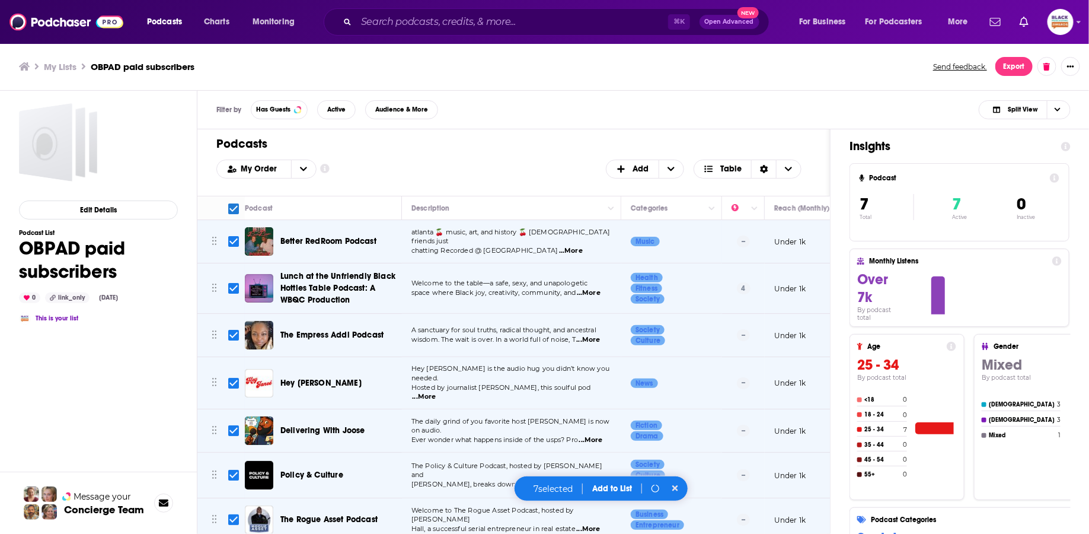
checkbox input "false"
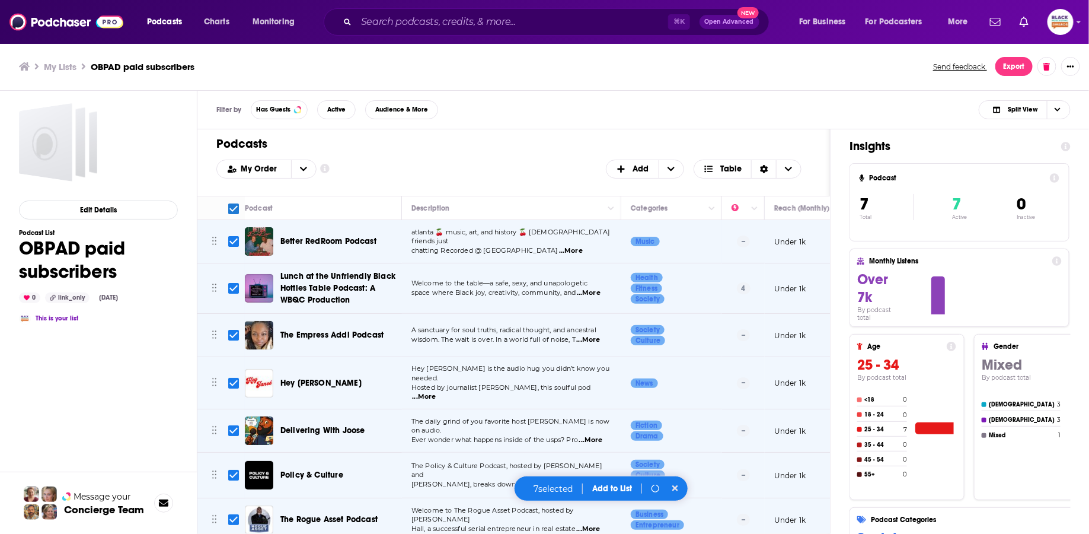
checkbox input "false"
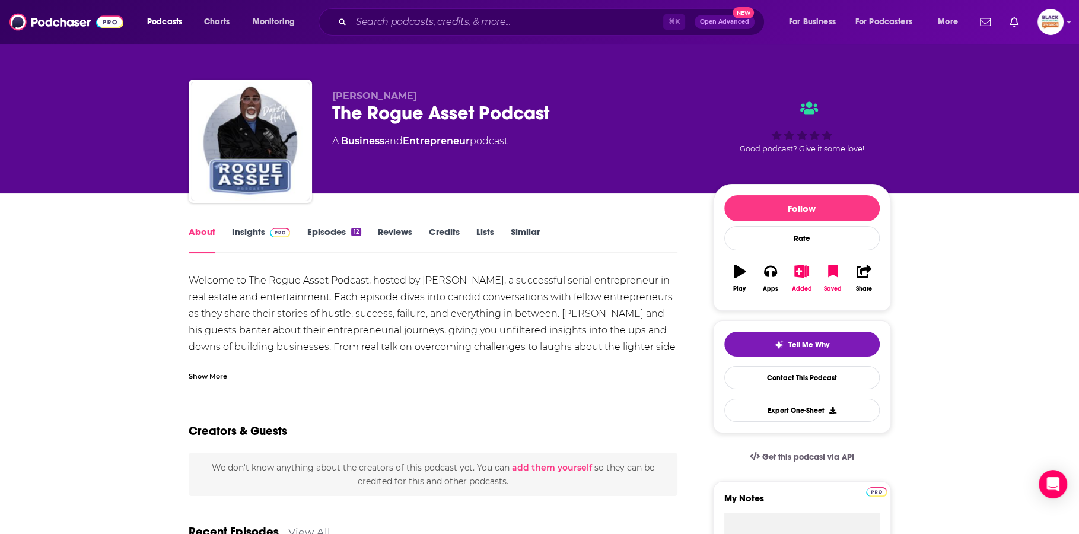
click at [209, 376] on div "Show More" at bounding box center [208, 374] width 39 height 11
